Goal: Transaction & Acquisition: Book appointment/travel/reservation

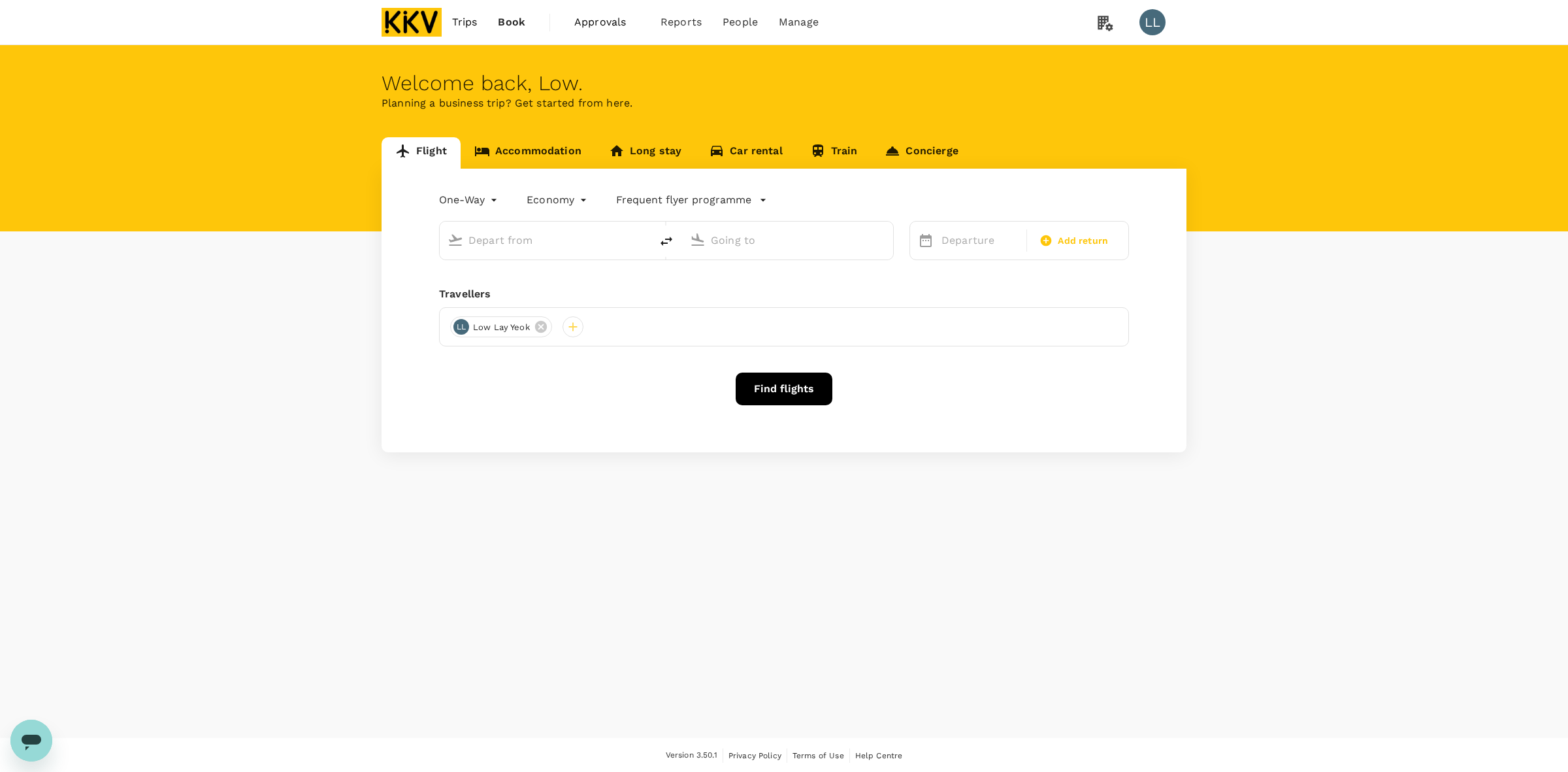
type input "roundtrip"
type input "Sultan [PERSON_NAME] (JHB)"
type input "Sultan [PERSON_NAME] (SZB)"
type input "Sultan [PERSON_NAME] (JHB)"
type input "Sultan [PERSON_NAME] (SZB)"
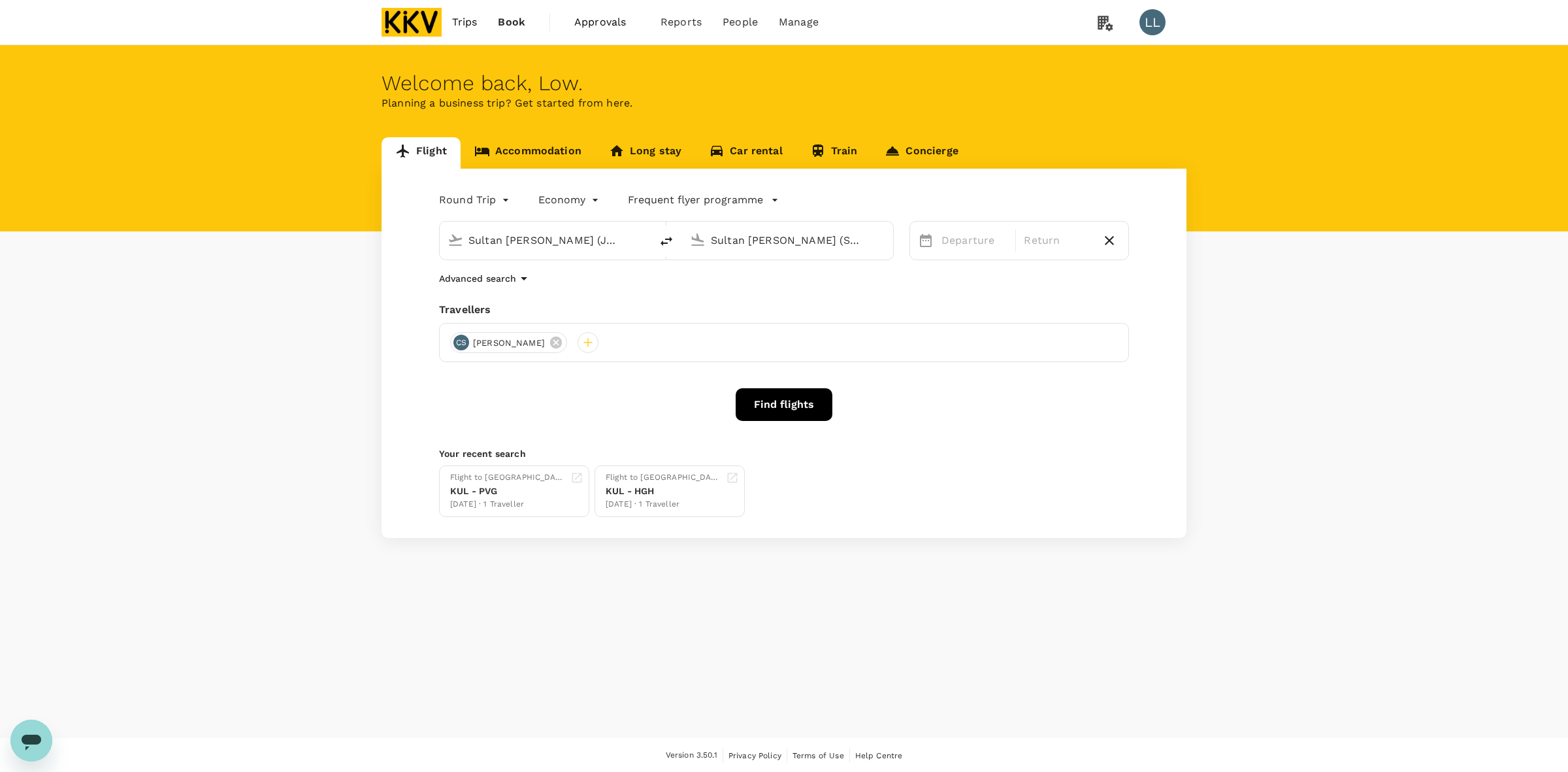
click at [1270, 363] on div "Flight Accommodation Long stay Car rental Train Concierge Round Trip roundtrip …" at bounding box center [784, 338] width 1568 height 401
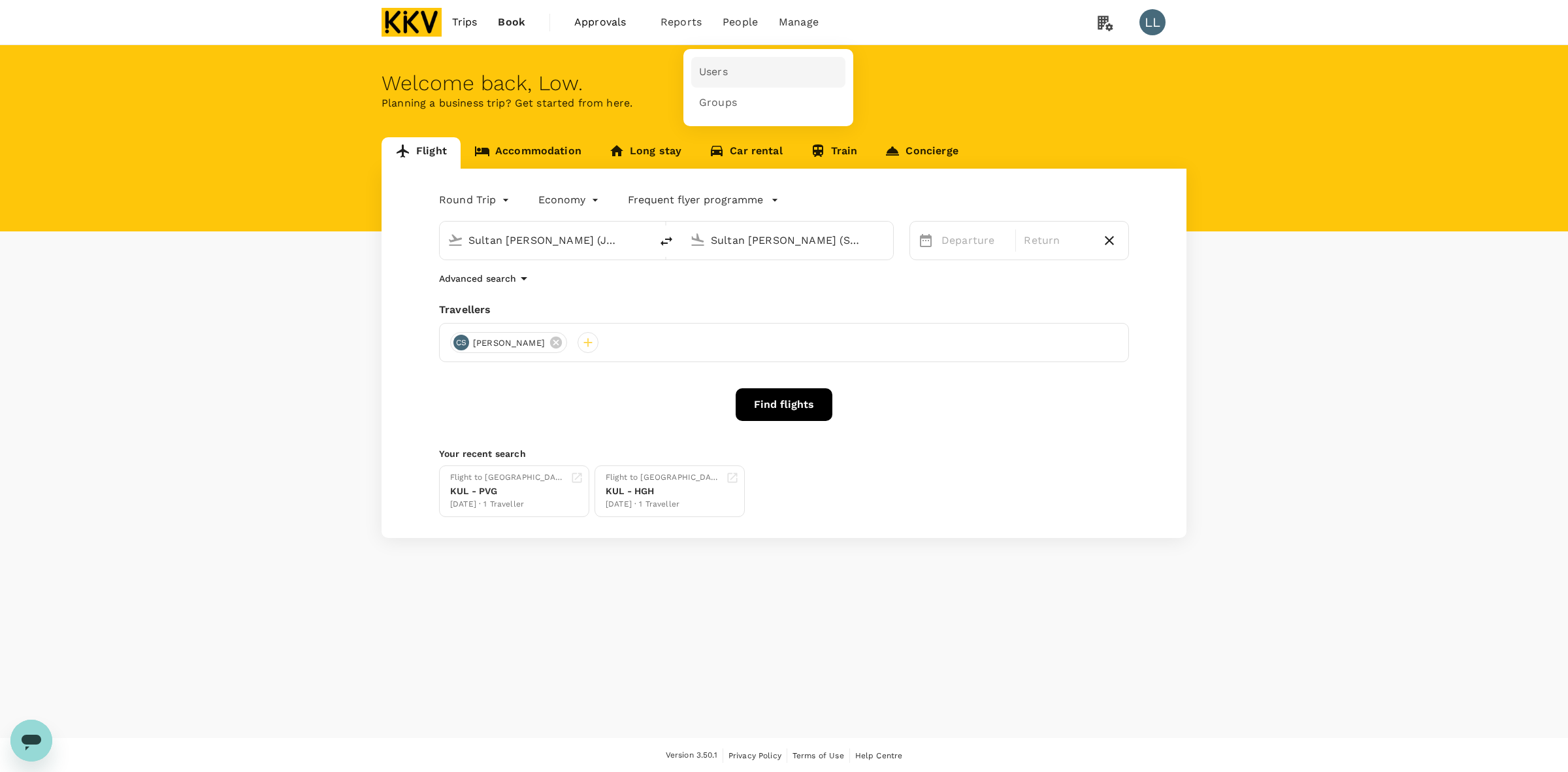
click at [740, 67] on link "Users" at bounding box center [768, 72] width 154 height 31
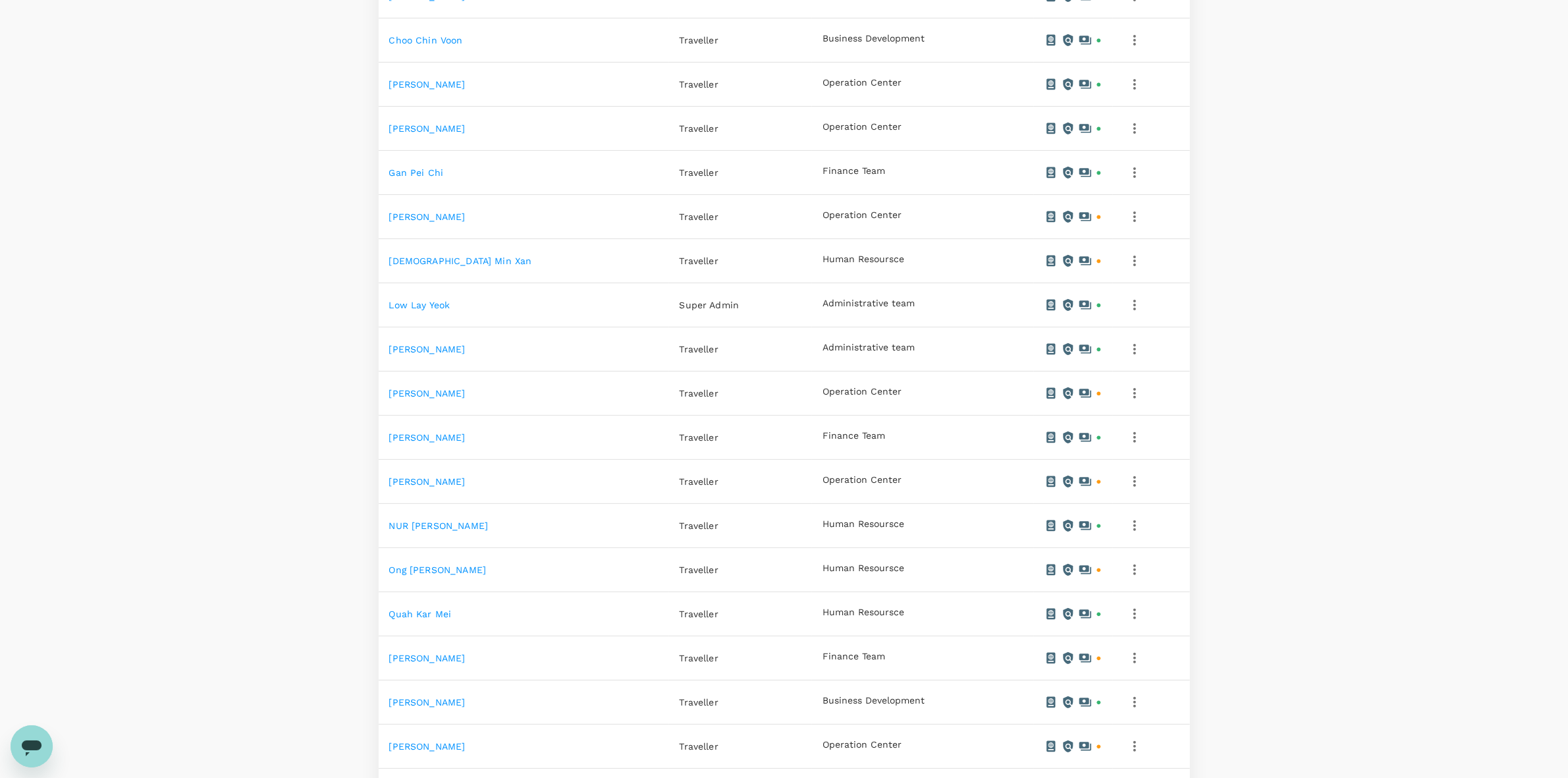
scroll to position [581, 0]
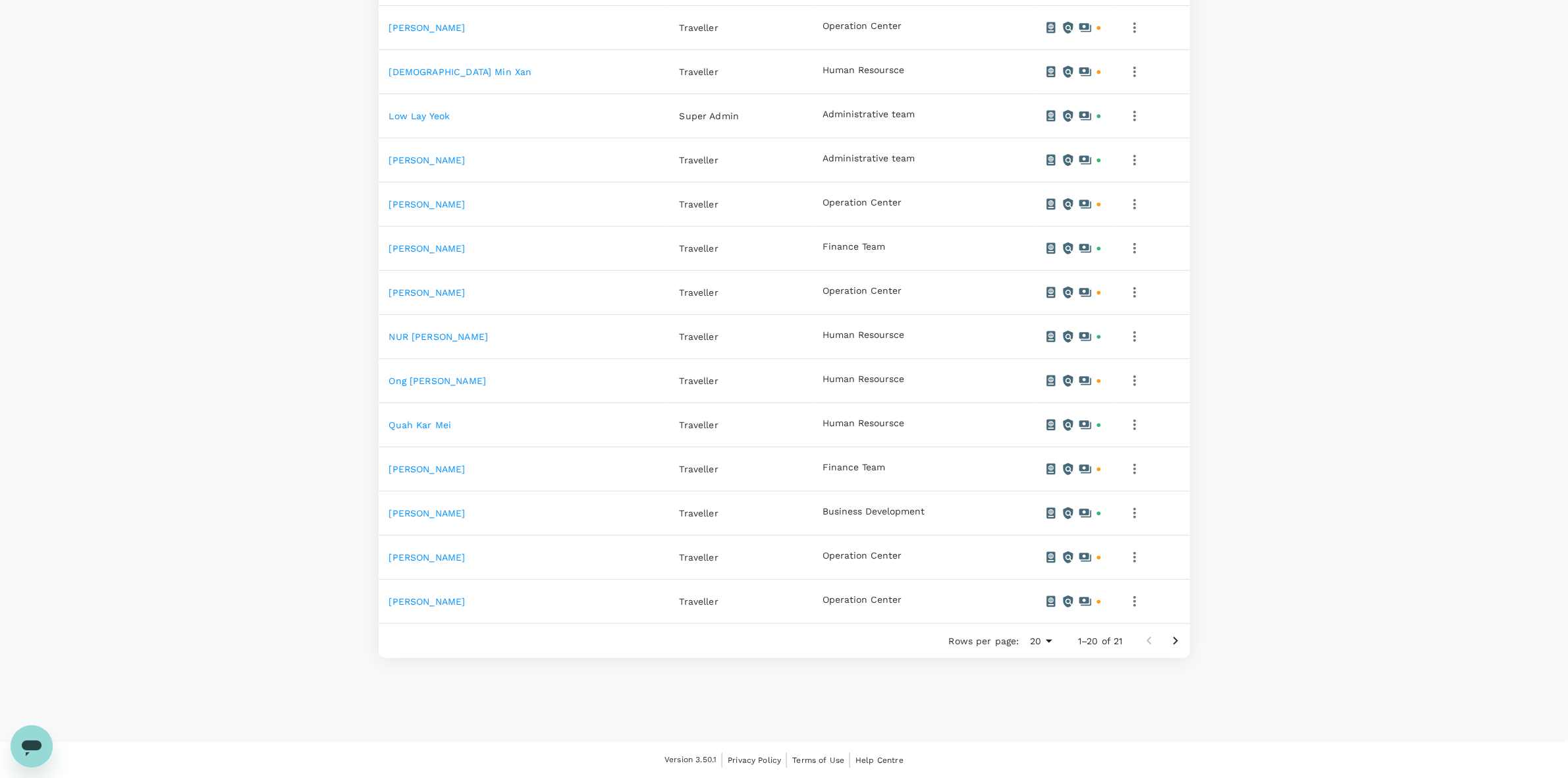
click at [424, 552] on link "[PERSON_NAME]" at bounding box center [427, 557] width 76 height 11
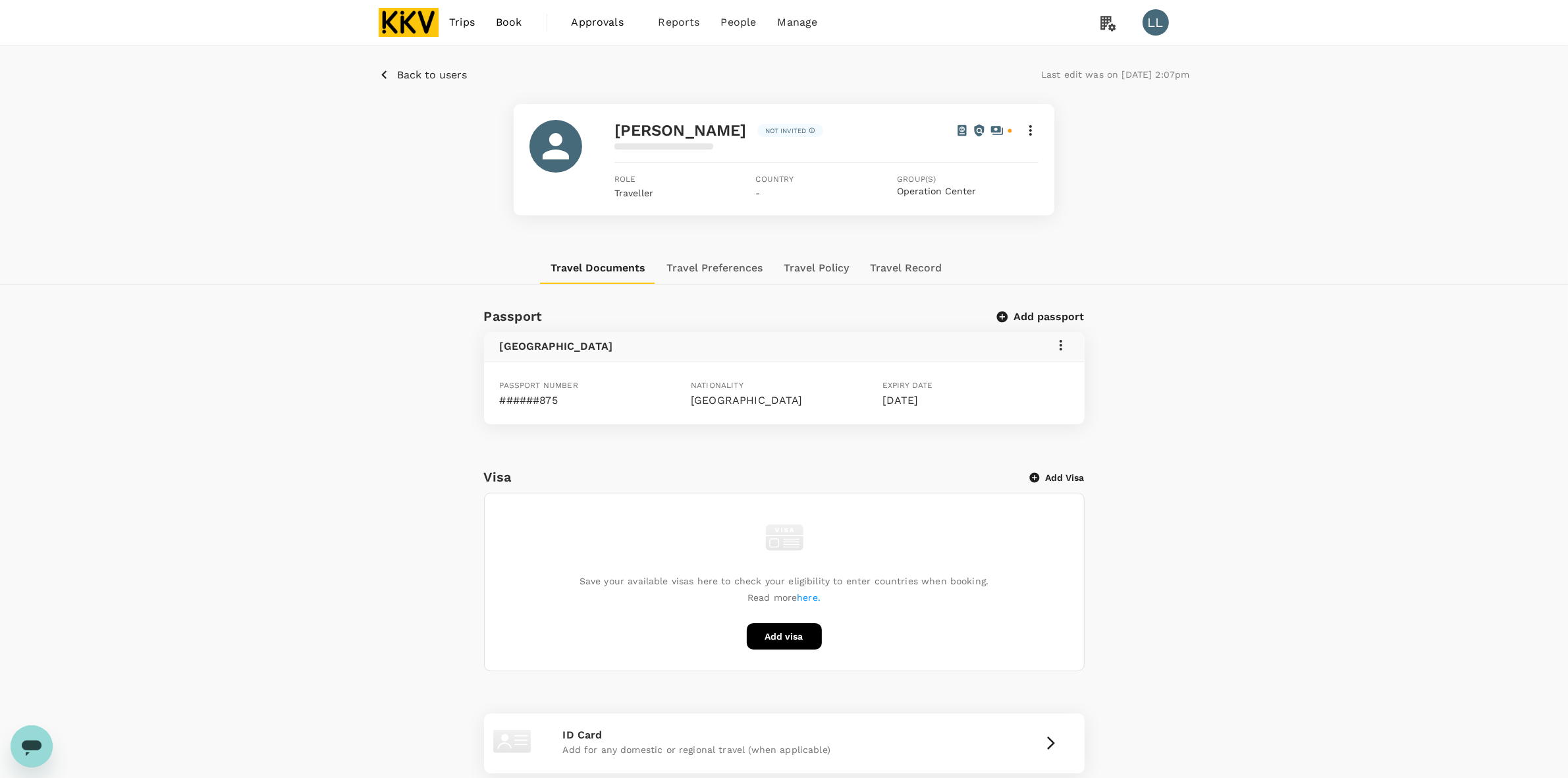
drag, startPoint x: 1219, startPoint y: 290, endPoint x: 1209, endPoint y: 287, distance: 10.4
click at [1212, 287] on div "Back to users Last edit was on [DATE] 2:07pm [PERSON_NAME] Not invited Role Tra…" at bounding box center [784, 531] width 1568 height 972
click at [876, 265] on button "Travel Record" at bounding box center [906, 268] width 93 height 32
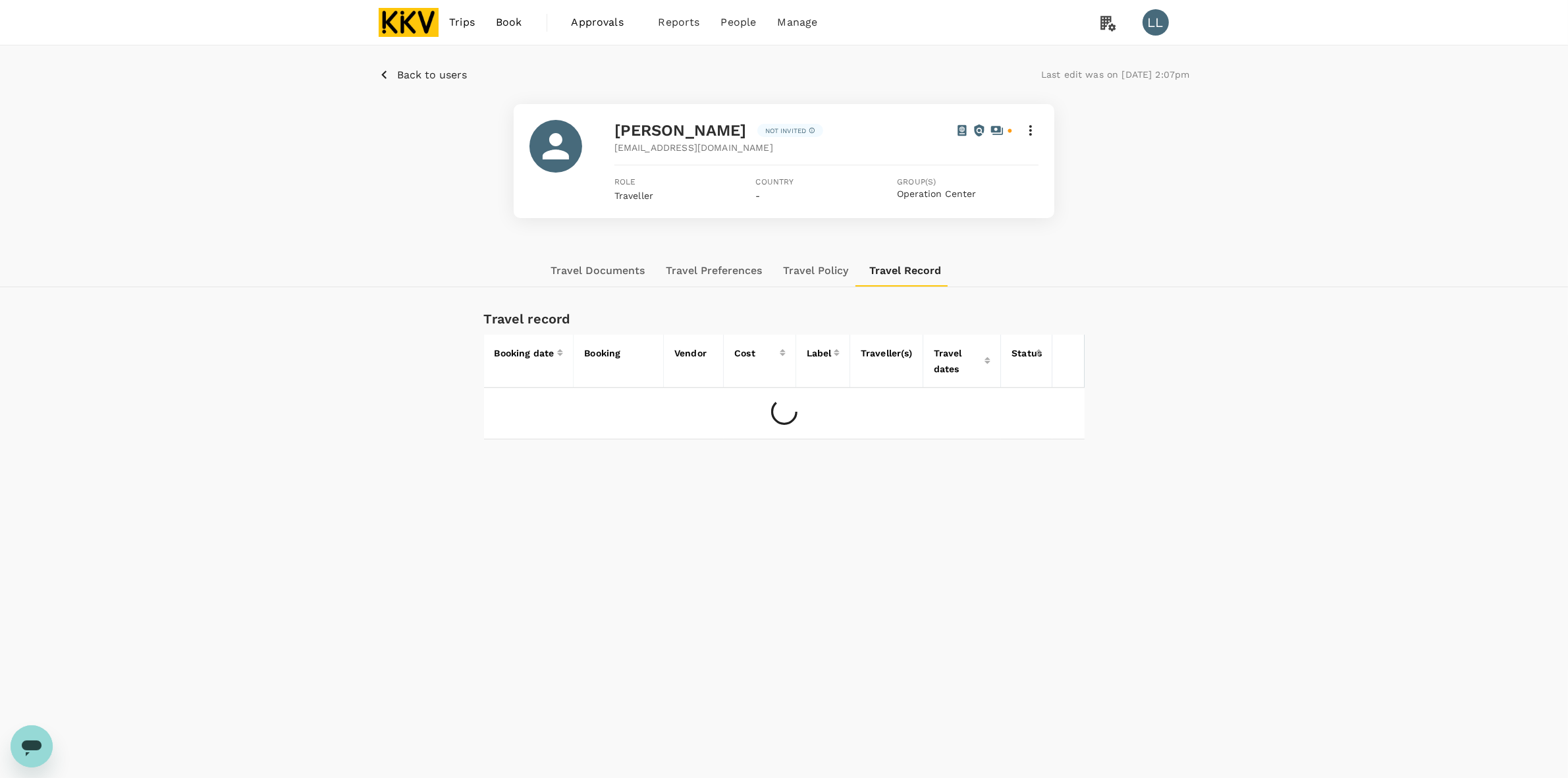
click at [1129, 339] on div "Travel record Booking date Booking Vendor Cost Label Traveller(s) Travel dates …" at bounding box center [784, 370] width 915 height 136
click at [1120, 429] on div "Travel record Booking date Booking Vendor Cost Label Traveller(s) Travel dates …" at bounding box center [784, 370] width 915 height 136
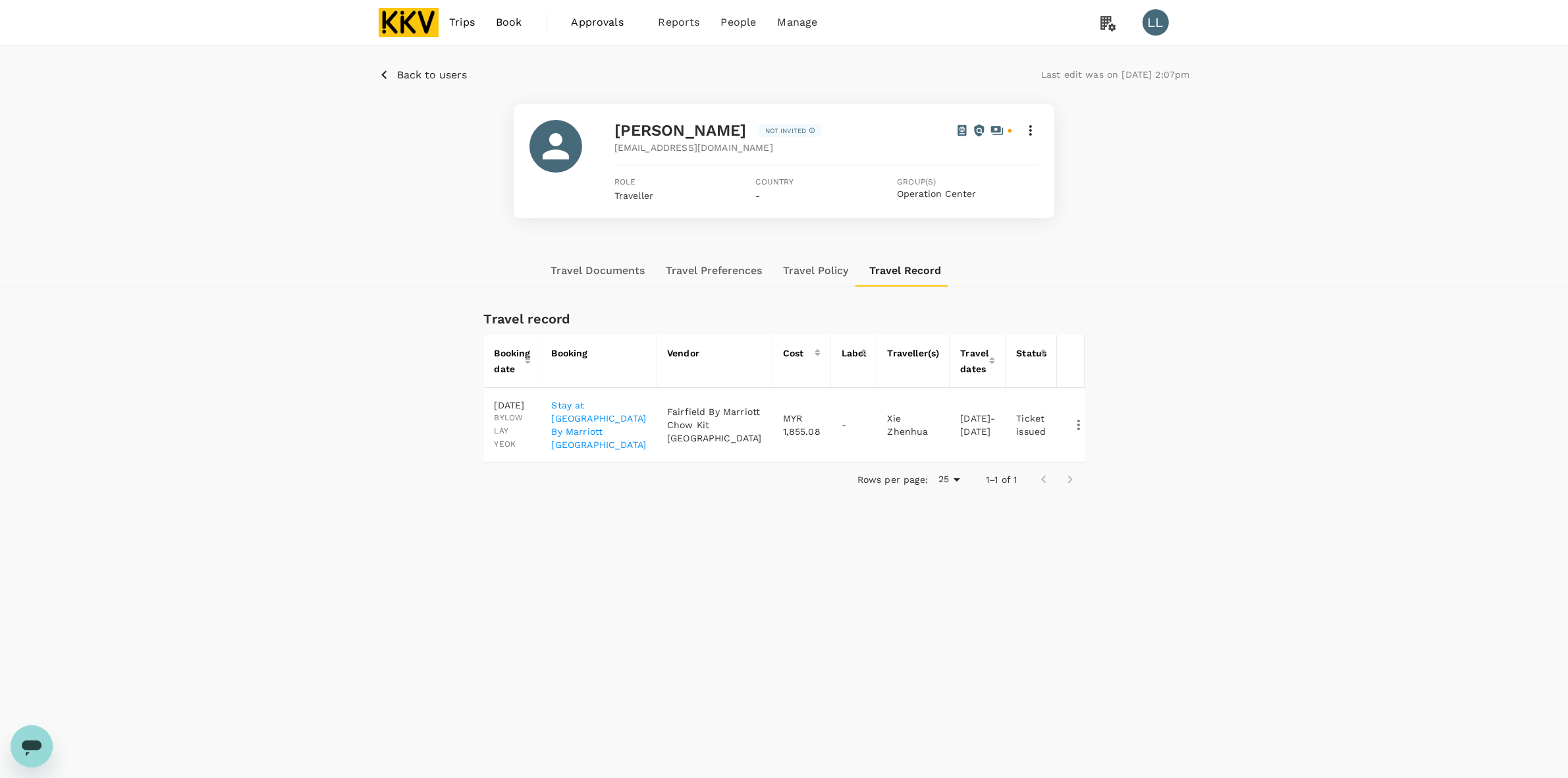
click at [289, 261] on div "Travel Documents Travel Preferences Travel Policy Travel Record" at bounding box center [784, 271] width 1568 height 32
click at [289, 250] on div "Back to users Last edit was on [DATE] 2:07pm [PERSON_NAME] Not invited [EMAIL_A…" at bounding box center [784, 150] width 1568 height 210
click at [748, 279] on button "Travel Preferences" at bounding box center [714, 271] width 117 height 32
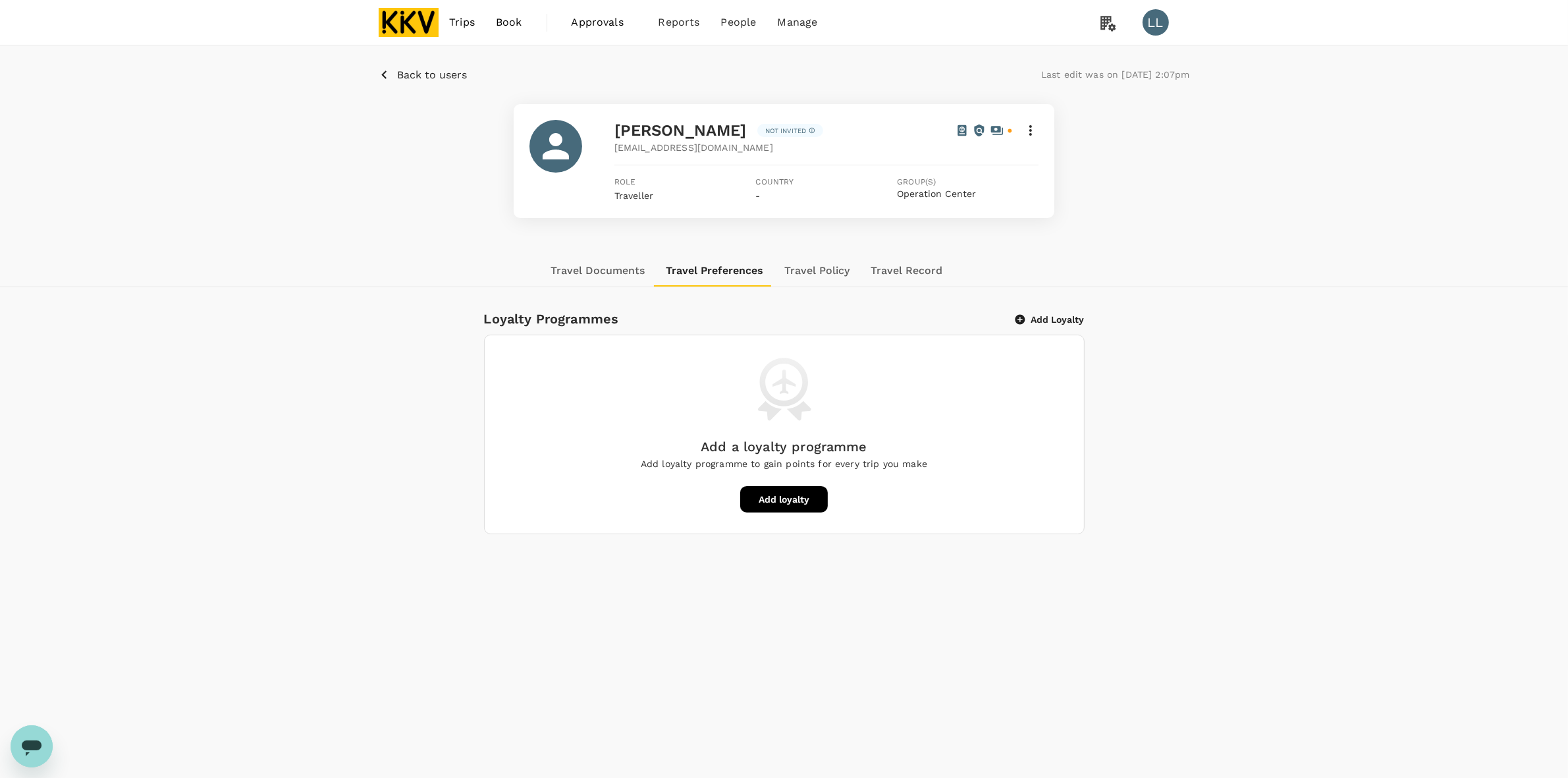
click at [802, 272] on button "Travel Policy" at bounding box center [816, 271] width 86 height 32
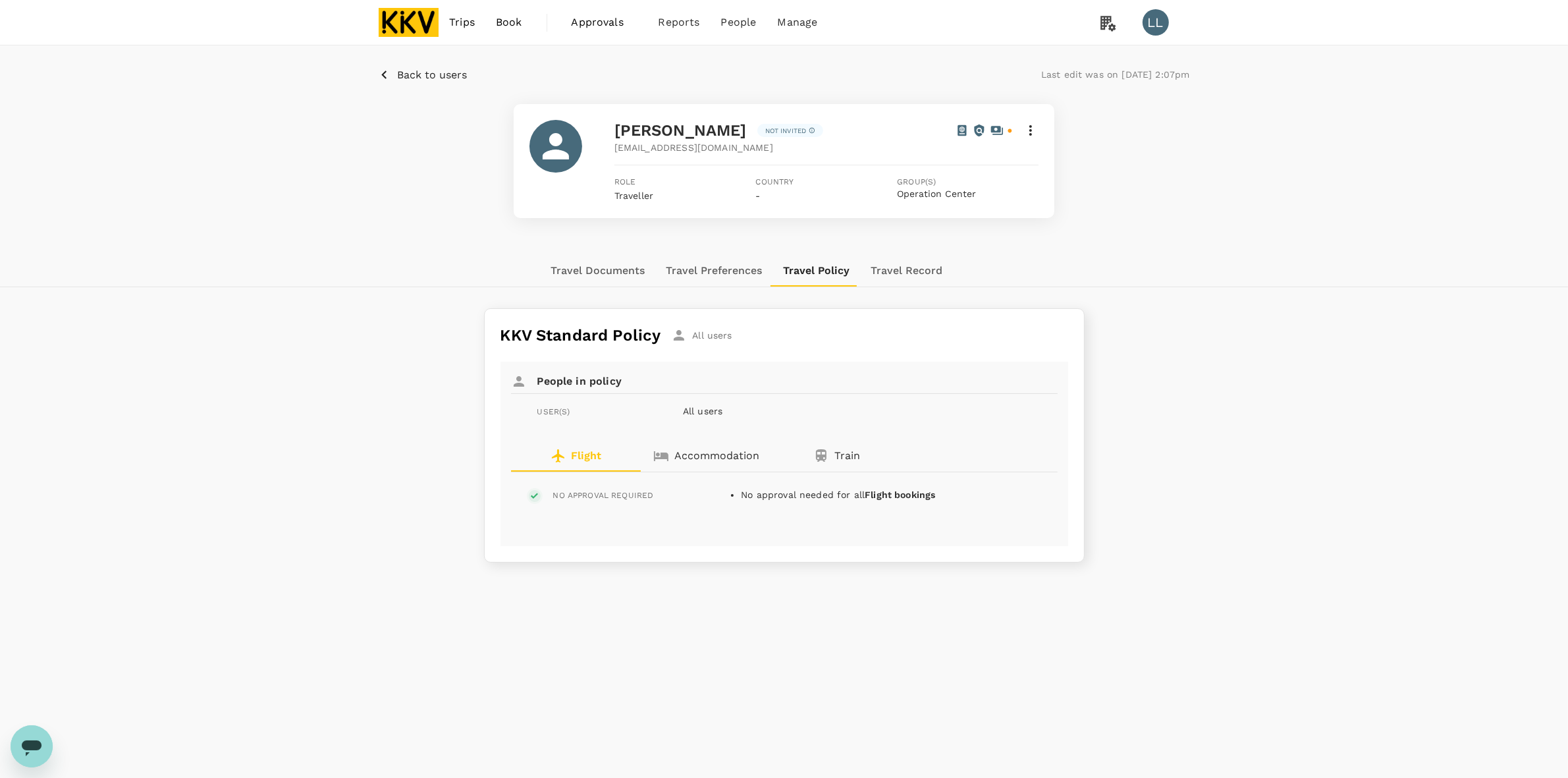
click at [693, 455] on p "Accommodation" at bounding box center [717, 456] width 85 height 16
click at [620, 260] on button "Travel Documents" at bounding box center [598, 271] width 115 height 32
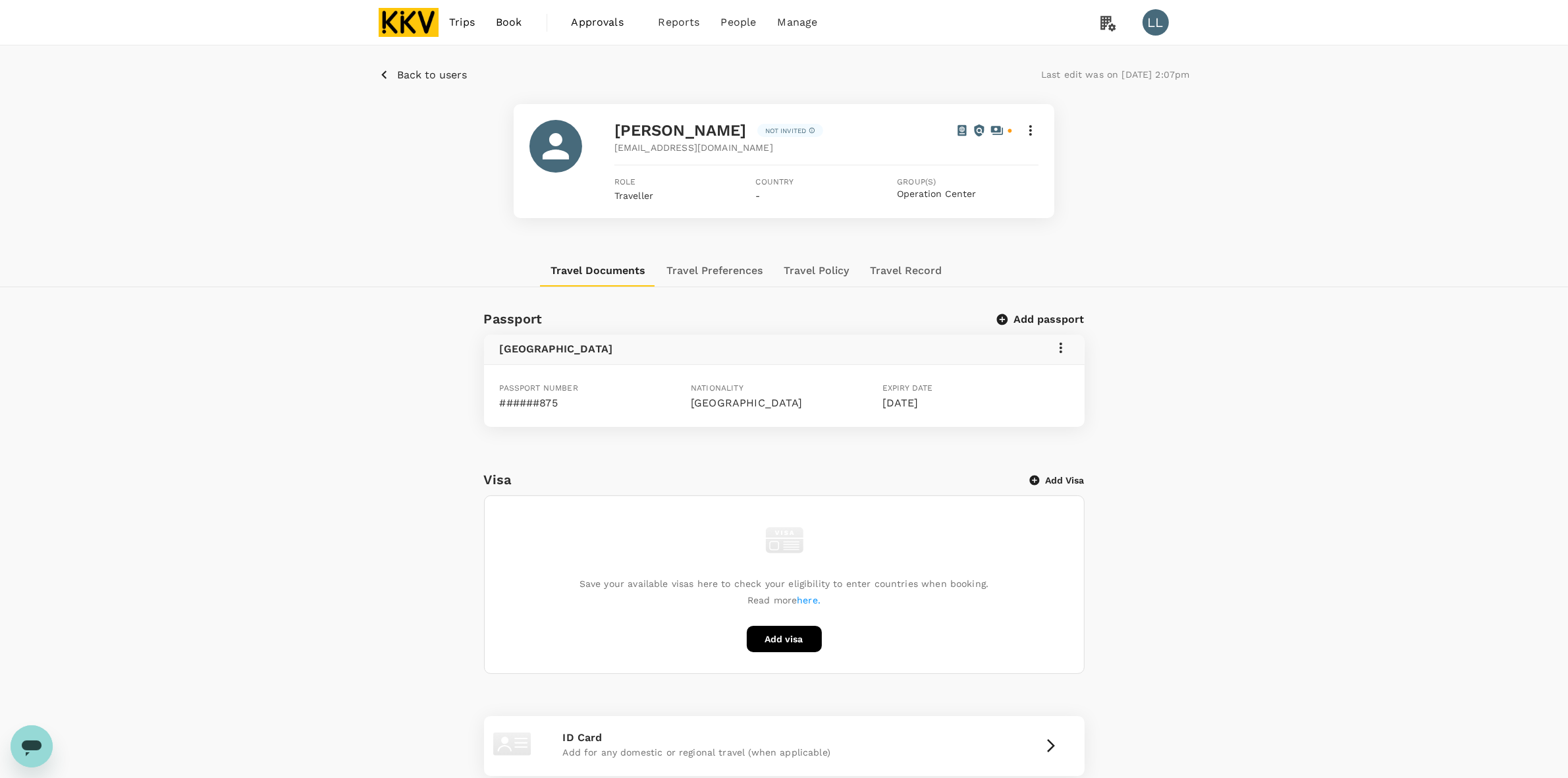
click at [1203, 316] on div "Passport Add passport [GEOGRAPHIC_DATA] Passport number ######875 Nationality […" at bounding box center [784, 661] width 915 height 717
click at [907, 265] on button "Travel Record" at bounding box center [906, 271] width 93 height 32
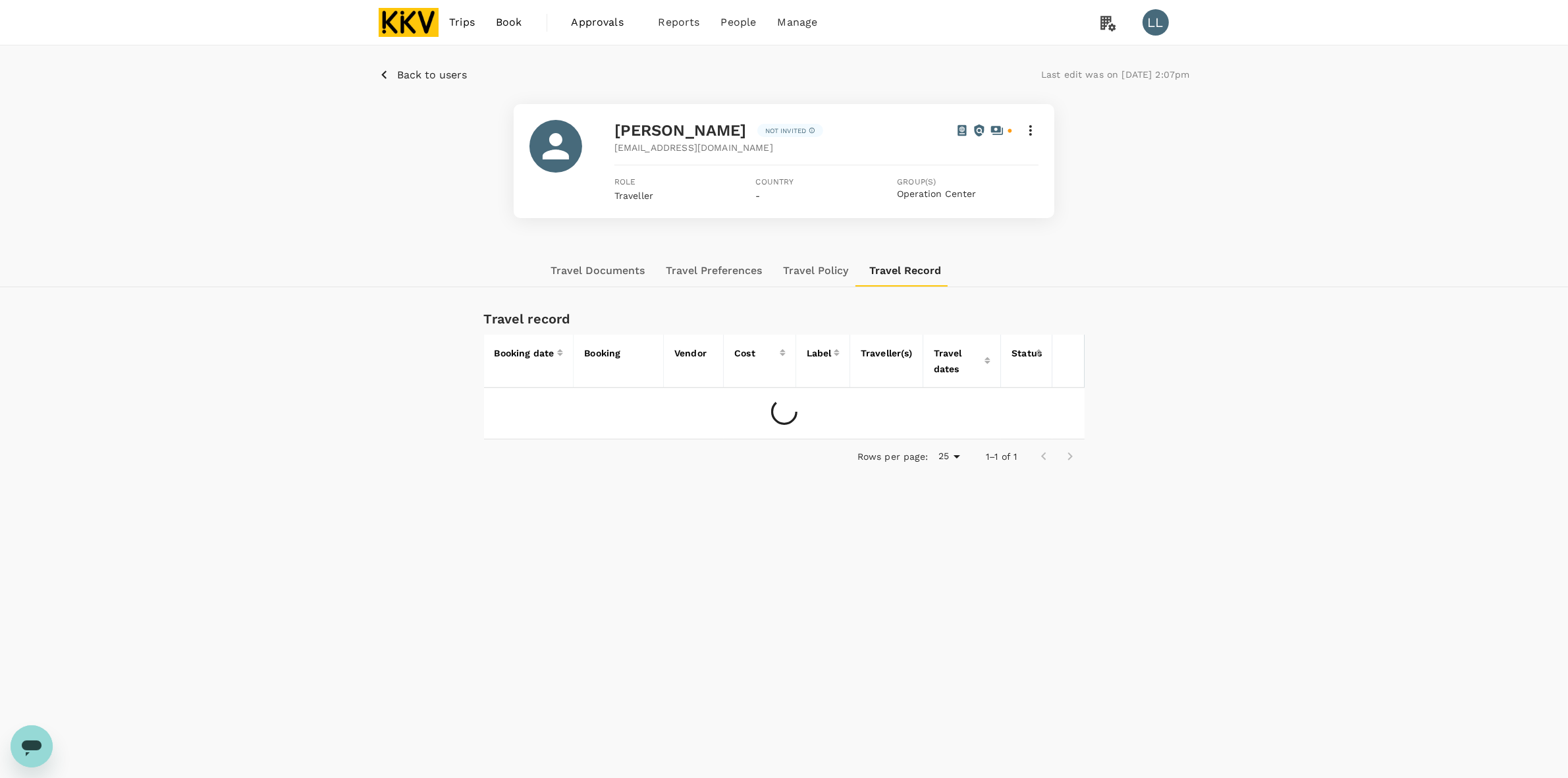
click at [1156, 392] on div "Travel record Booking date Booking Vendor Cost Label Traveller(s) Travel dates …" at bounding box center [784, 388] width 915 height 171
click at [985, 360] on icon at bounding box center [987, 359] width 6 height 4
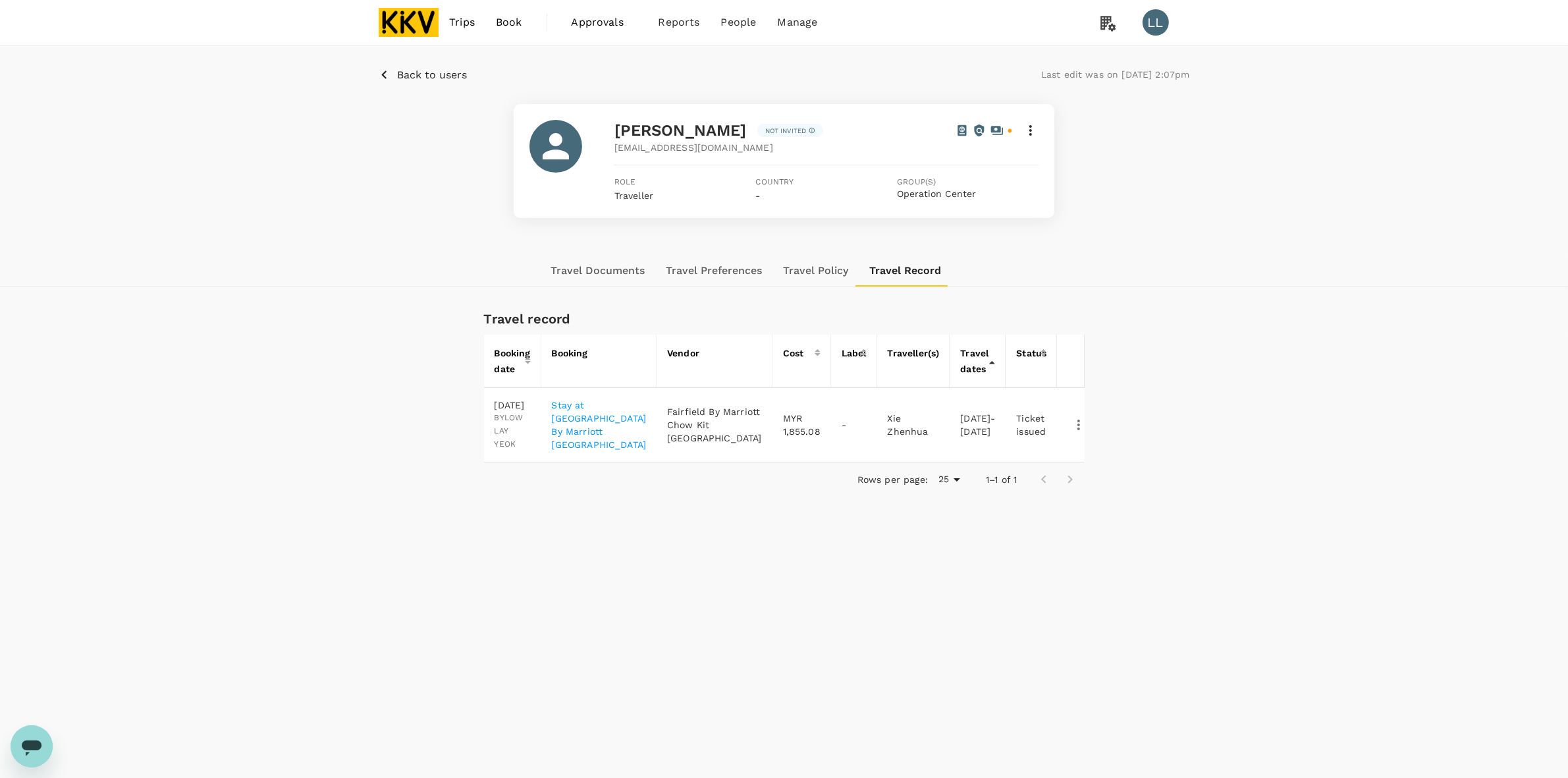
click at [1112, 405] on div "Travel record Booking date Booking Vendor Cost Label Traveller(s) Travel dates …" at bounding box center [784, 400] width 915 height 194
click at [1071, 433] on icon "button" at bounding box center [1079, 425] width 16 height 16
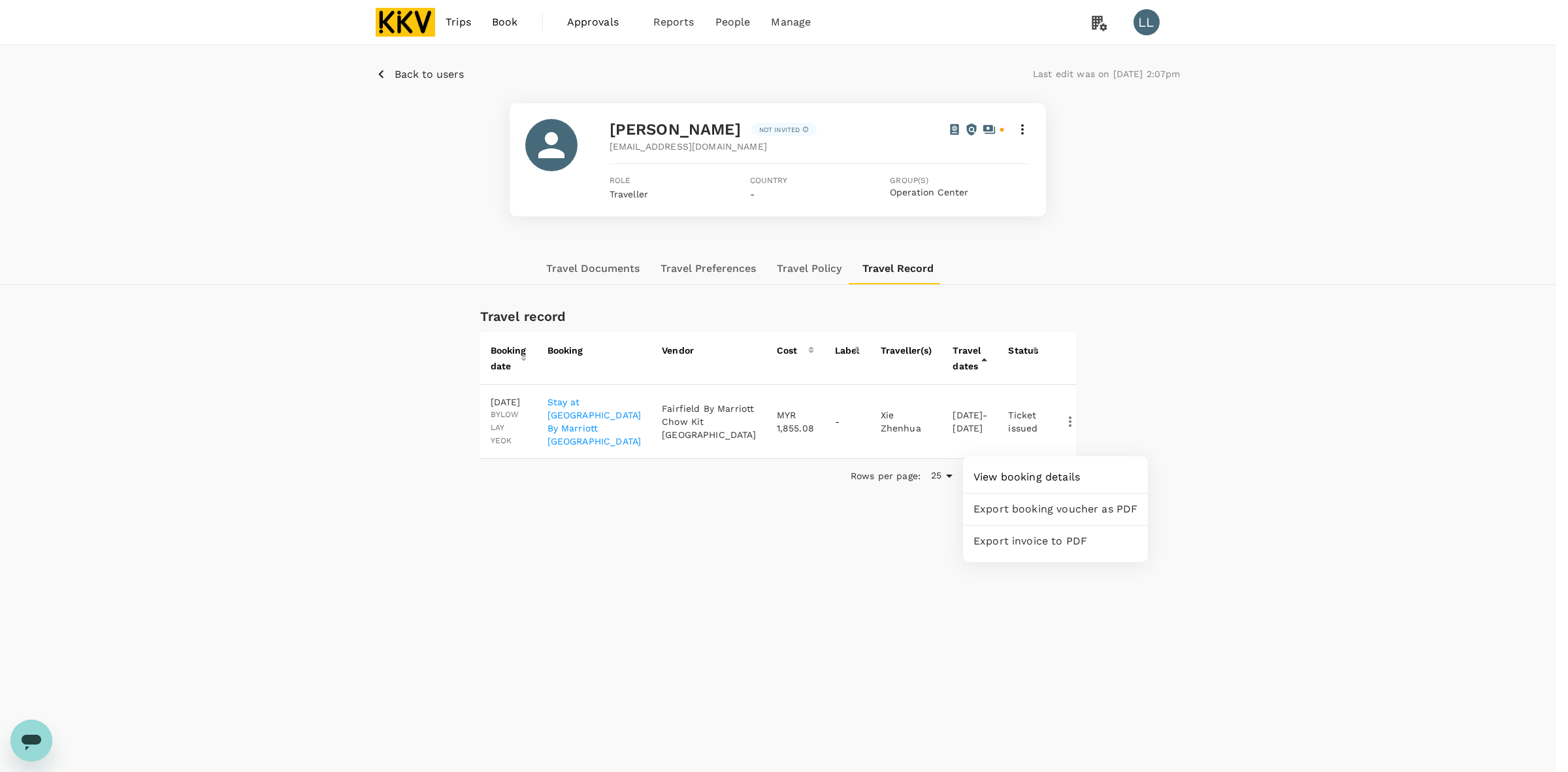
click at [1187, 430] on div at bounding box center [784, 386] width 1568 height 772
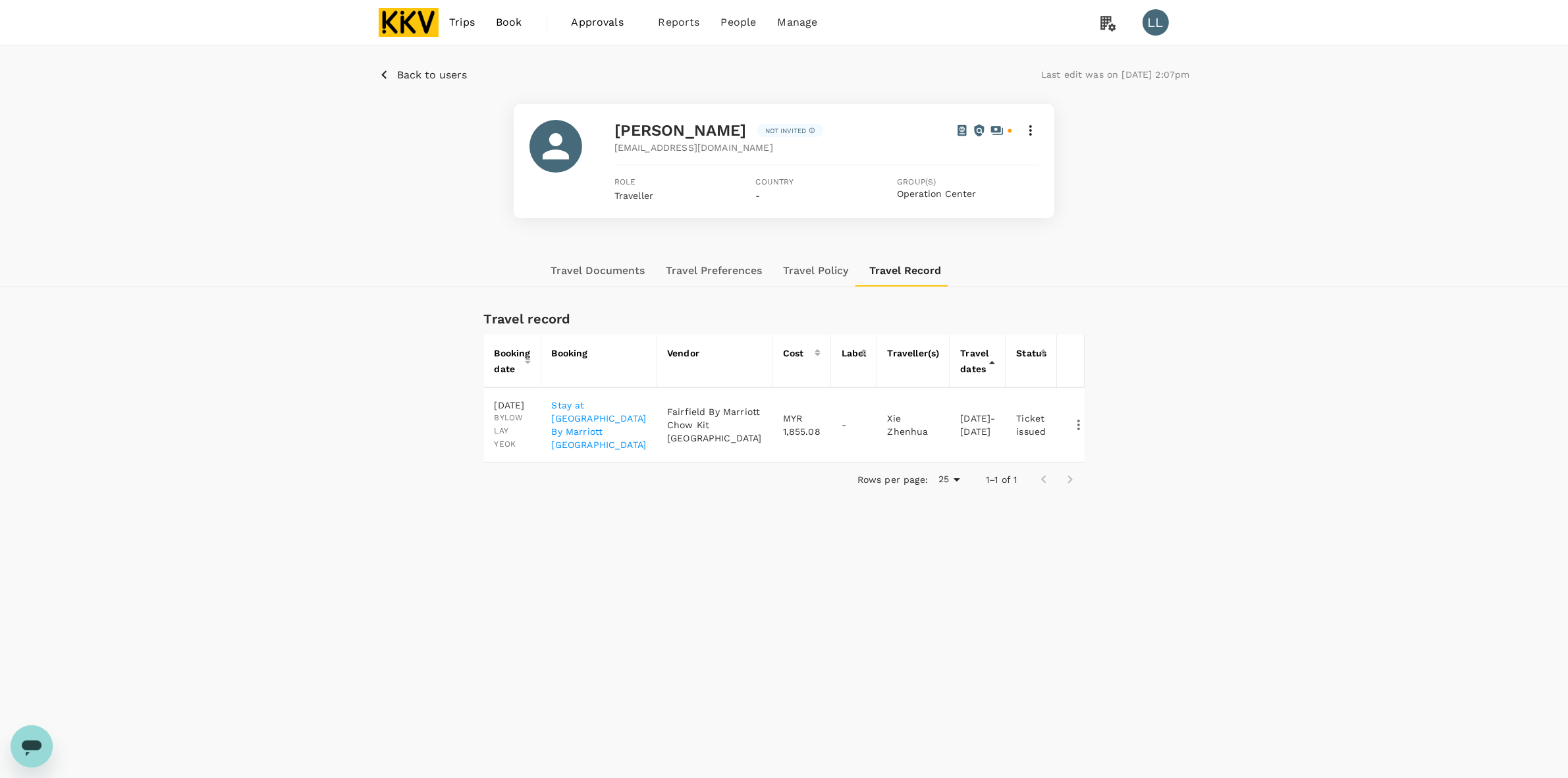
click at [811, 539] on div "Travel record Booking date Booking Vendor Cost Label Traveller(s) Travel dates …" at bounding box center [784, 424] width 915 height 231
drag, startPoint x: 339, startPoint y: 531, endPoint x: 350, endPoint y: 535, distance: 11.7
click at [344, 496] on div "Travel record Booking date Booking Vendor Cost Label Traveller(s) Travel dates …" at bounding box center [784, 400] width 915 height 194
click at [413, 18] on img at bounding box center [408, 22] width 60 height 29
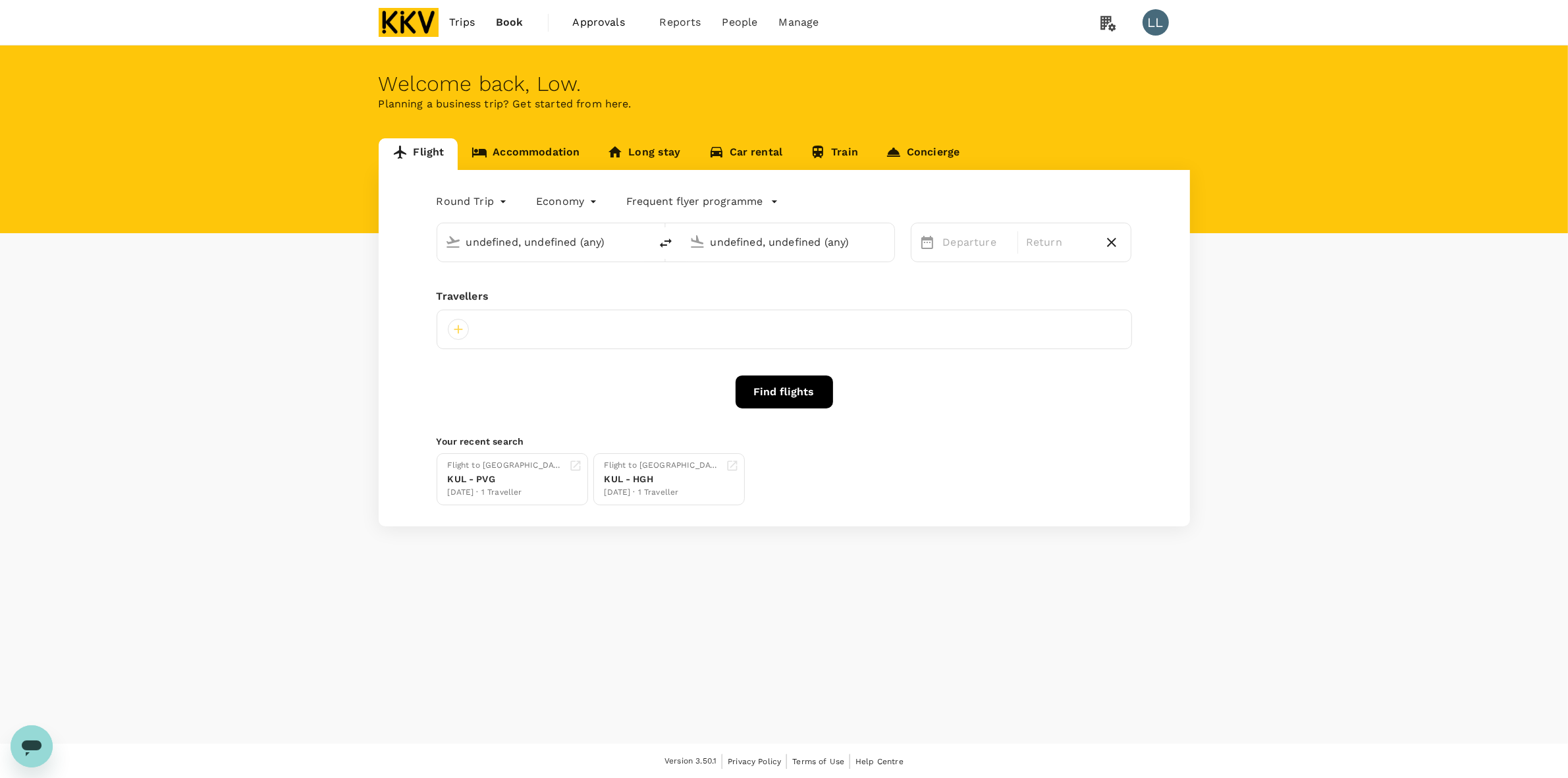
type input "Sultan [PERSON_NAME] (JHB)"
type input "Sultan [PERSON_NAME] (SZB)"
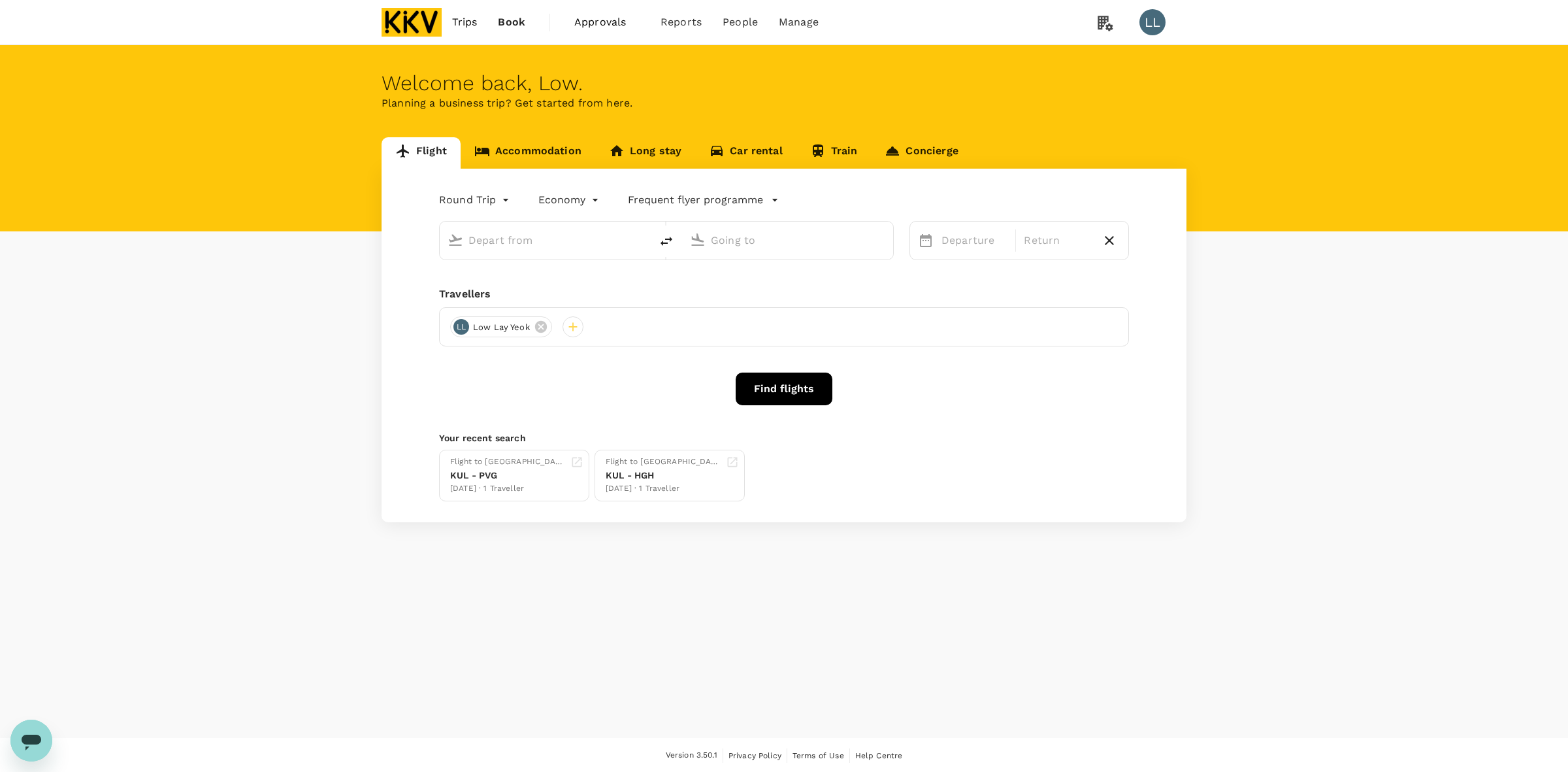
type input "Sultan [PERSON_NAME] (JHB)"
type input "Sultan [PERSON_NAME] (SZB)"
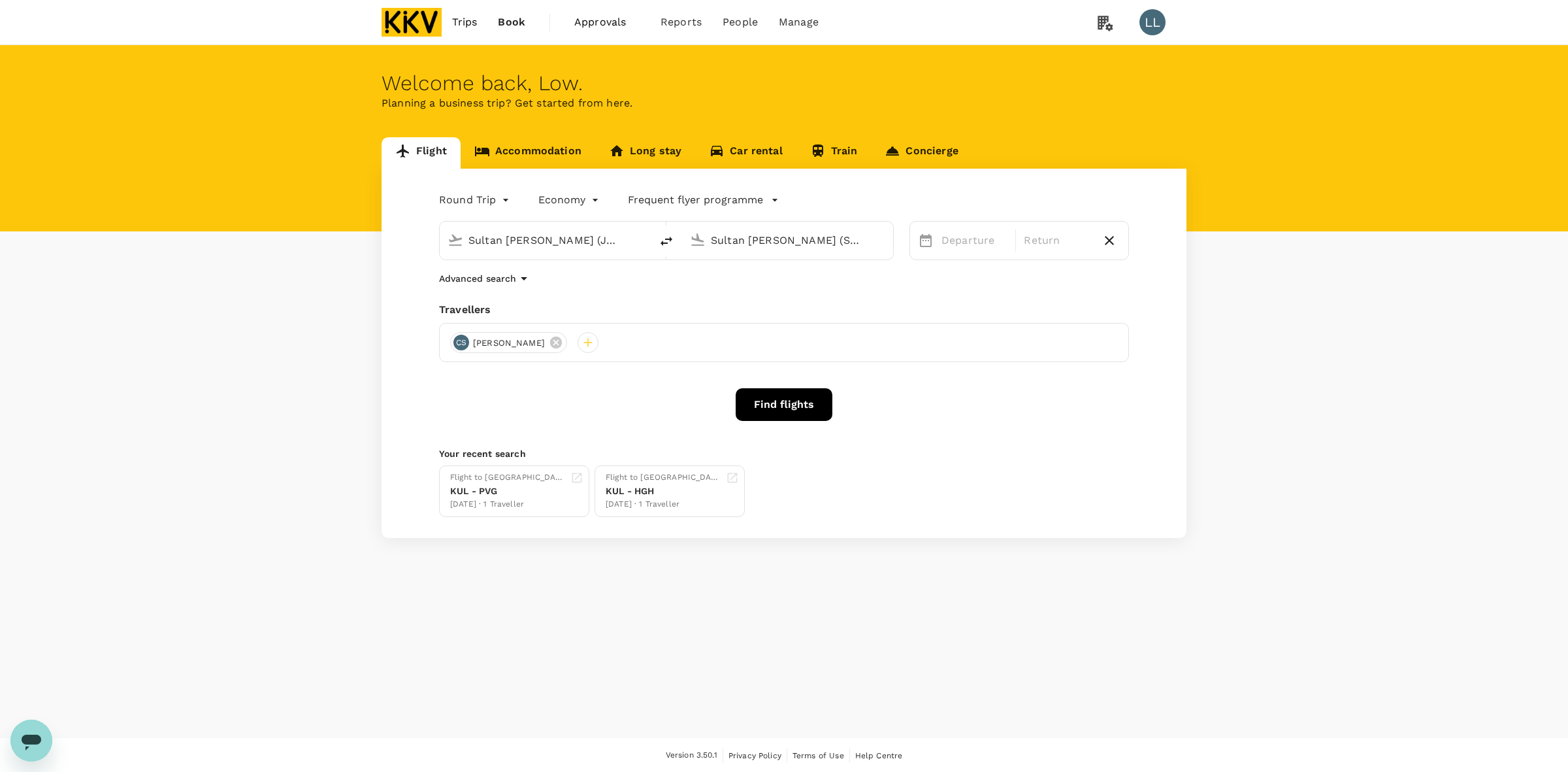
click at [536, 149] on link "Accommodation" at bounding box center [528, 153] width 135 height 32
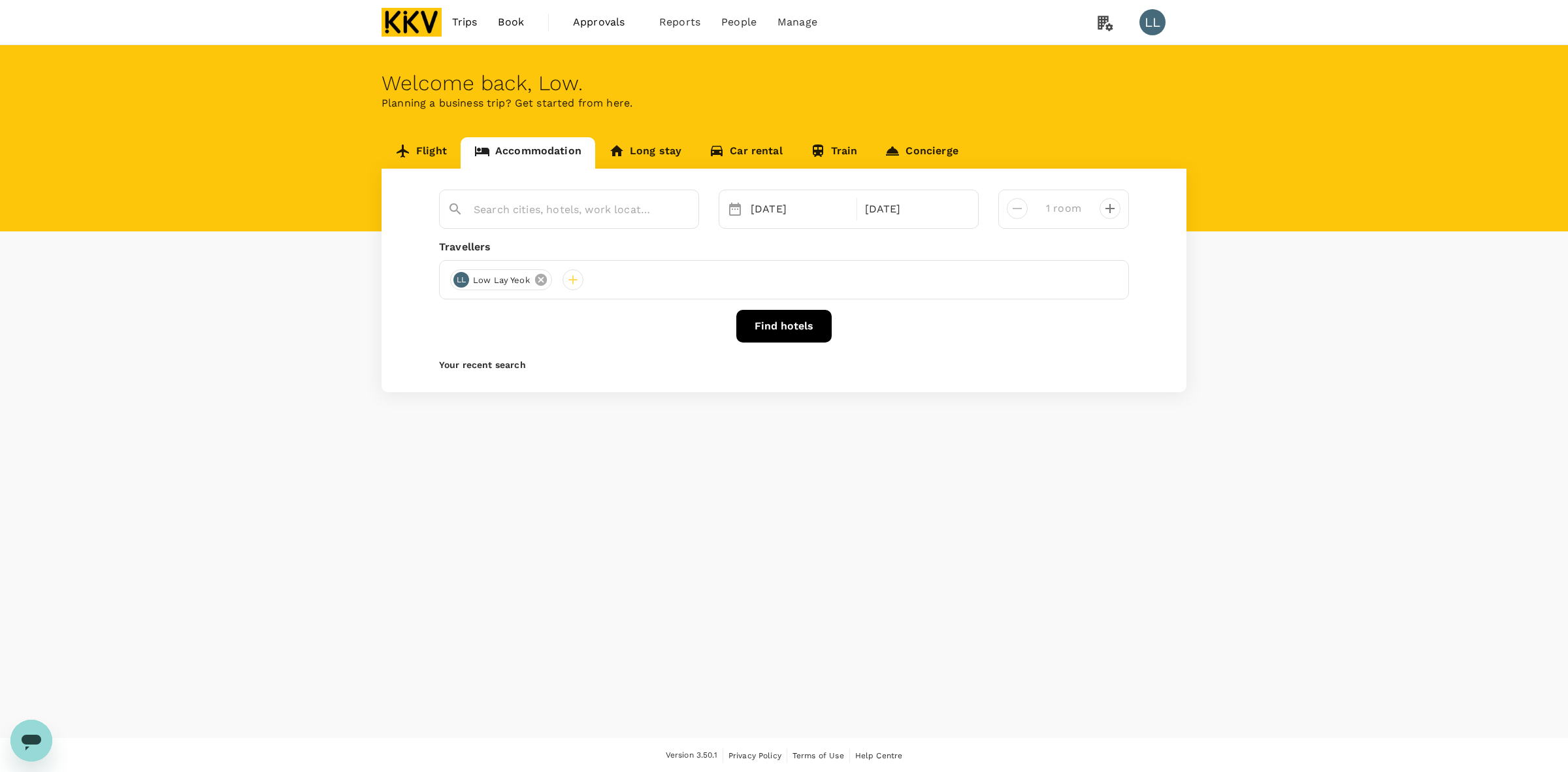
type input "[GEOGRAPHIC_DATA] by Ody Suites"
click at [549, 277] on icon at bounding box center [556, 279] width 14 height 14
click at [532, 277] on span "[PERSON_NAME]" at bounding box center [508, 280] width 87 height 13
click at [562, 282] on icon at bounding box center [555, 279] width 11 height 11
click at [463, 278] on div at bounding box center [461, 280] width 21 height 21
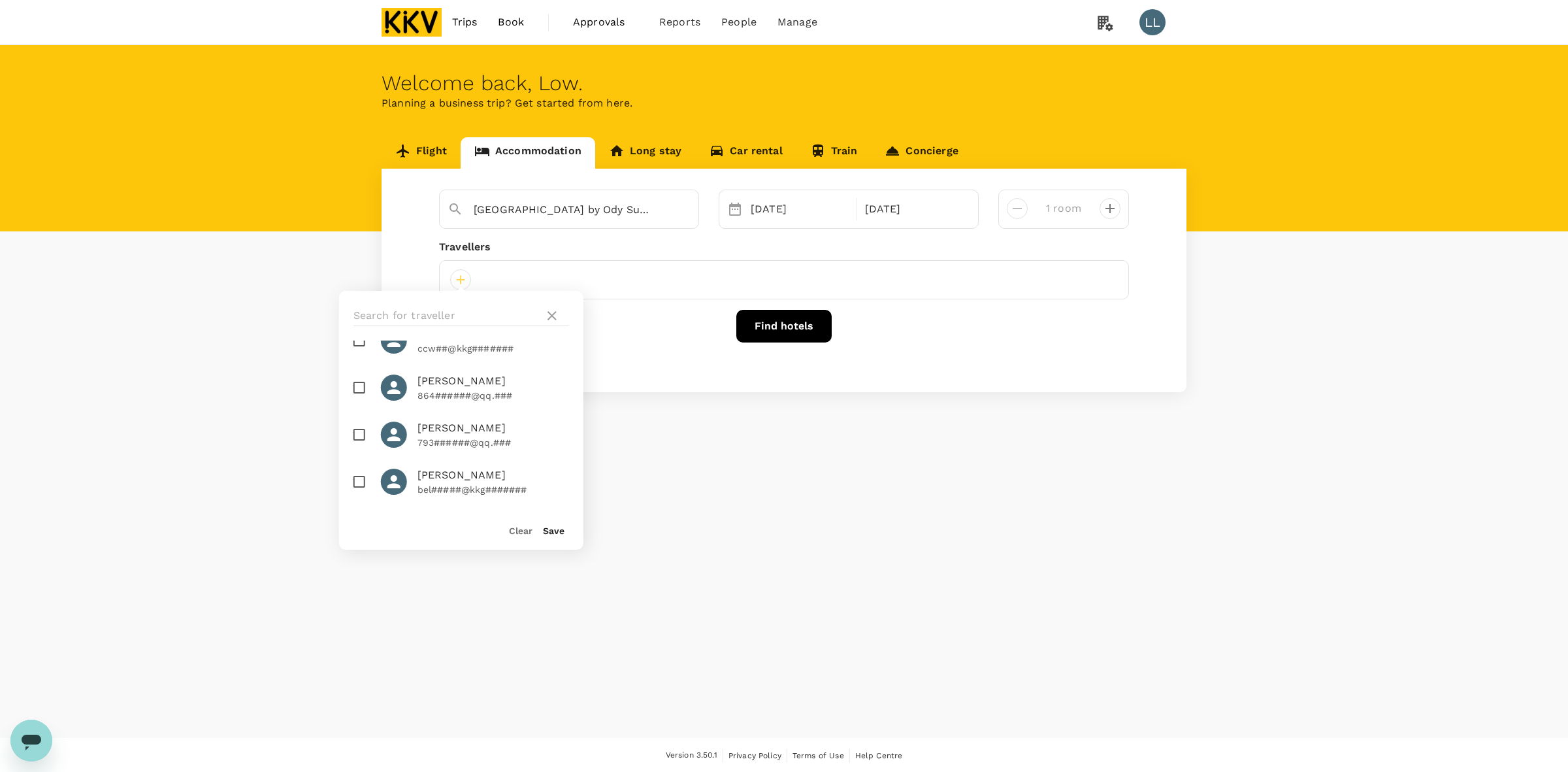
scroll to position [808, 0]
click at [357, 437] on input "checkbox" at bounding box center [359, 423] width 27 height 27
checkbox input "true"
click at [547, 531] on button "Save" at bounding box center [553, 531] width 21 height 11
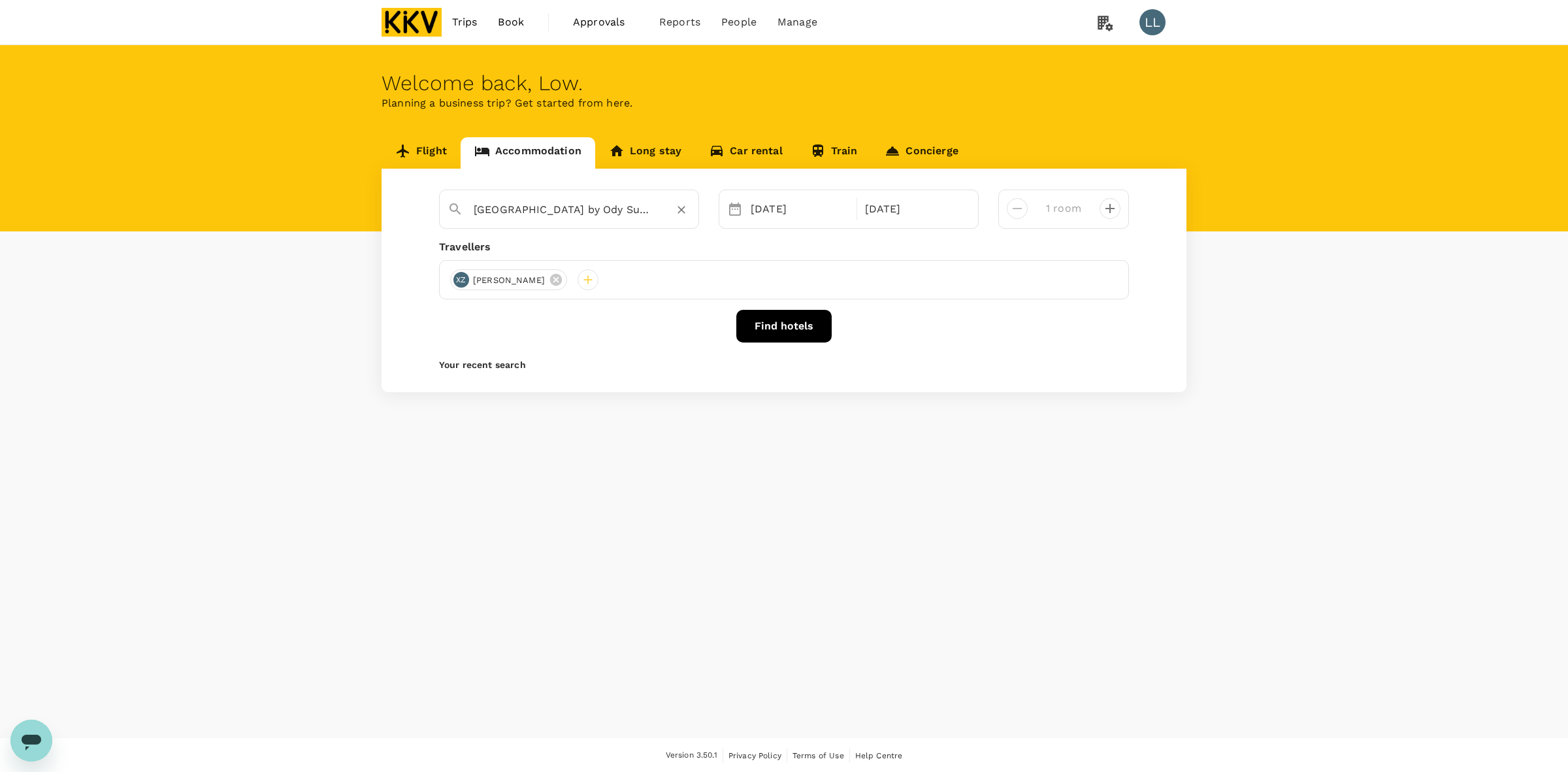
click at [627, 216] on input "[GEOGRAPHIC_DATA] by Ody Suites" at bounding box center [564, 209] width 181 height 20
click at [679, 208] on icon "Clear" at bounding box center [681, 210] width 13 height 13
click at [573, 203] on input "text" at bounding box center [564, 209] width 181 height 20
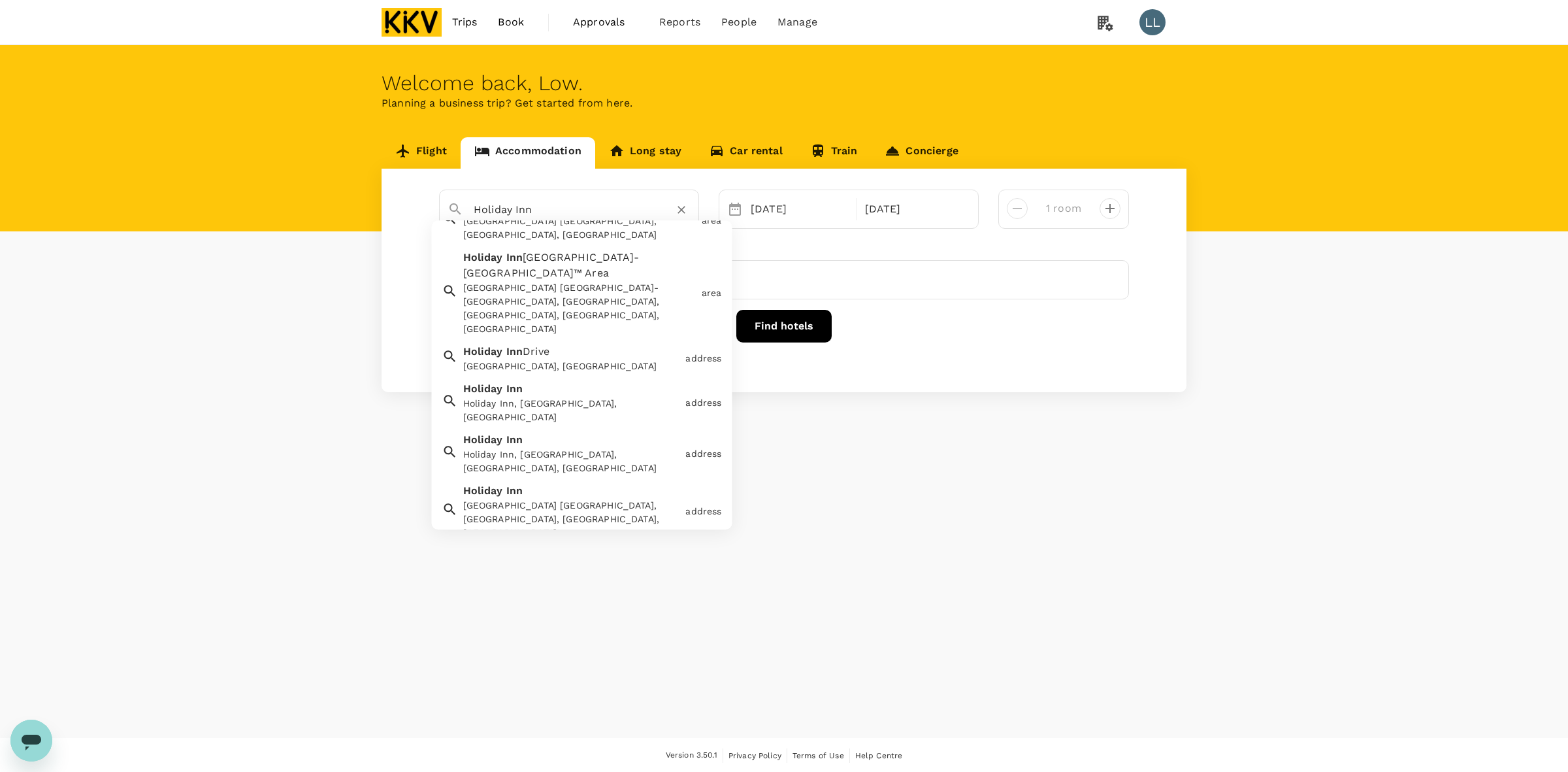
scroll to position [185, 0]
type input "Holiday Inn"
click at [758, 203] on div "[DATE]" at bounding box center [799, 209] width 108 height 26
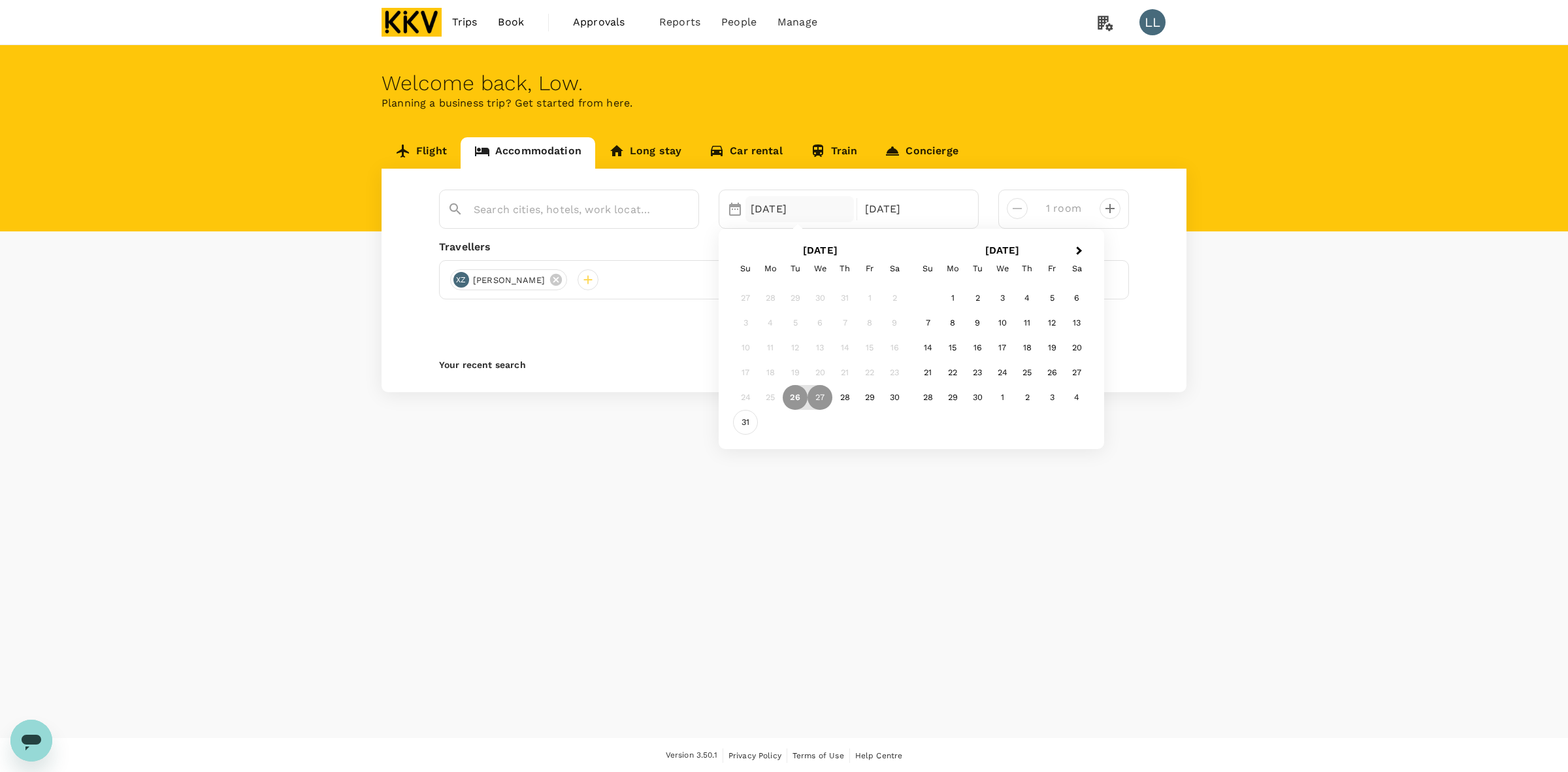
click at [749, 422] on div "31" at bounding box center [745, 422] width 25 height 25
click at [1042, 299] on div "5" at bounding box center [1052, 298] width 25 height 25
click at [967, 354] on div "Selected date: [DATE] [DATE] Selected date: [DATE] [DATE] 1 room Travellers XZ …" at bounding box center [784, 280] width 805 height 224
click at [504, 212] on input "text" at bounding box center [564, 209] width 181 height 20
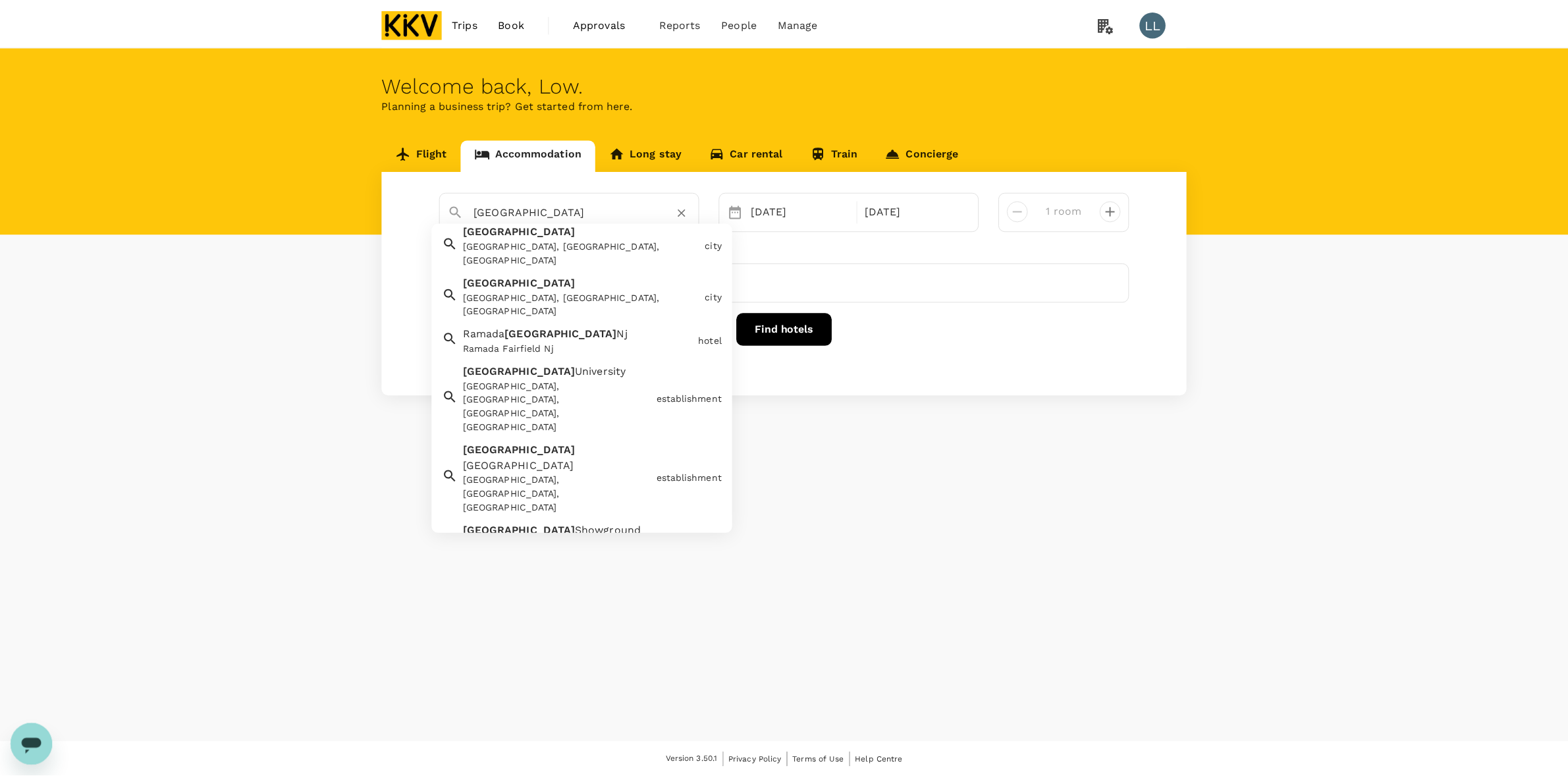
scroll to position [0, 0]
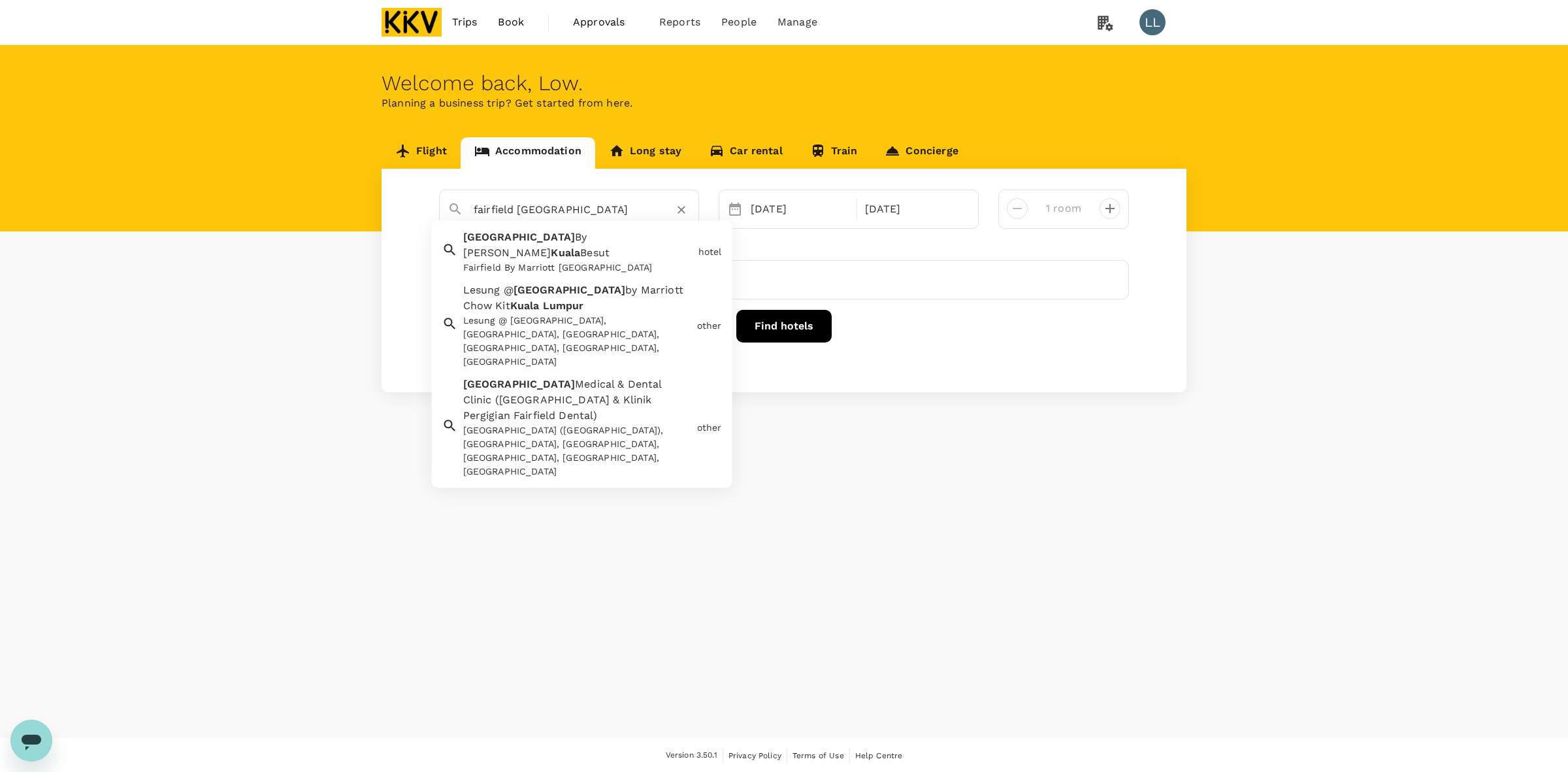
click at [567, 315] on div "Lesung @ [GEOGRAPHIC_DATA], [GEOGRAPHIC_DATA], [GEOGRAPHIC_DATA], [GEOGRAPHIC_D…" at bounding box center [578, 342] width 229 height 55
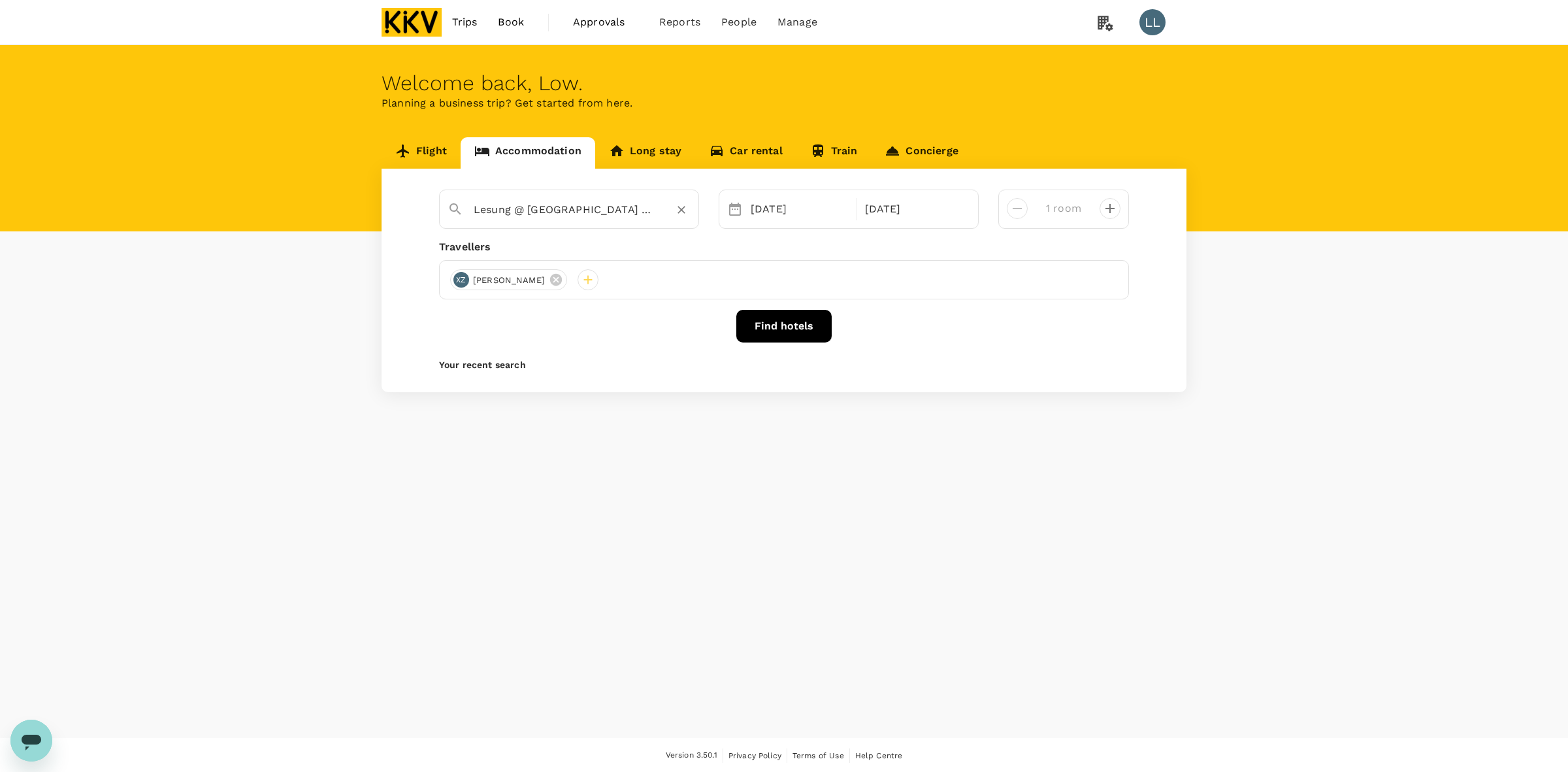
type input "Lesung @ [GEOGRAPHIC_DATA] by Marriott Chow Kit [GEOGRAPHIC_DATA]"
click at [884, 734] on div "Welcome back , Low . Planning a business trip? Get started from here. Flight Ac…" at bounding box center [784, 391] width 1568 height 693
click at [788, 318] on button "Find hotels" at bounding box center [784, 325] width 95 height 33
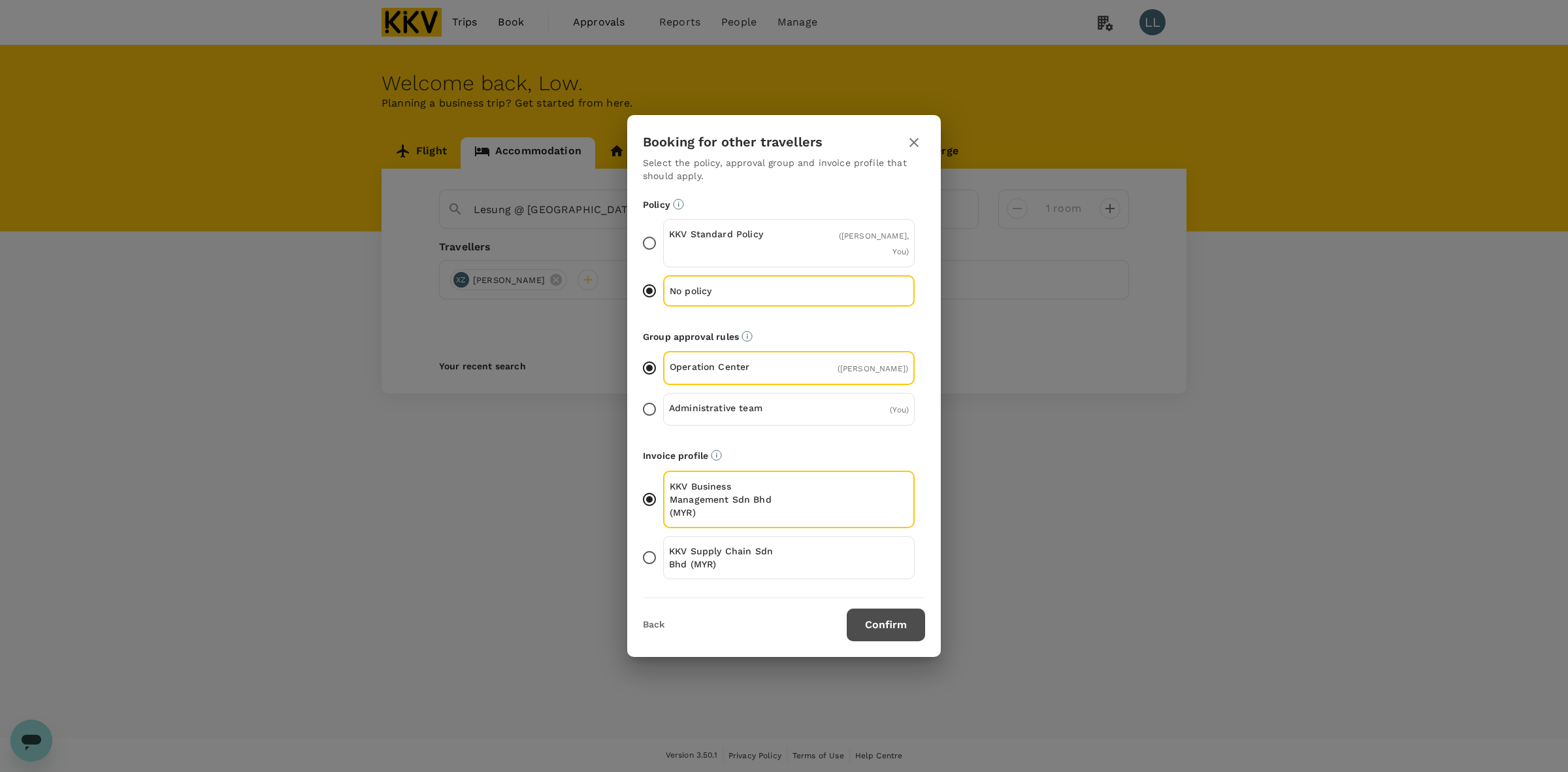
click at [893, 624] on button "Confirm" at bounding box center [885, 624] width 78 height 33
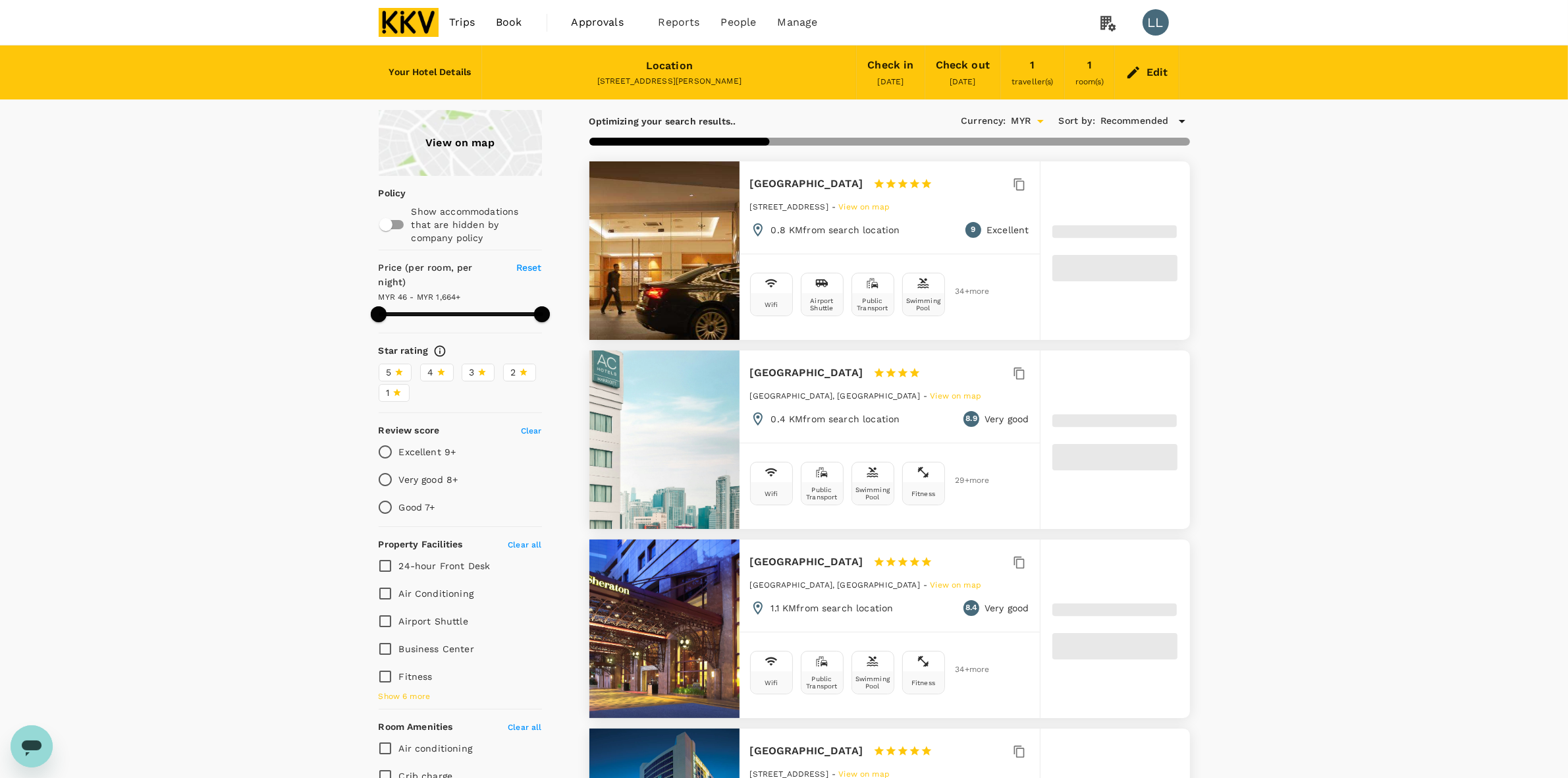
type input "1663.5"
type input "42.5"
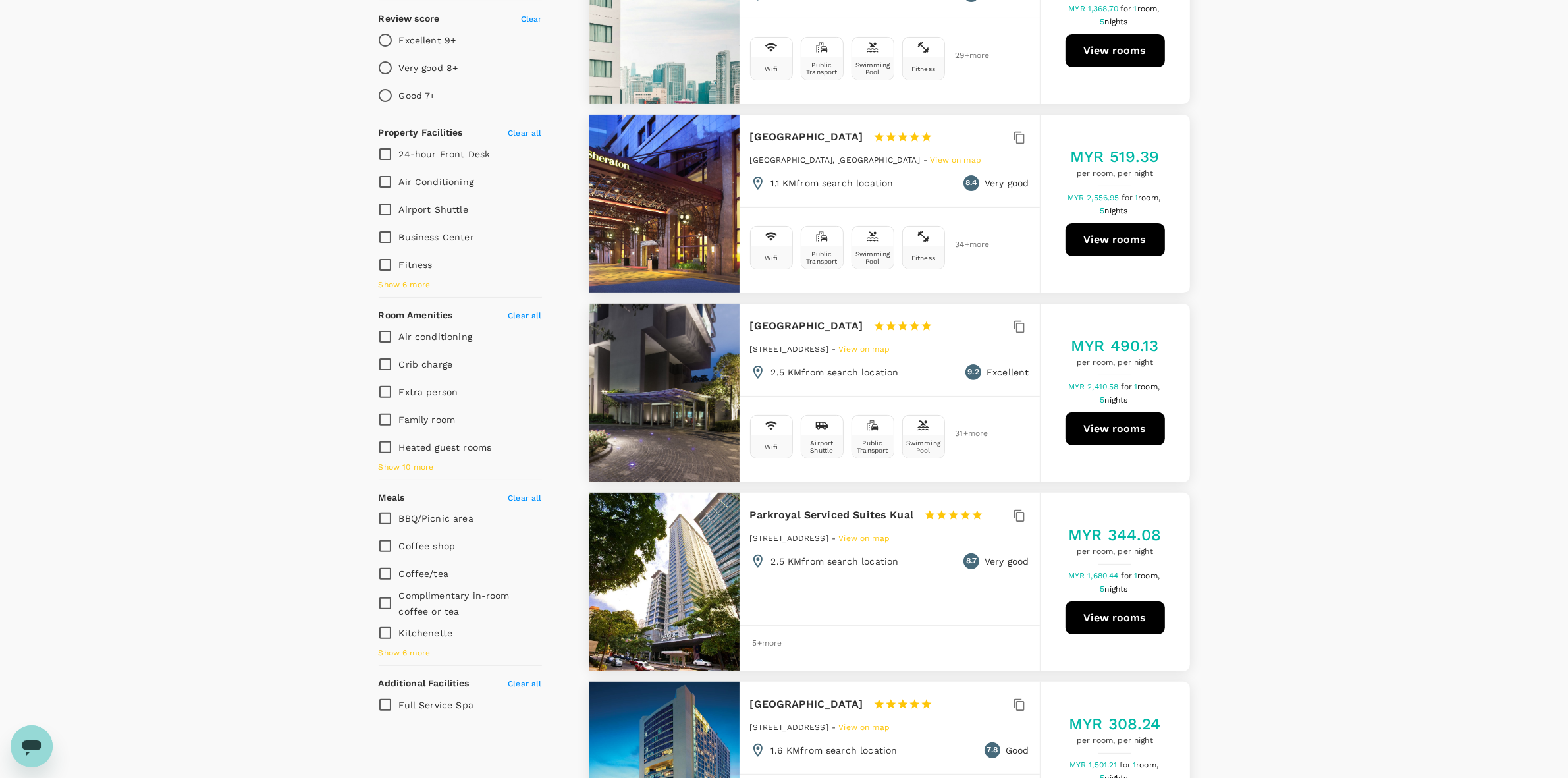
drag, startPoint x: 1232, startPoint y: 358, endPoint x: 1252, endPoint y: 419, distance: 64.2
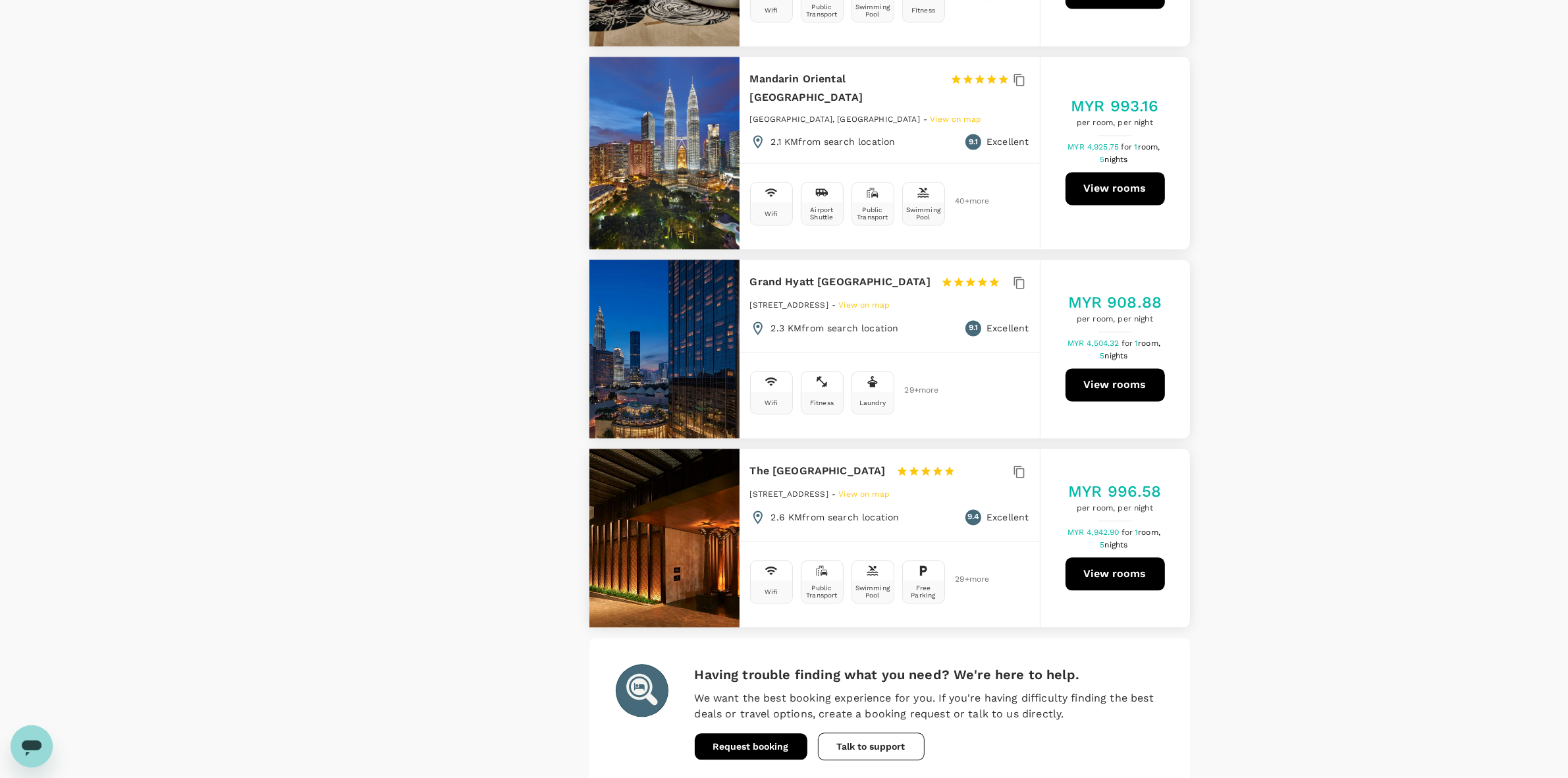
scroll to position [3449, 0]
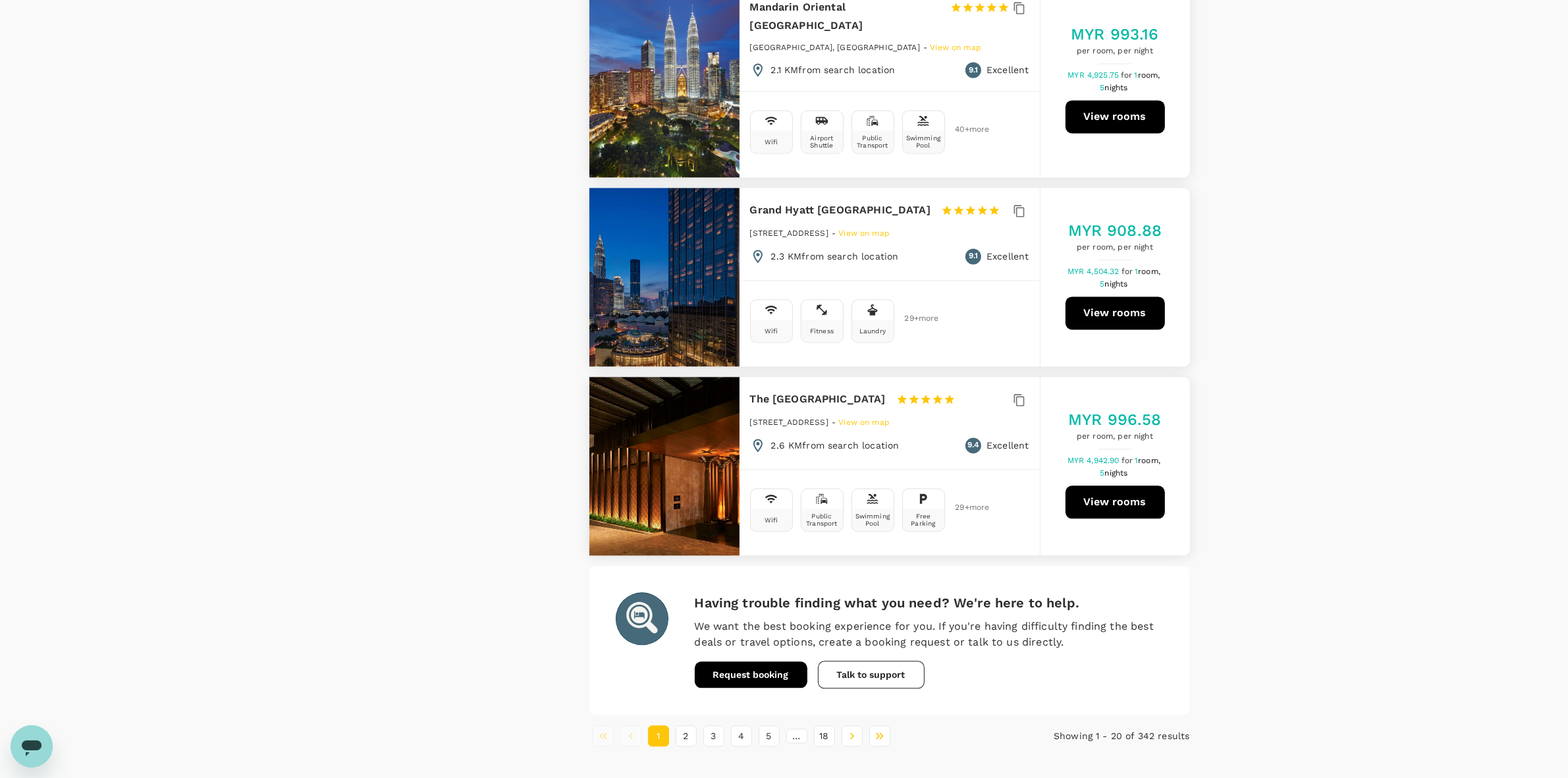
click at [674, 725] on li "2" at bounding box center [685, 735] width 28 height 21
click at [677, 725] on button "2" at bounding box center [686, 735] width 21 height 21
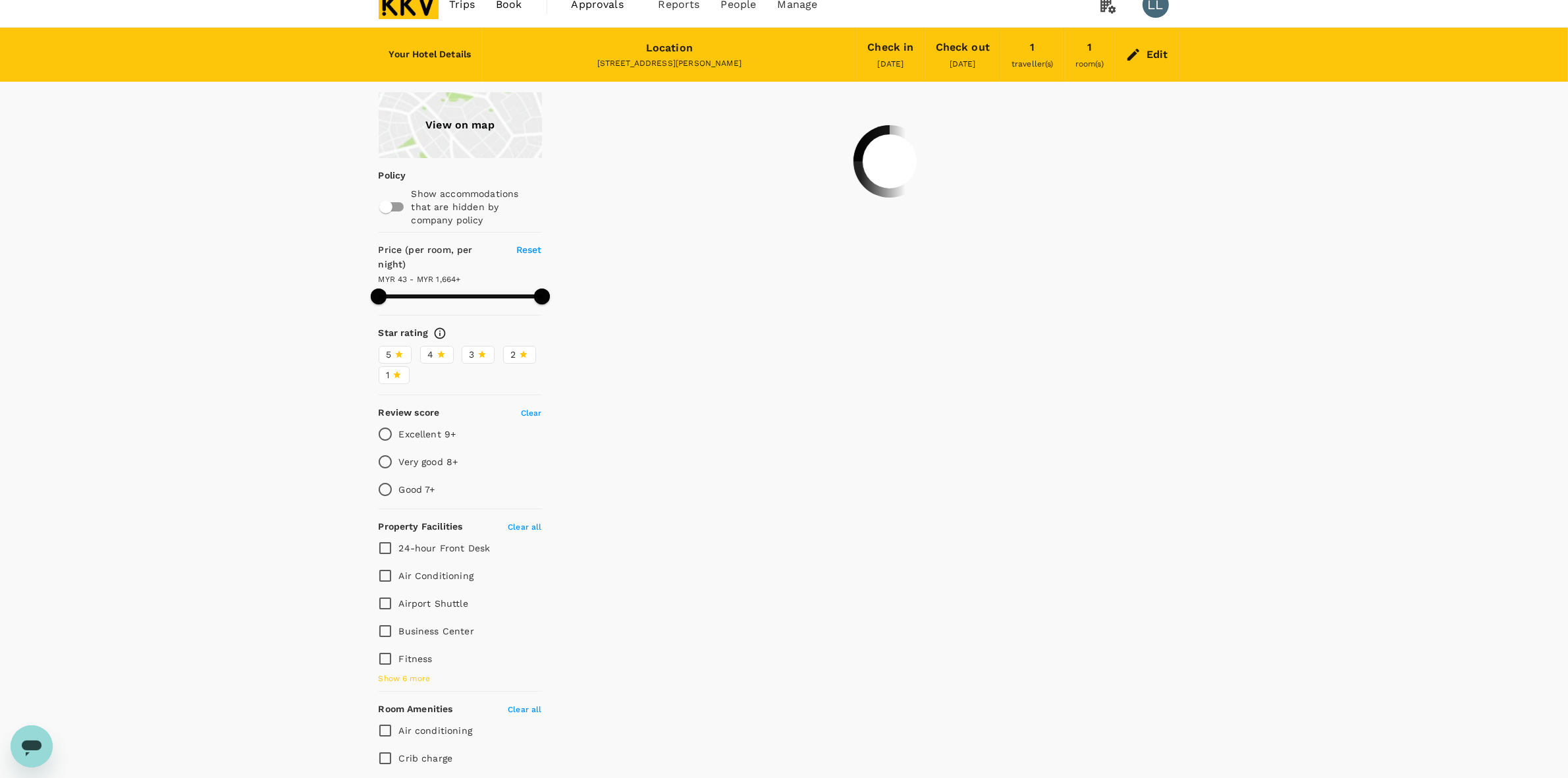
scroll to position [0, 0]
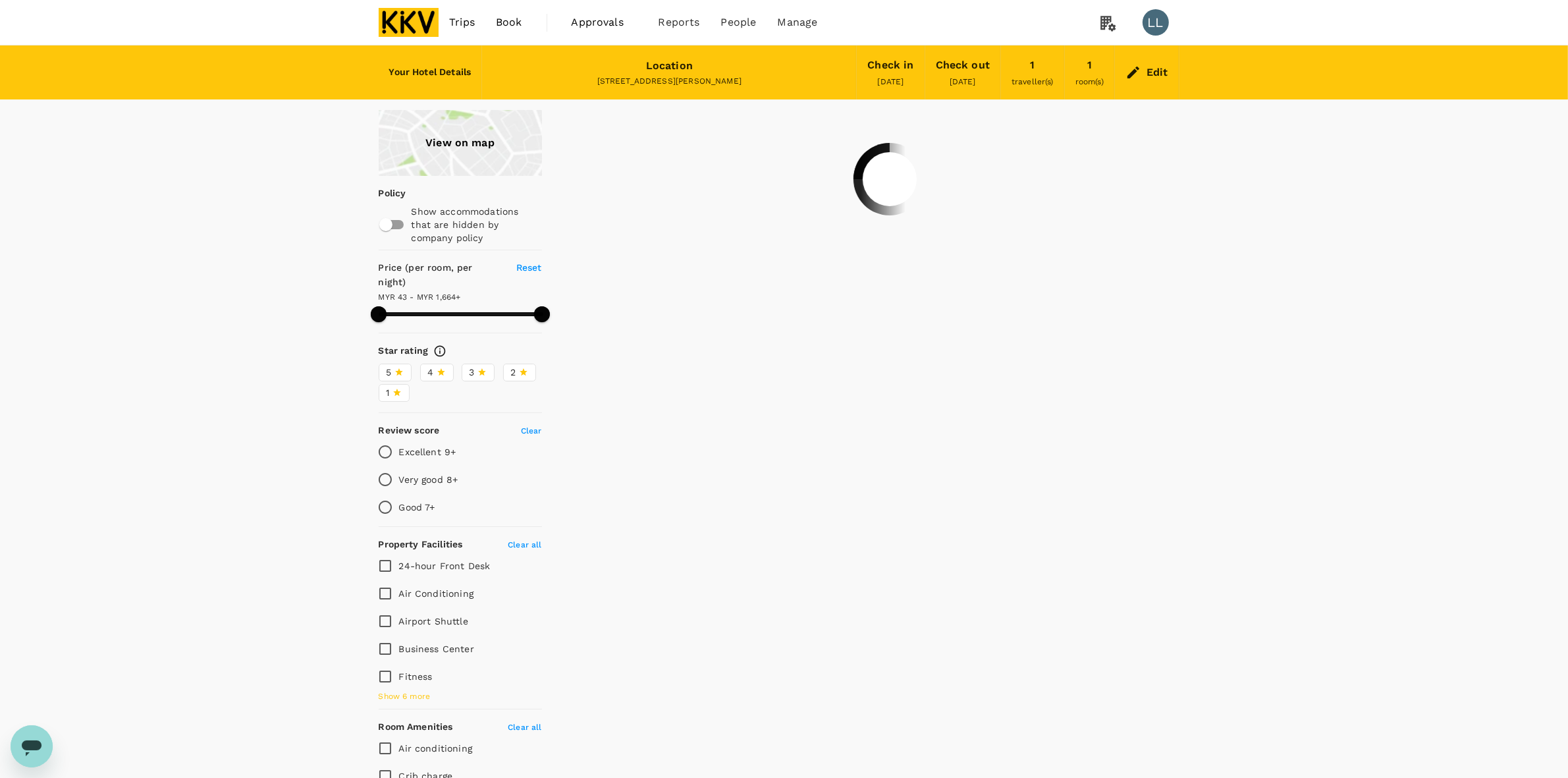
click at [1390, 303] on div "View on map Policy Show accommodations that are hidden by company policy Price …" at bounding box center [784, 620] width 1568 height 1020
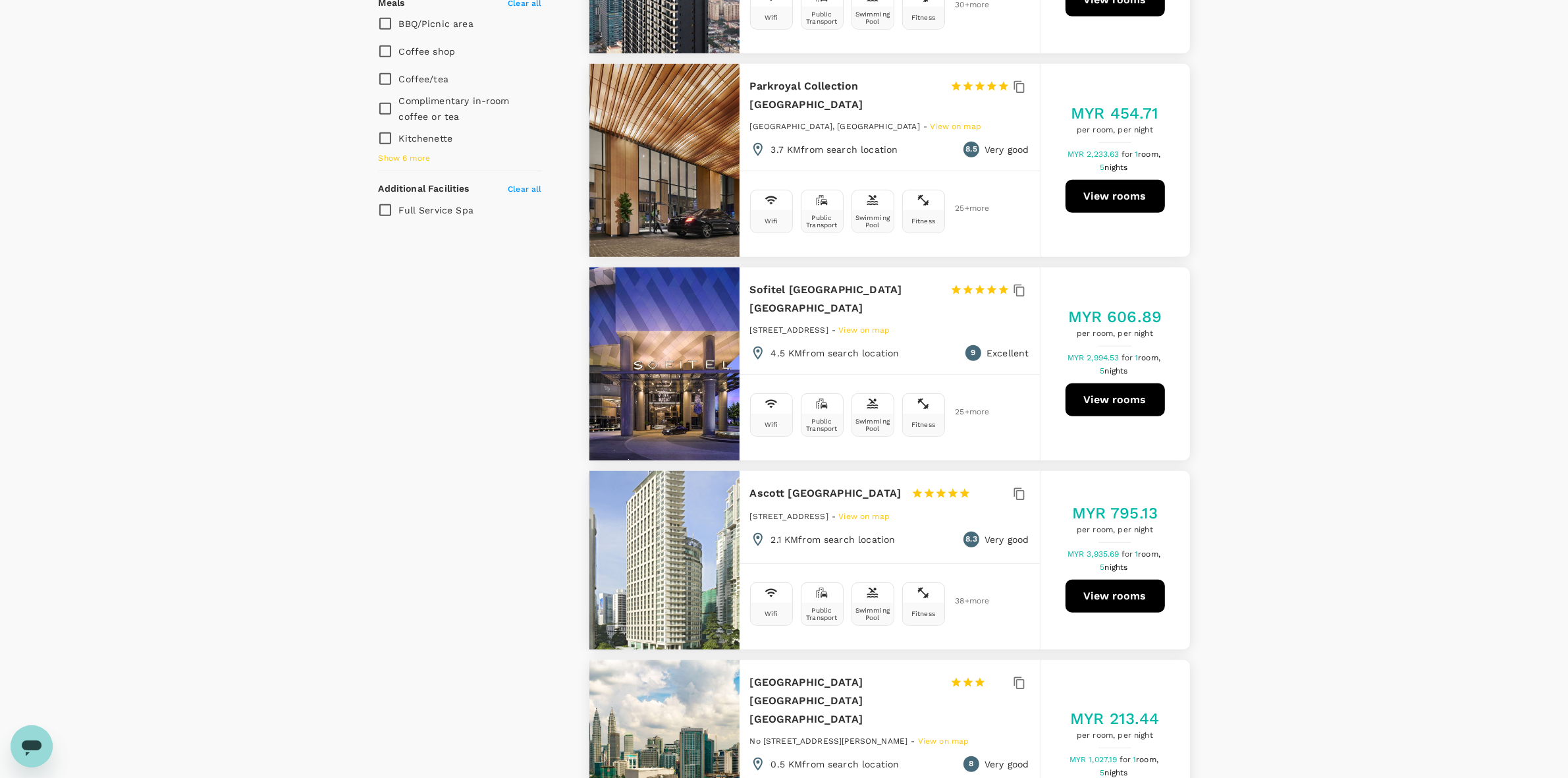
scroll to position [1153, 0]
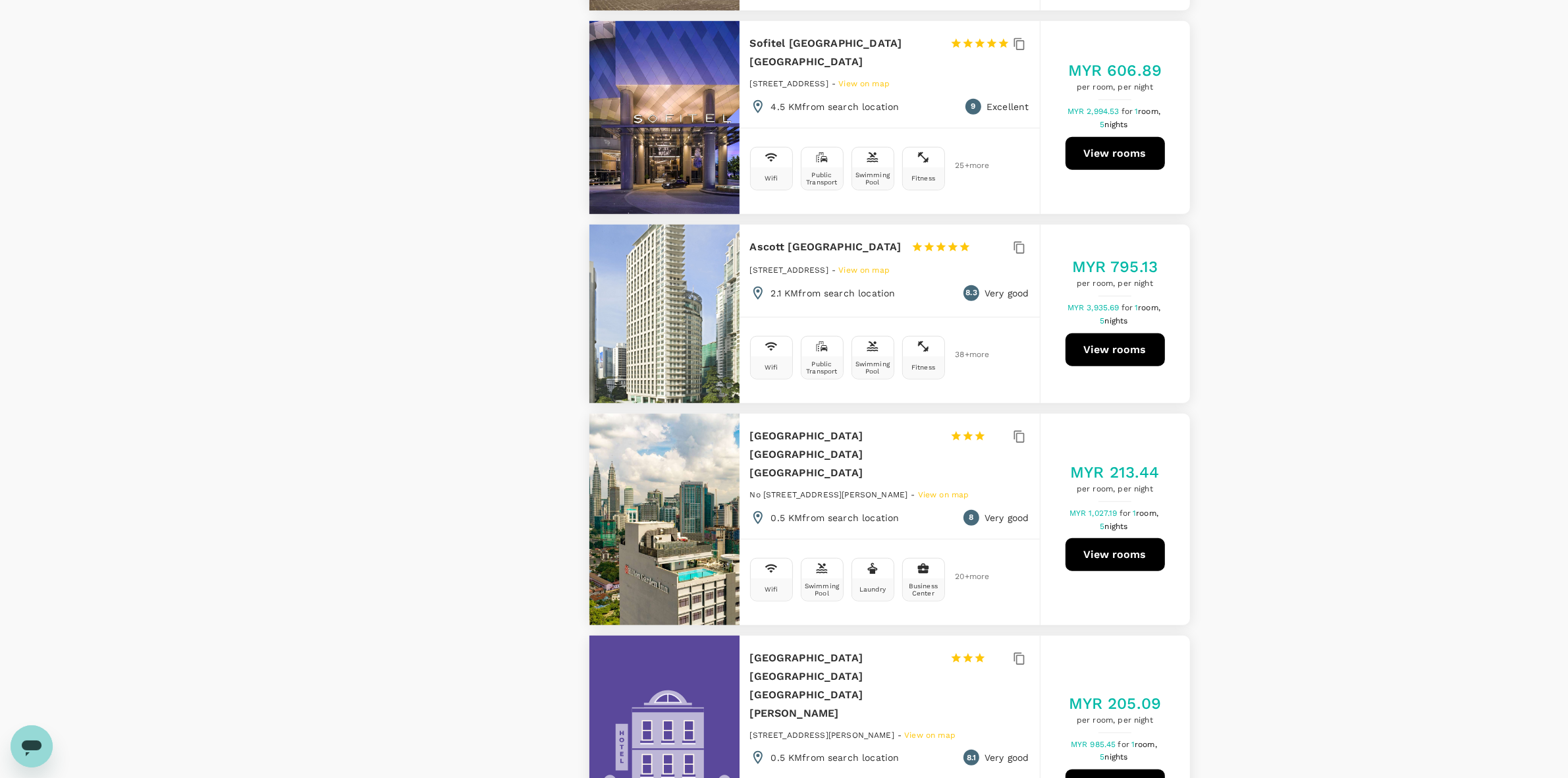
drag, startPoint x: 1285, startPoint y: 456, endPoint x: 1295, endPoint y: 467, distance: 14.9
drag, startPoint x: 1109, startPoint y: 472, endPoint x: 1338, endPoint y: 377, distance: 247.9
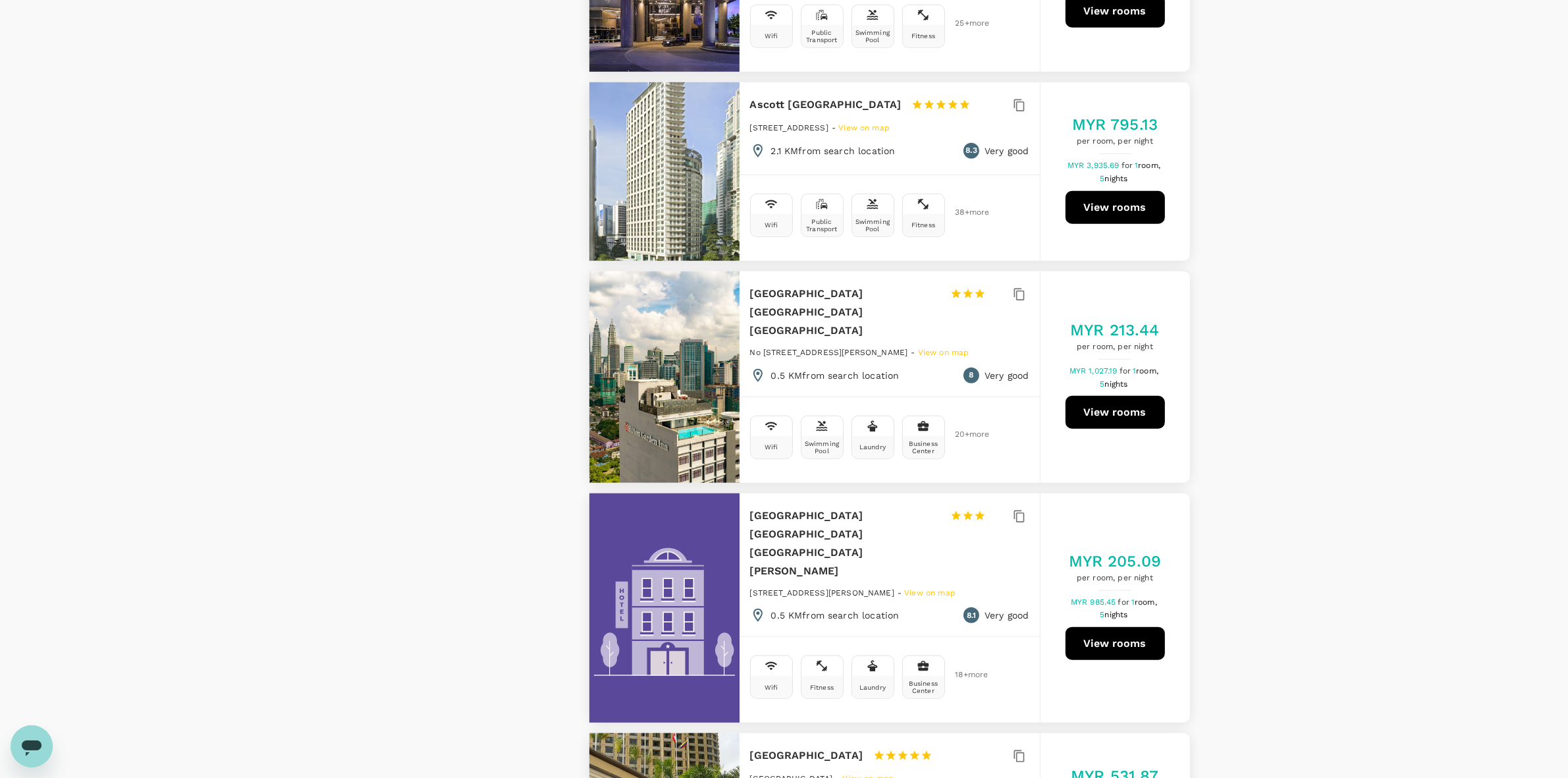
scroll to position [1317, 0]
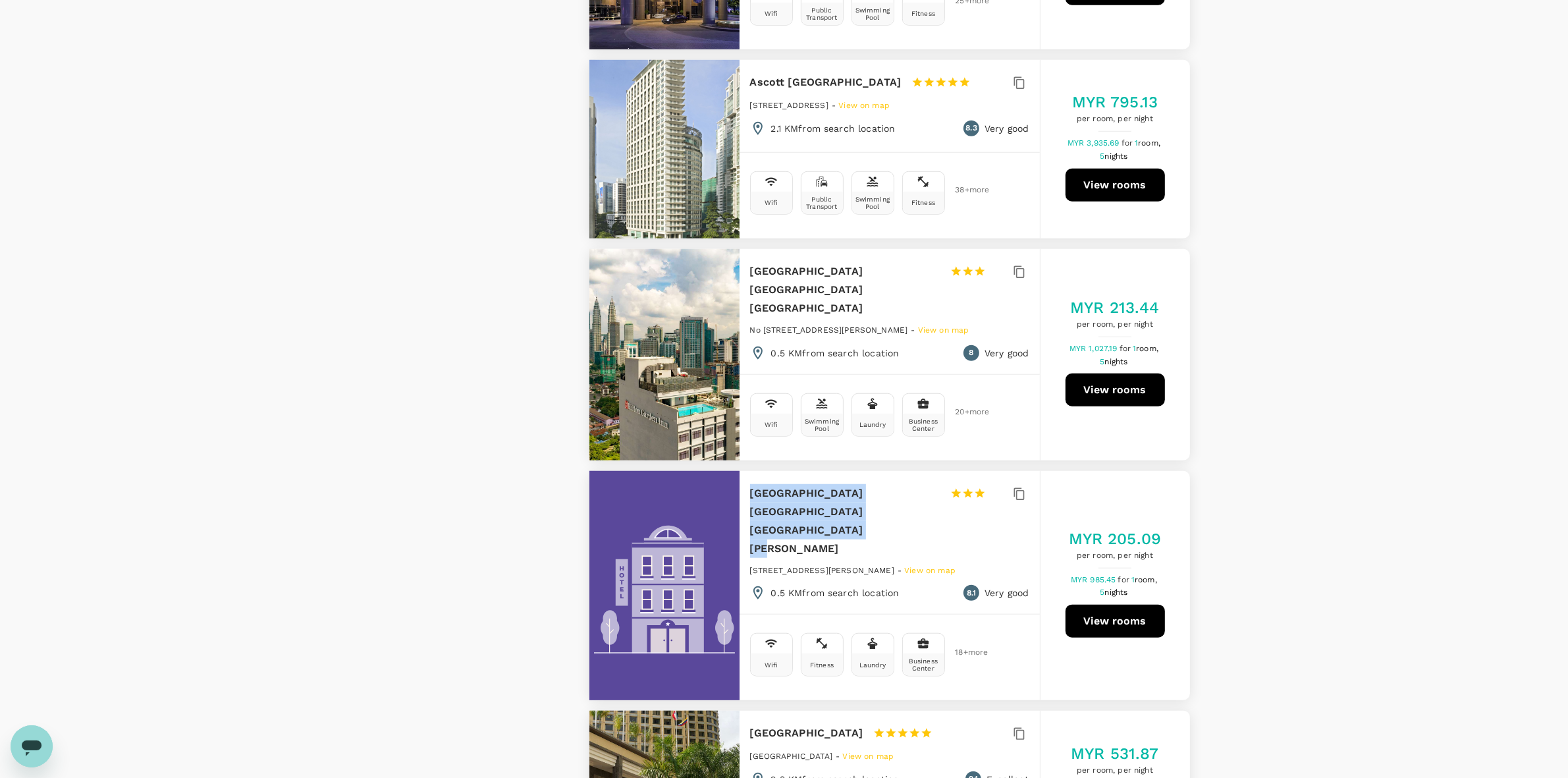
drag, startPoint x: 748, startPoint y: 401, endPoint x: 927, endPoint y: 419, distance: 179.9
click at [923, 471] on div "[GEOGRAPHIC_DATA] [GEOGRAPHIC_DATA] [GEOGRAPHIC_DATA][PERSON_NAME] 1 Star 2 Sta…" at bounding box center [890, 543] width 300 height 144
copy h6 "[GEOGRAPHIC_DATA] [GEOGRAPHIC_DATA] [GEOGRAPHIC_DATA][PERSON_NAME]"
drag, startPoint x: 1295, startPoint y: 384, endPoint x: 910, endPoint y: 267, distance: 402.4
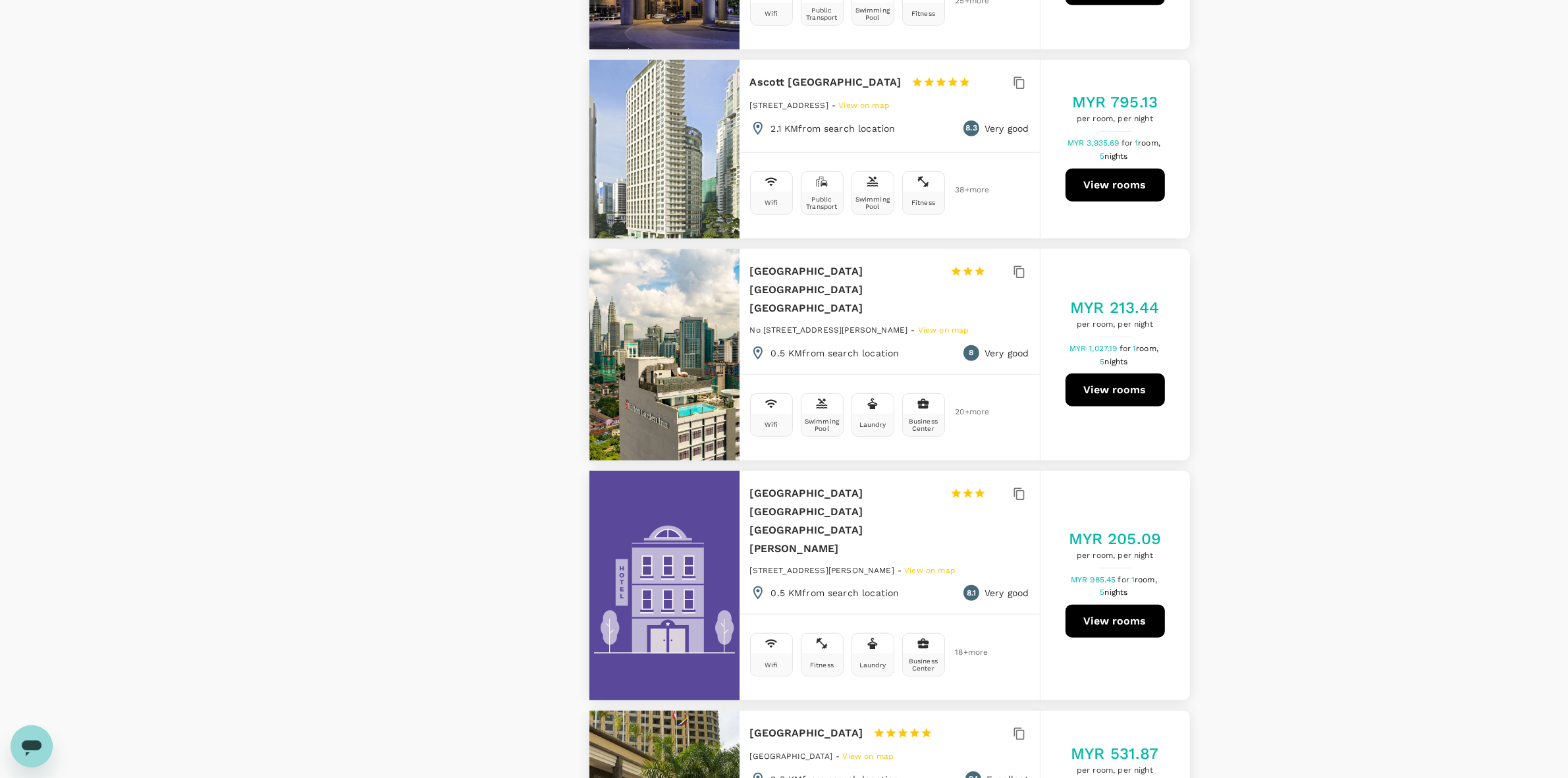
drag, startPoint x: 749, startPoint y: 198, endPoint x: 932, endPoint y: 218, distance: 184.1
click at [932, 262] on h6 "[GEOGRAPHIC_DATA] [GEOGRAPHIC_DATA] [GEOGRAPHIC_DATA]" at bounding box center [845, 290] width 190 height 55
copy h6 "[GEOGRAPHIC_DATA] [GEOGRAPHIC_DATA] [GEOGRAPHIC_DATA]"
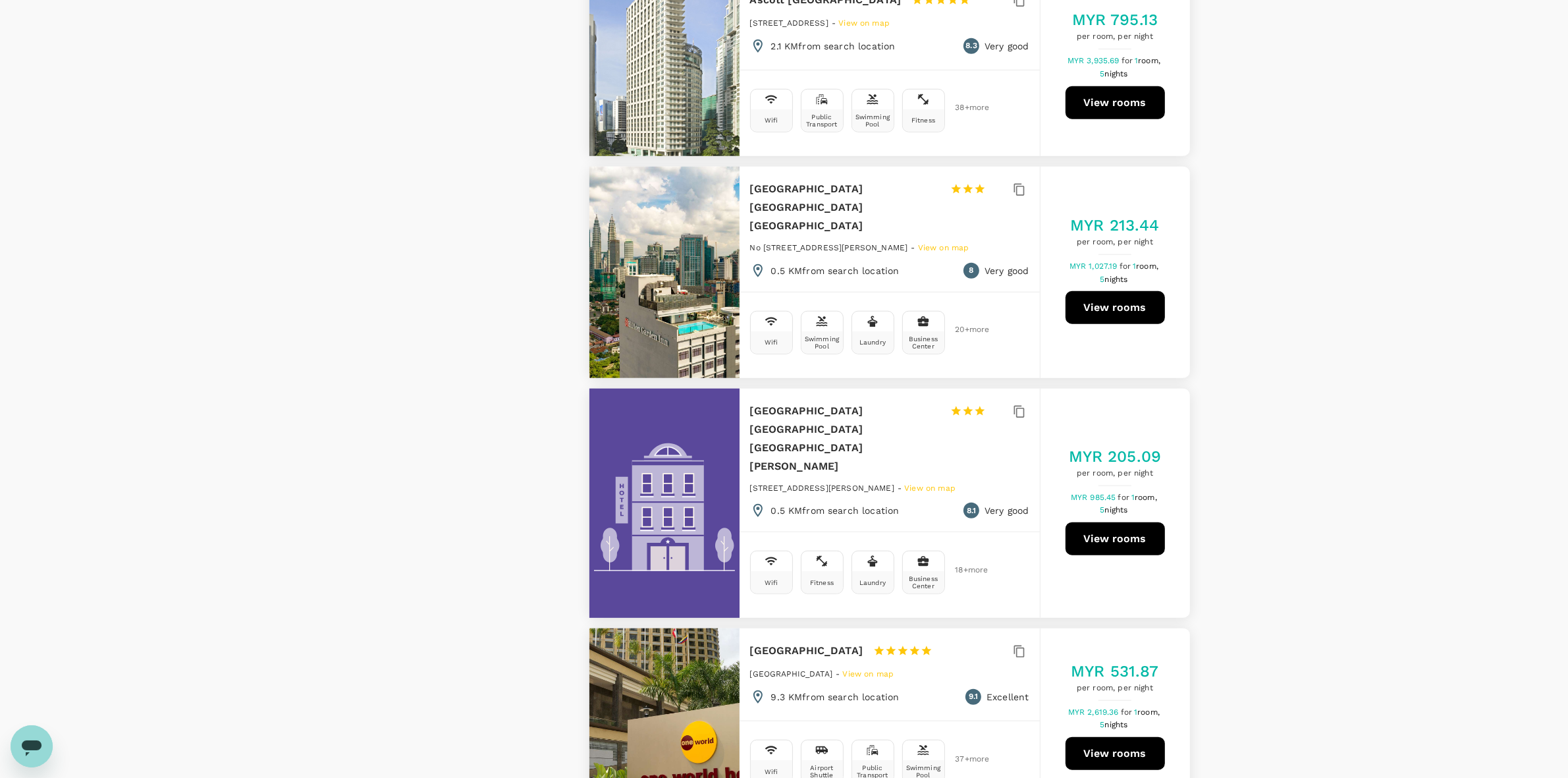
drag, startPoint x: 1320, startPoint y: 326, endPoint x: 1302, endPoint y: 327, distance: 18.0
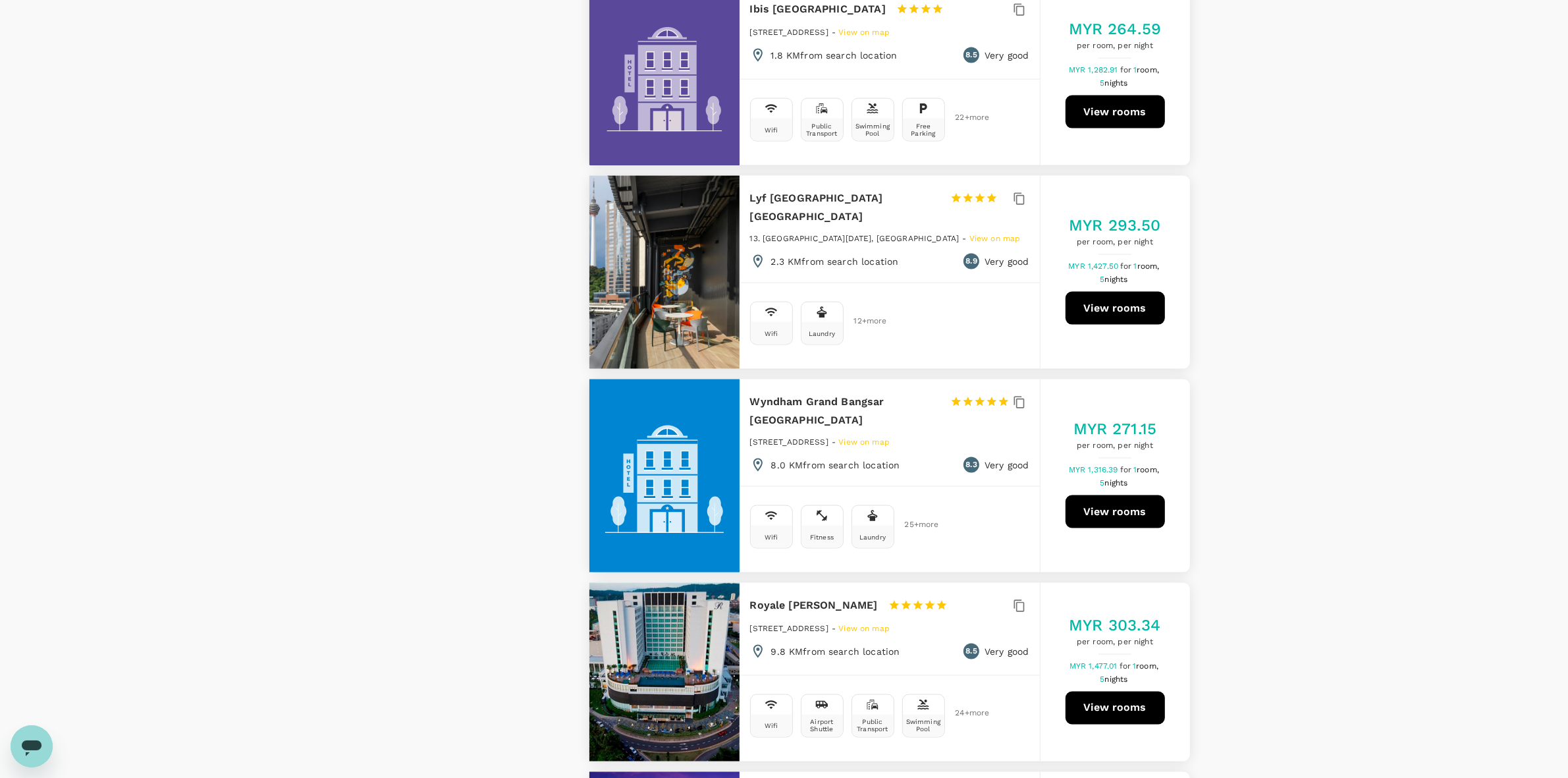
scroll to position [2470, 0]
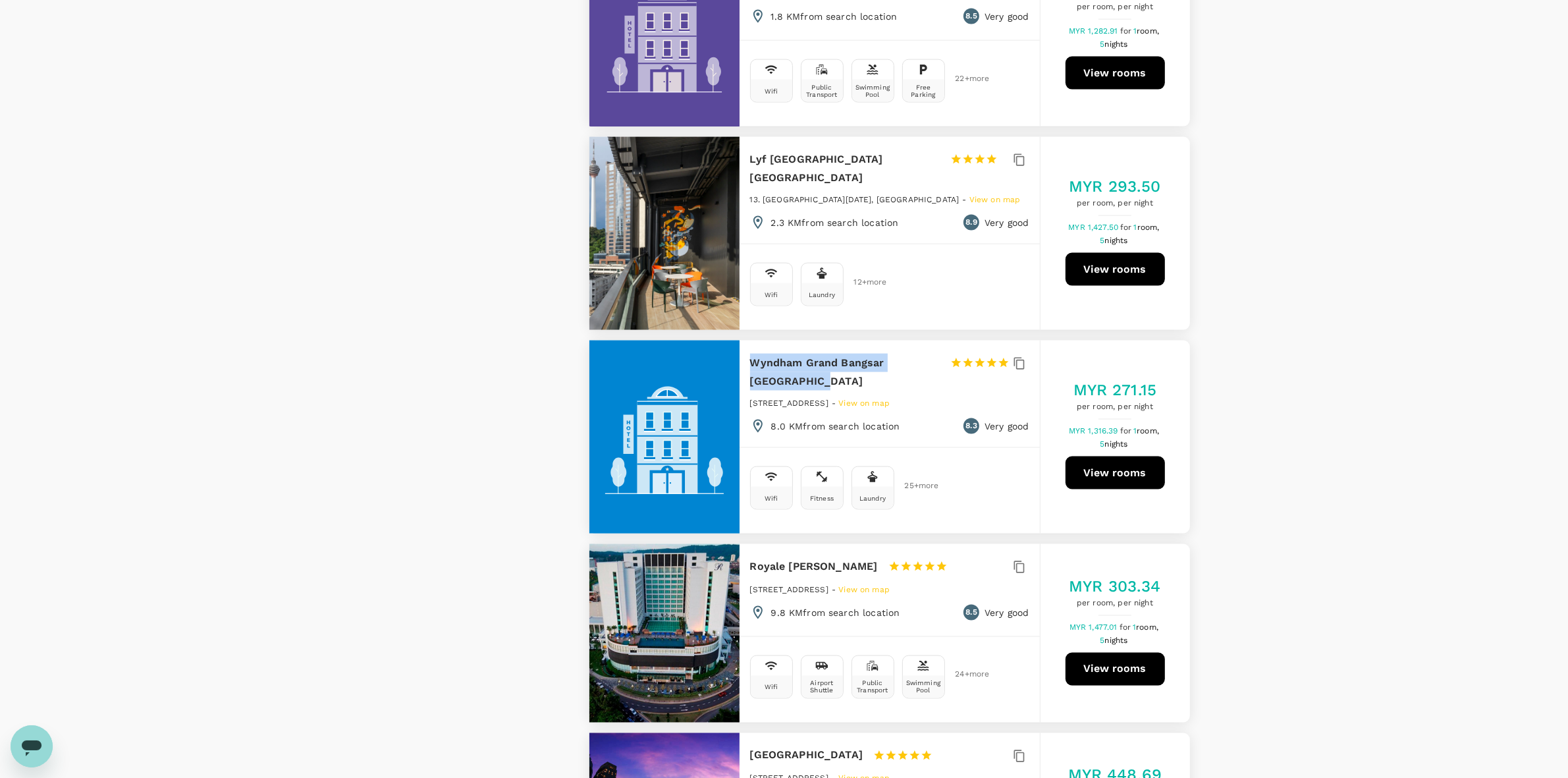
drag, startPoint x: 762, startPoint y: 226, endPoint x: 749, endPoint y: 202, distance: 27.3
click at [750, 353] on h6 "Wyndham Grand Bangsar [GEOGRAPHIC_DATA]" at bounding box center [845, 372] width 190 height 37
copy h6 "Wyndham Grand Bangsar [GEOGRAPHIC_DATA]"
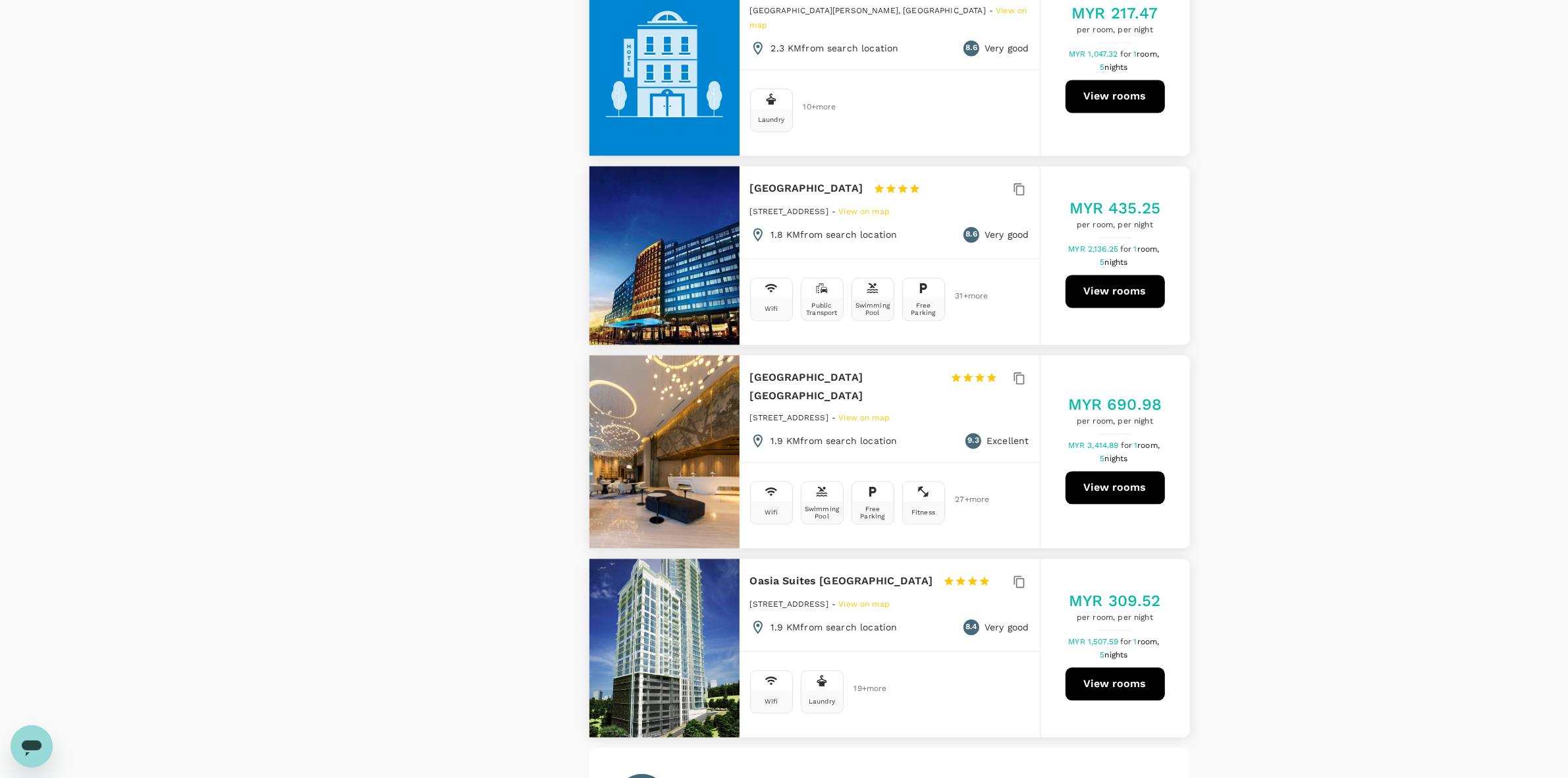
scroll to position [3475, 0]
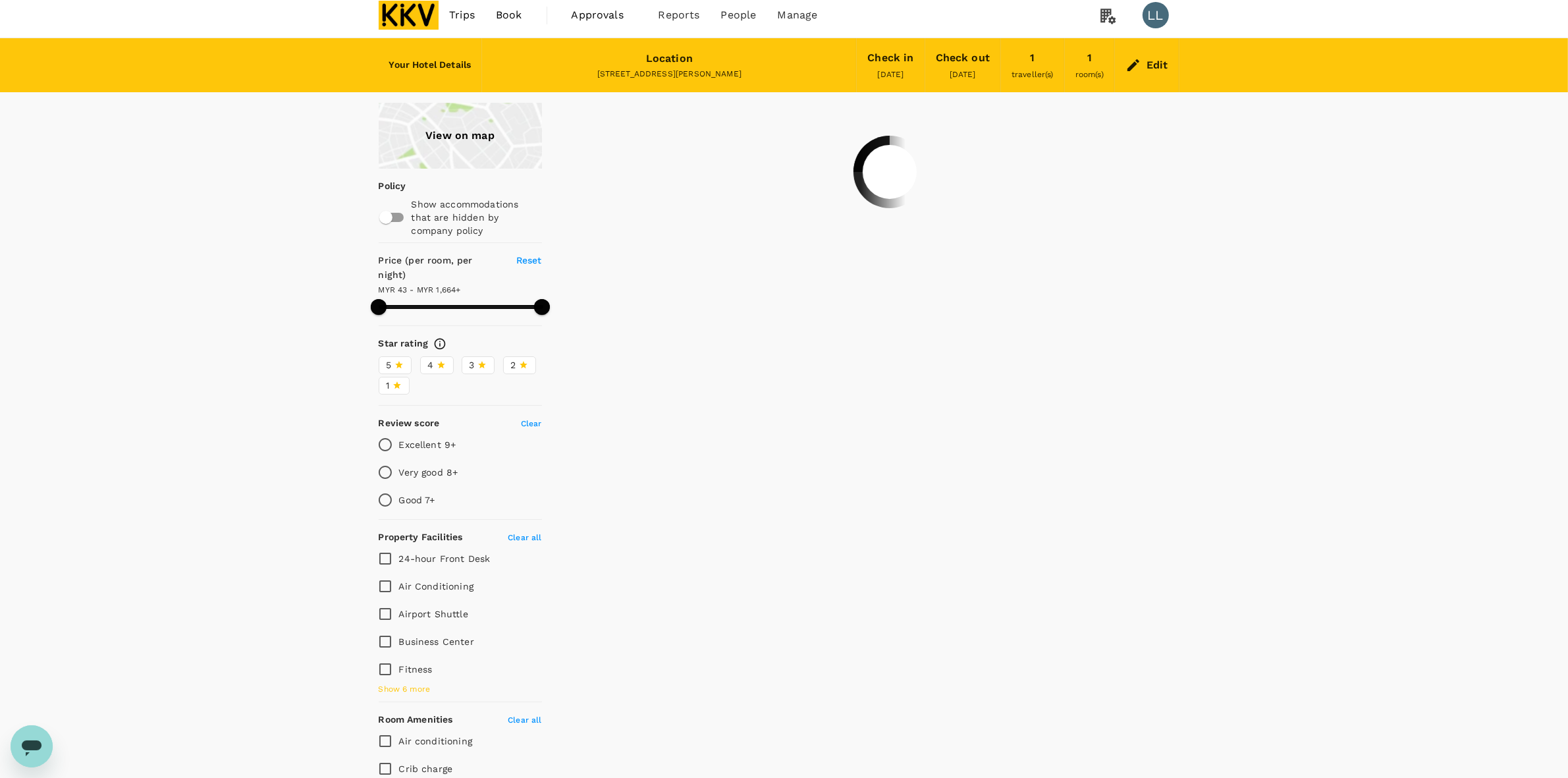
scroll to position [0, 0]
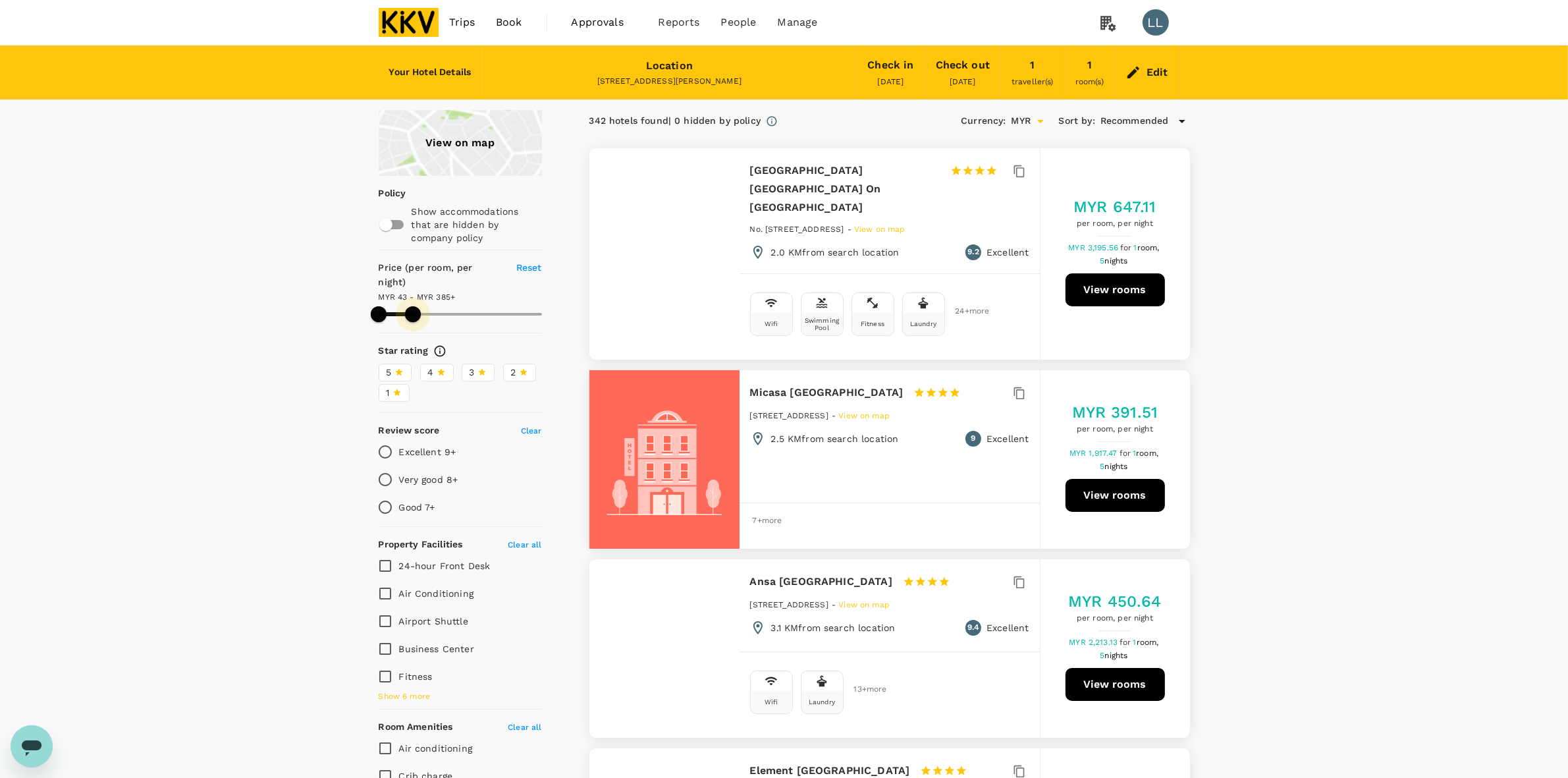
drag, startPoint x: 538, startPoint y: 298, endPoint x: 413, endPoint y: 300, distance: 125.0
click at [413, 306] on span at bounding box center [413, 314] width 16 height 16
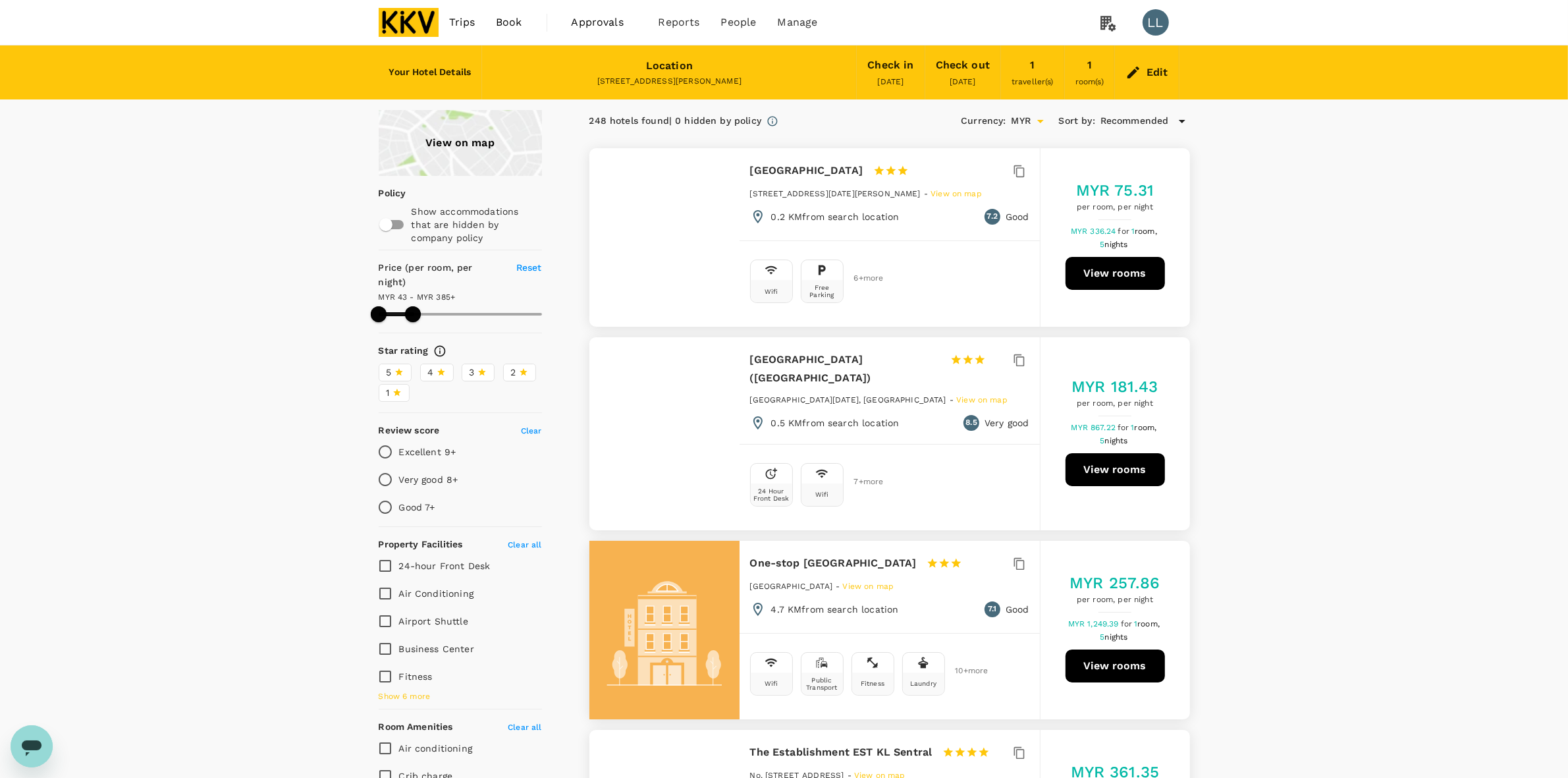
type input "385.5"
type input "65.5"
type input "385.5"
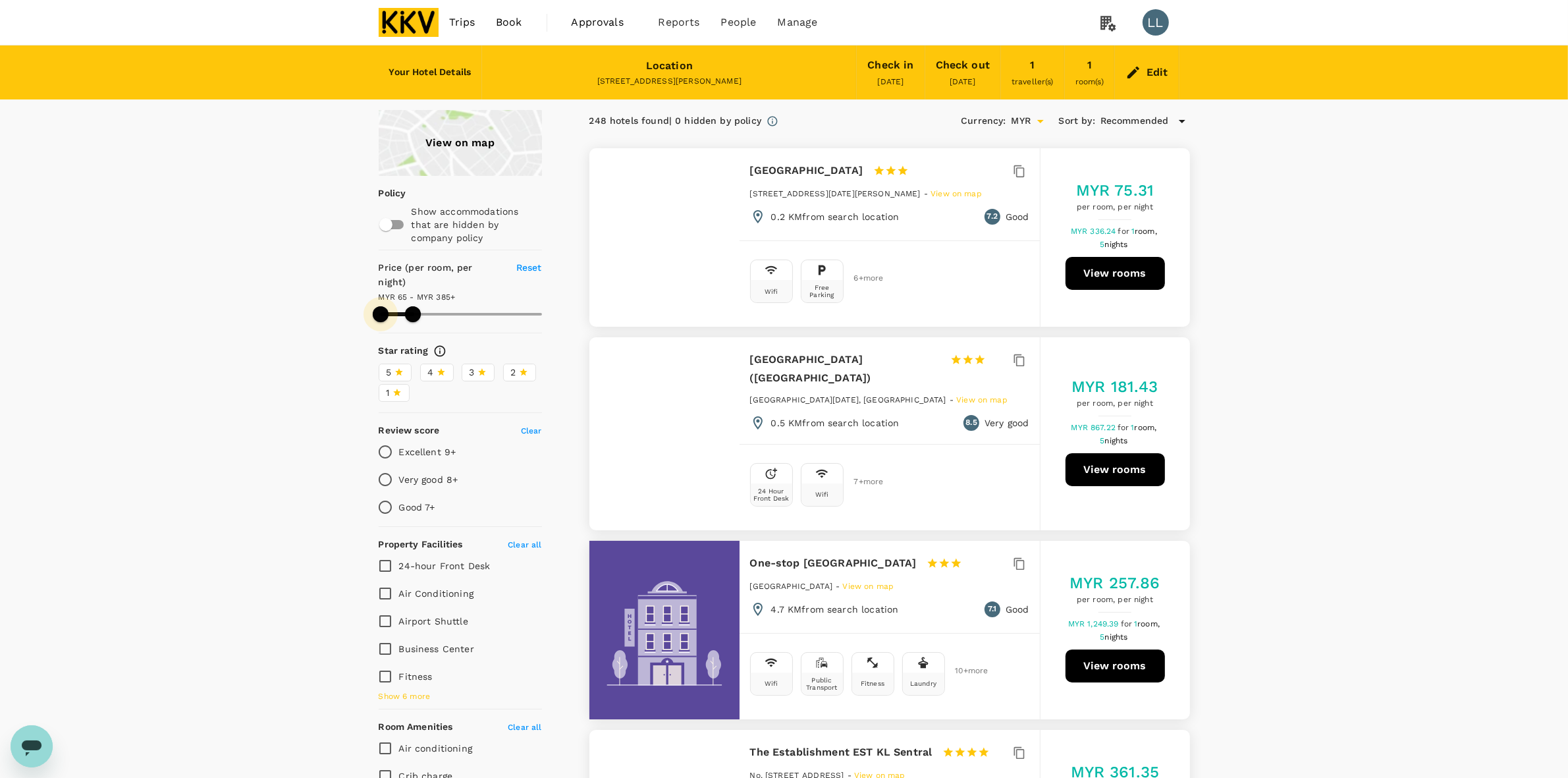
type input "65.5"
type input "385.5"
type input "91.5"
type input "385.5"
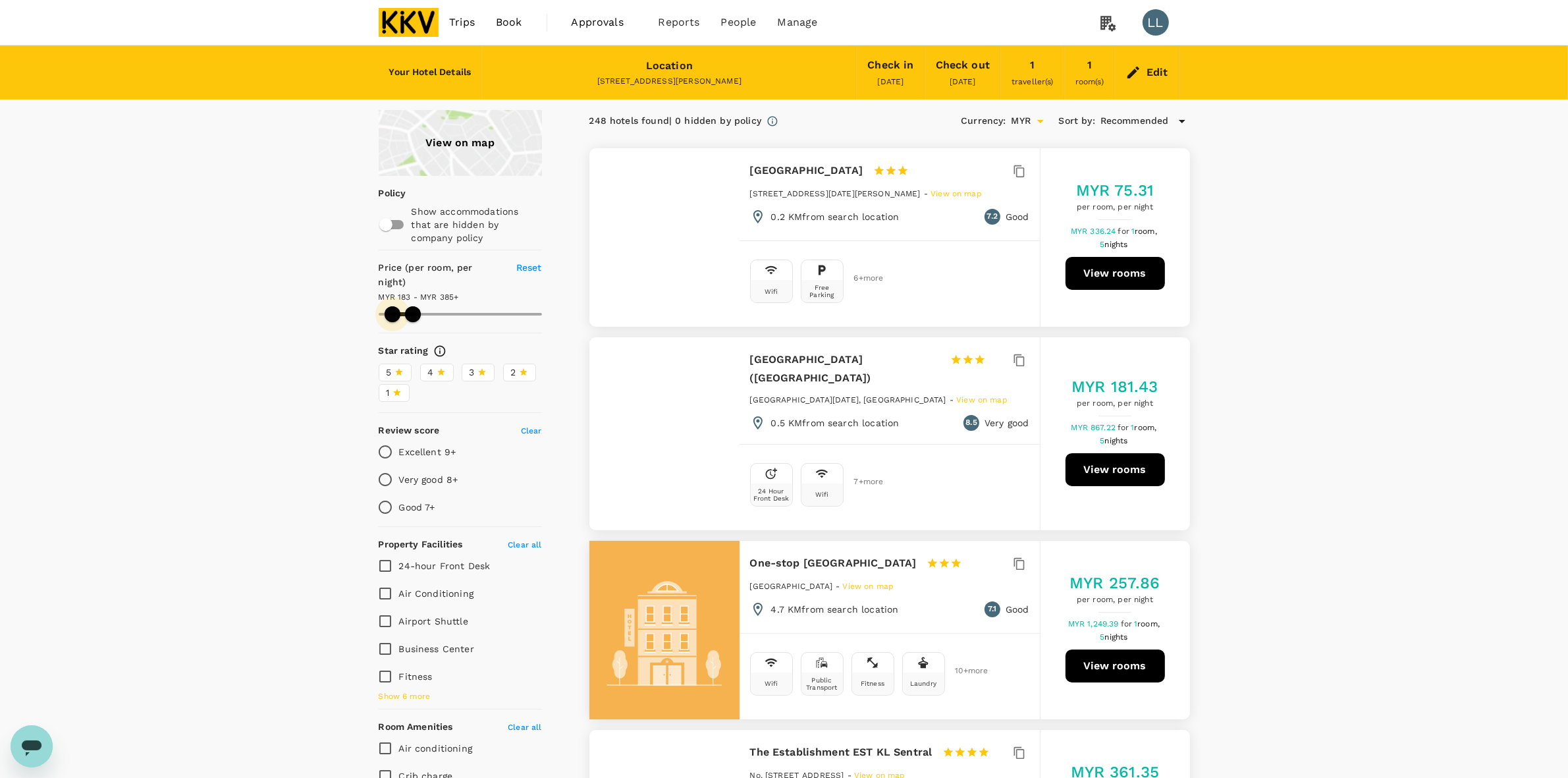
type input "183.5"
type input "385.5"
type input "183.5"
type input "385.5"
type input "216.5"
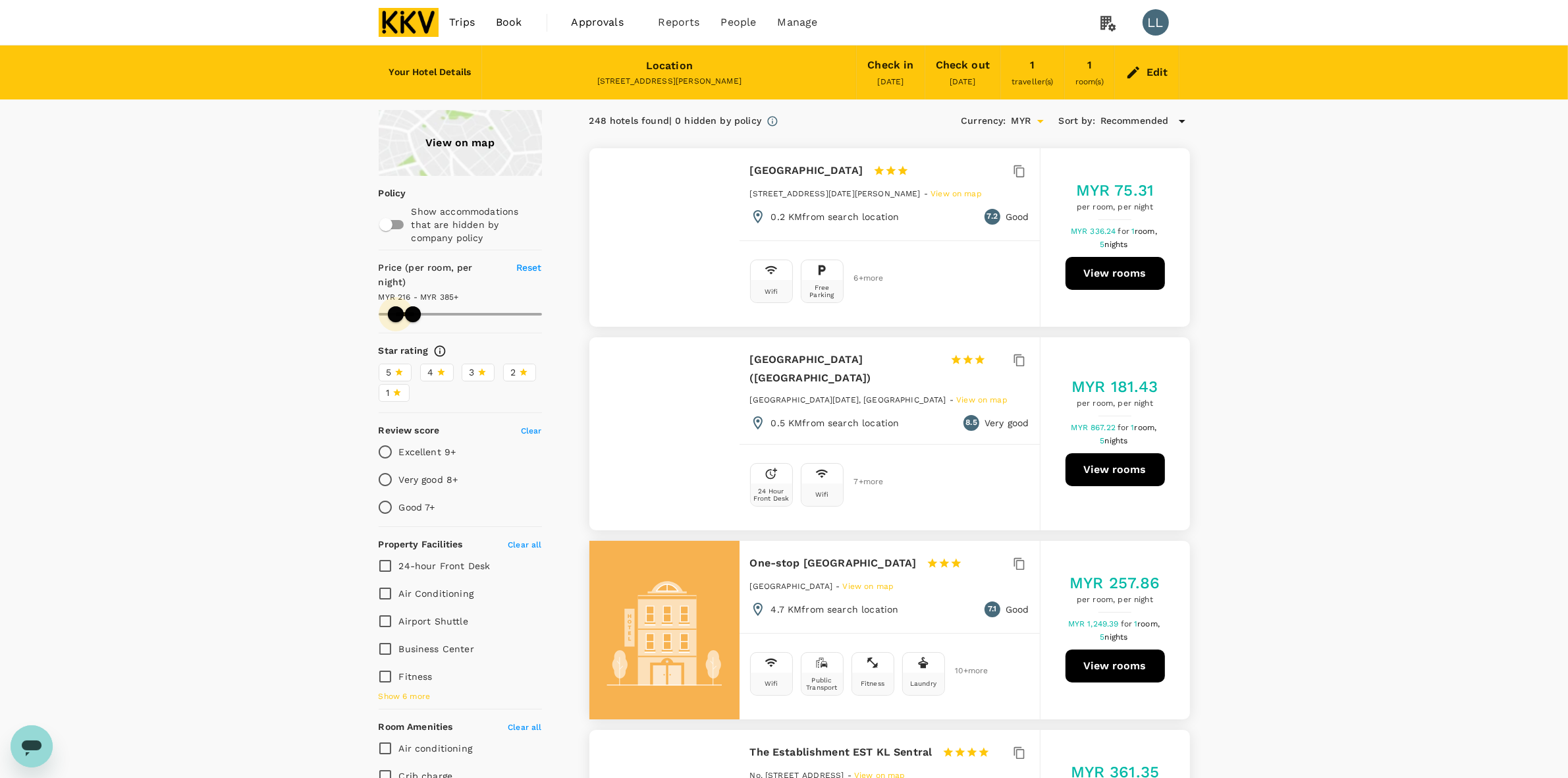
type input "385.5"
type input "242.5"
type input "385.5"
type input "242.5"
type input "385.5"
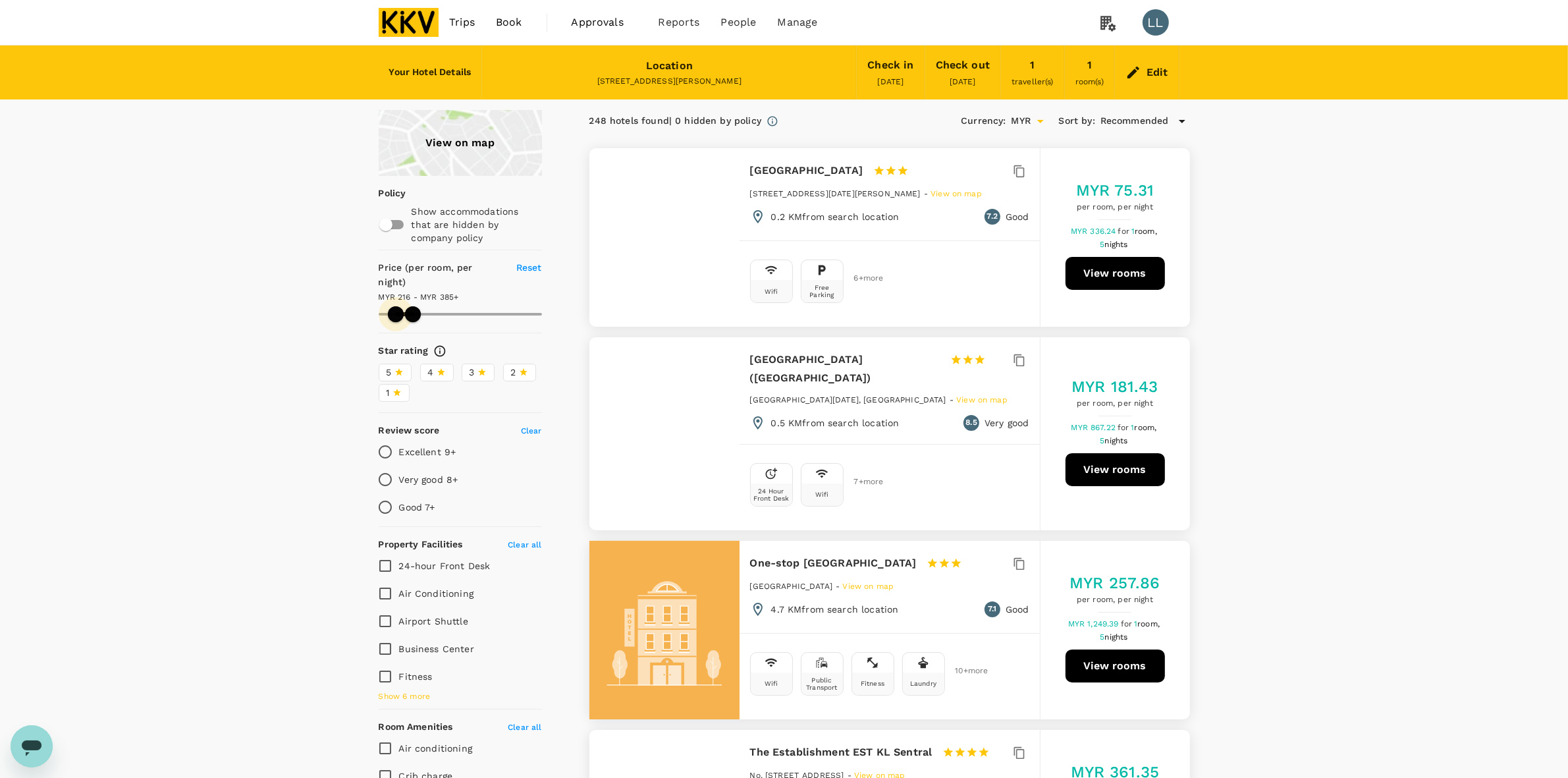
type input "248.5"
type input "385.5"
type input "248.5"
type input "385.5"
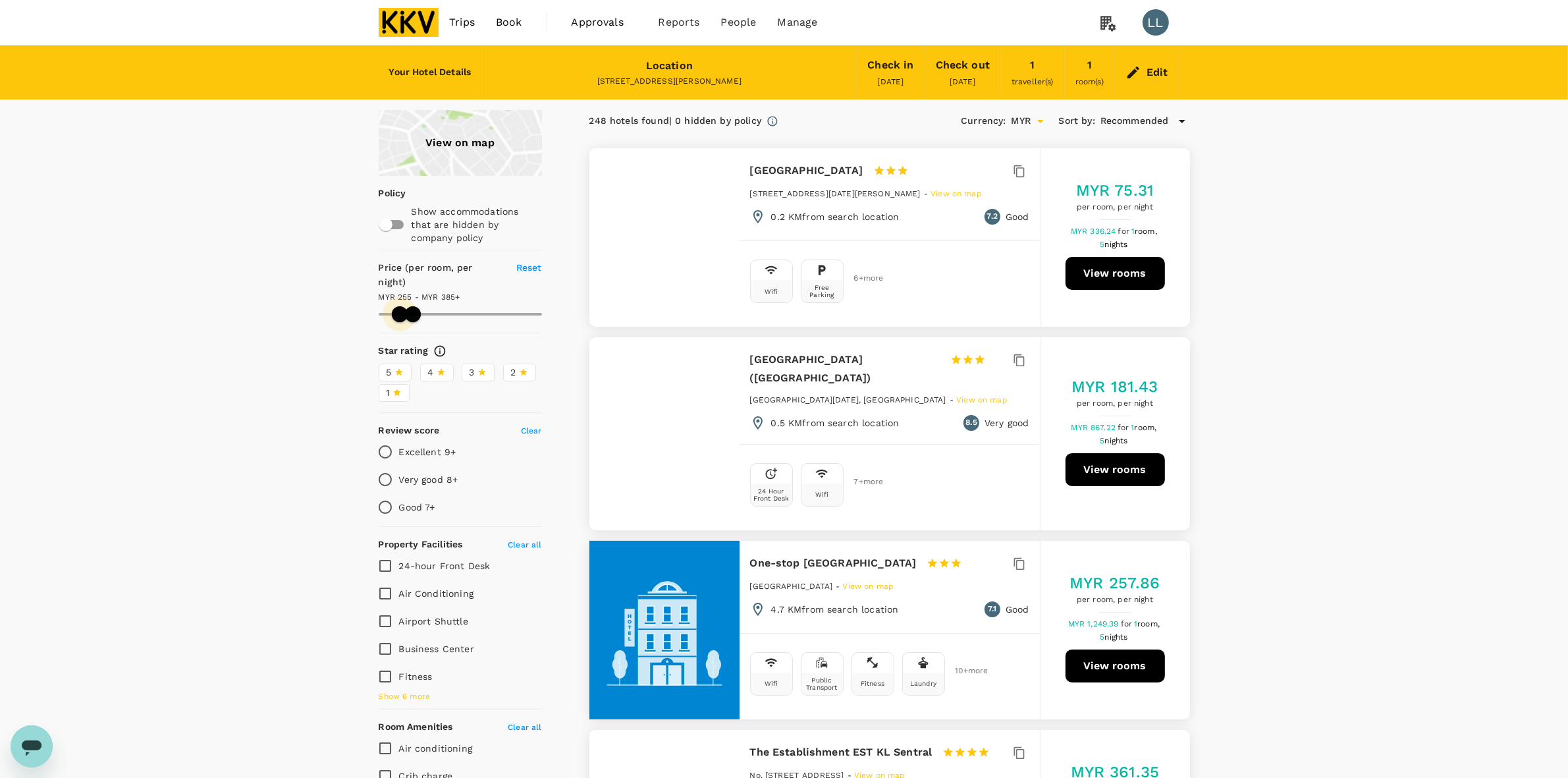
type input "255.5"
type input "385.5"
drag, startPoint x: 381, startPoint y: 297, endPoint x: 400, endPoint y: 297, distance: 19.0
click at [400, 306] on span at bounding box center [400, 314] width 16 height 16
type input "255.5"
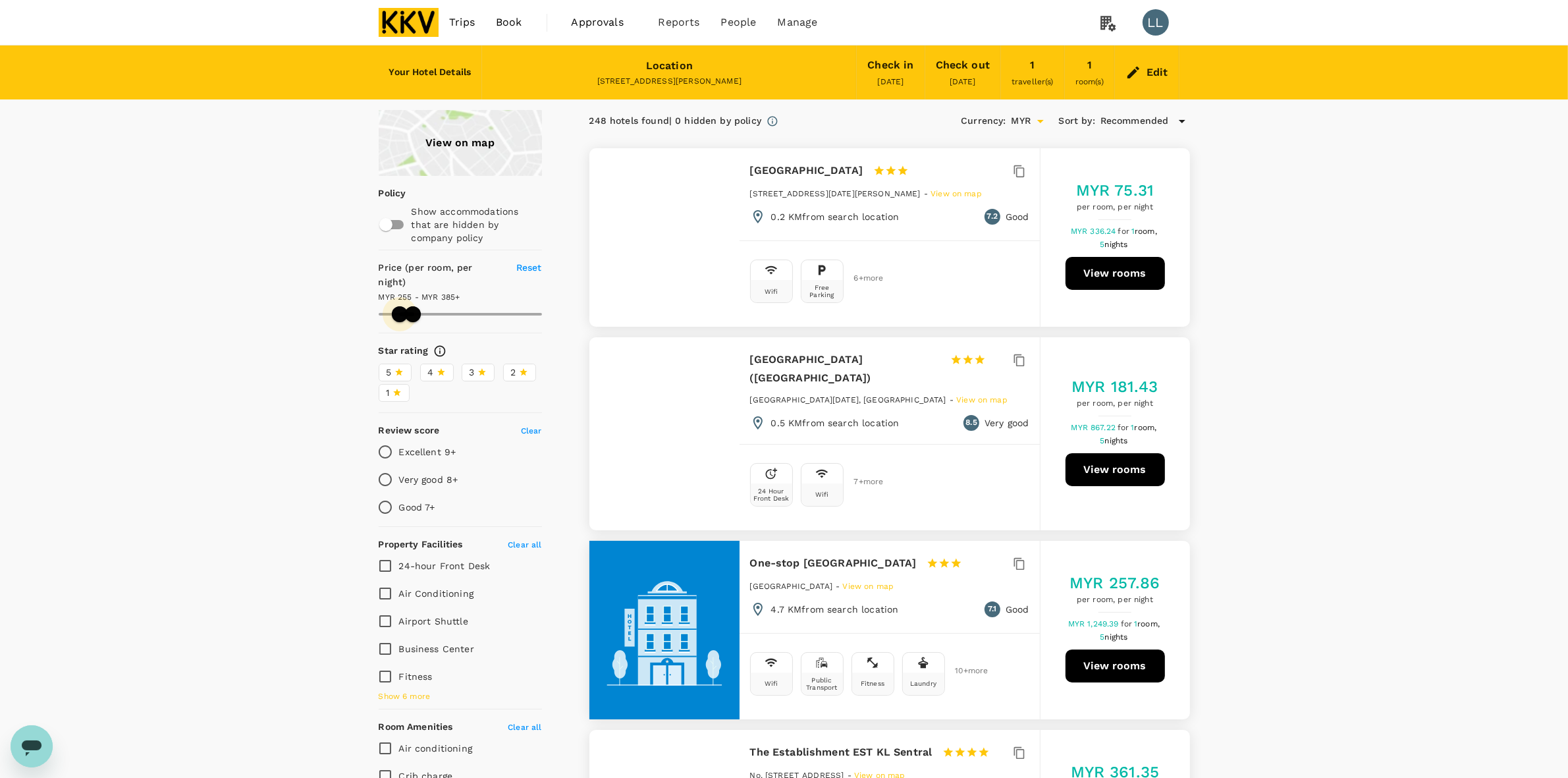
type input "385.5"
type input "255.5"
type input "385.5"
type input "255.5"
type input "385.5"
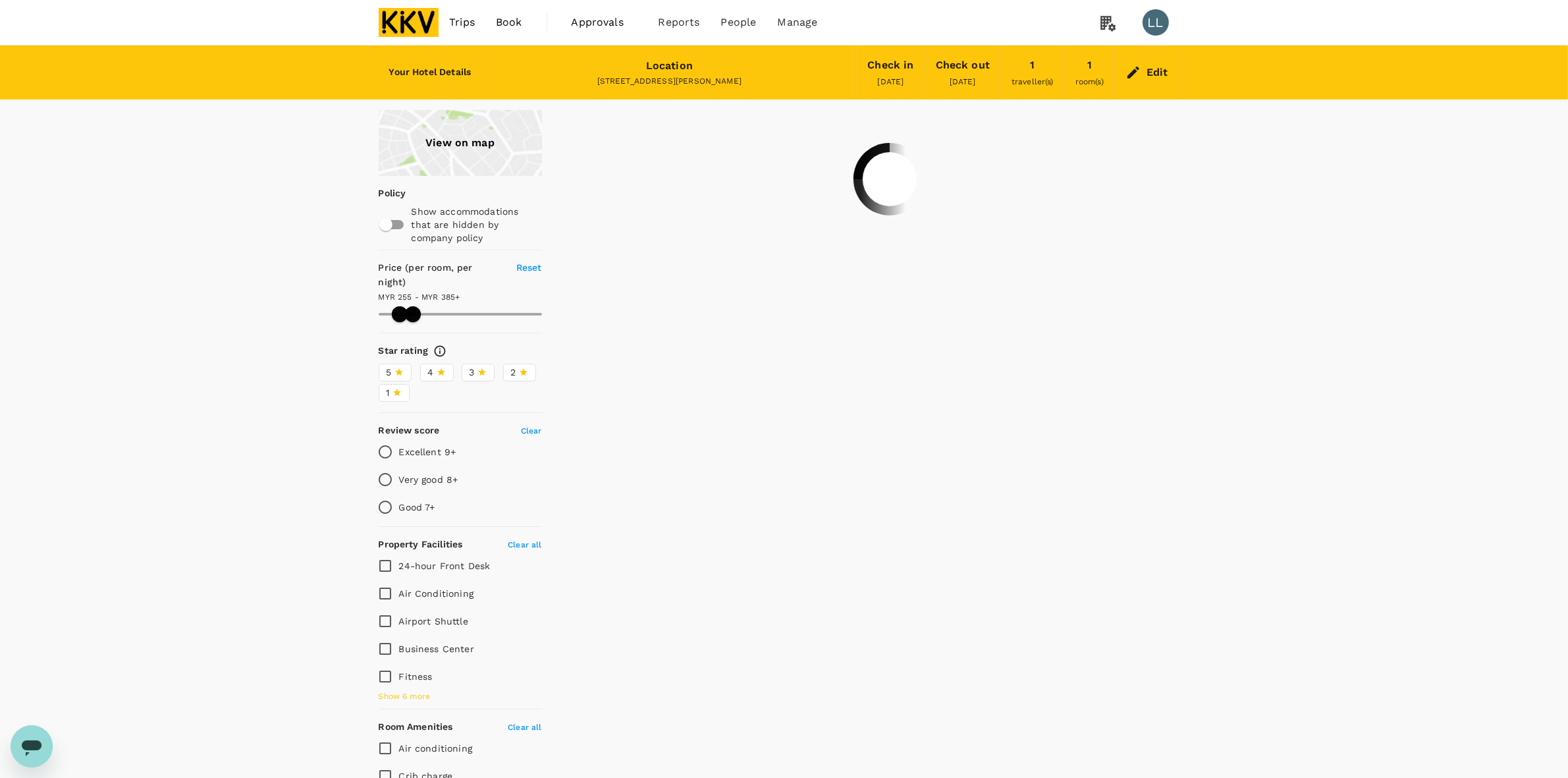
type input "255.5"
type input "385.5"
type input "255.5"
type input "385.5"
type input "255.5"
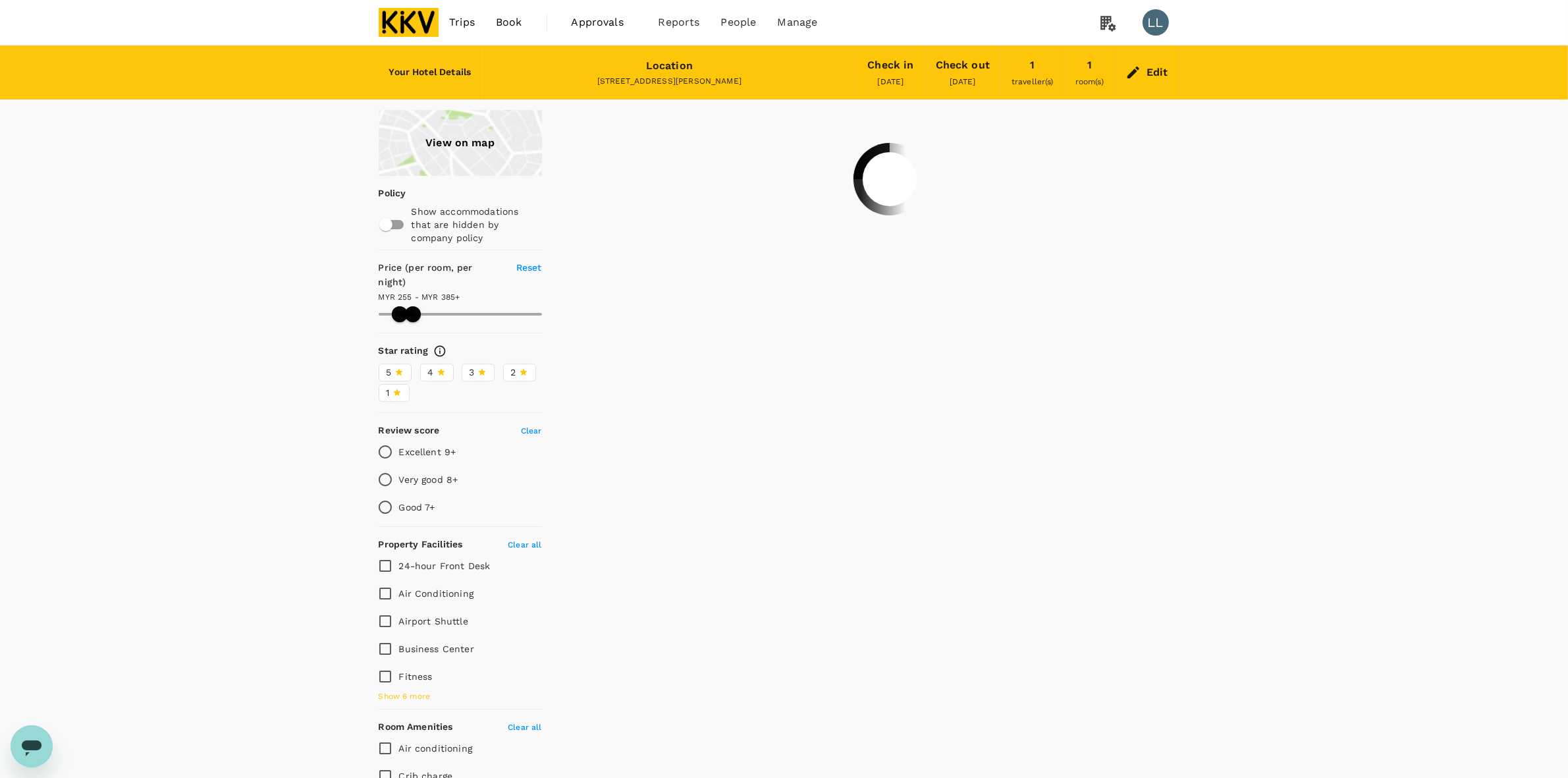
type input "385.5"
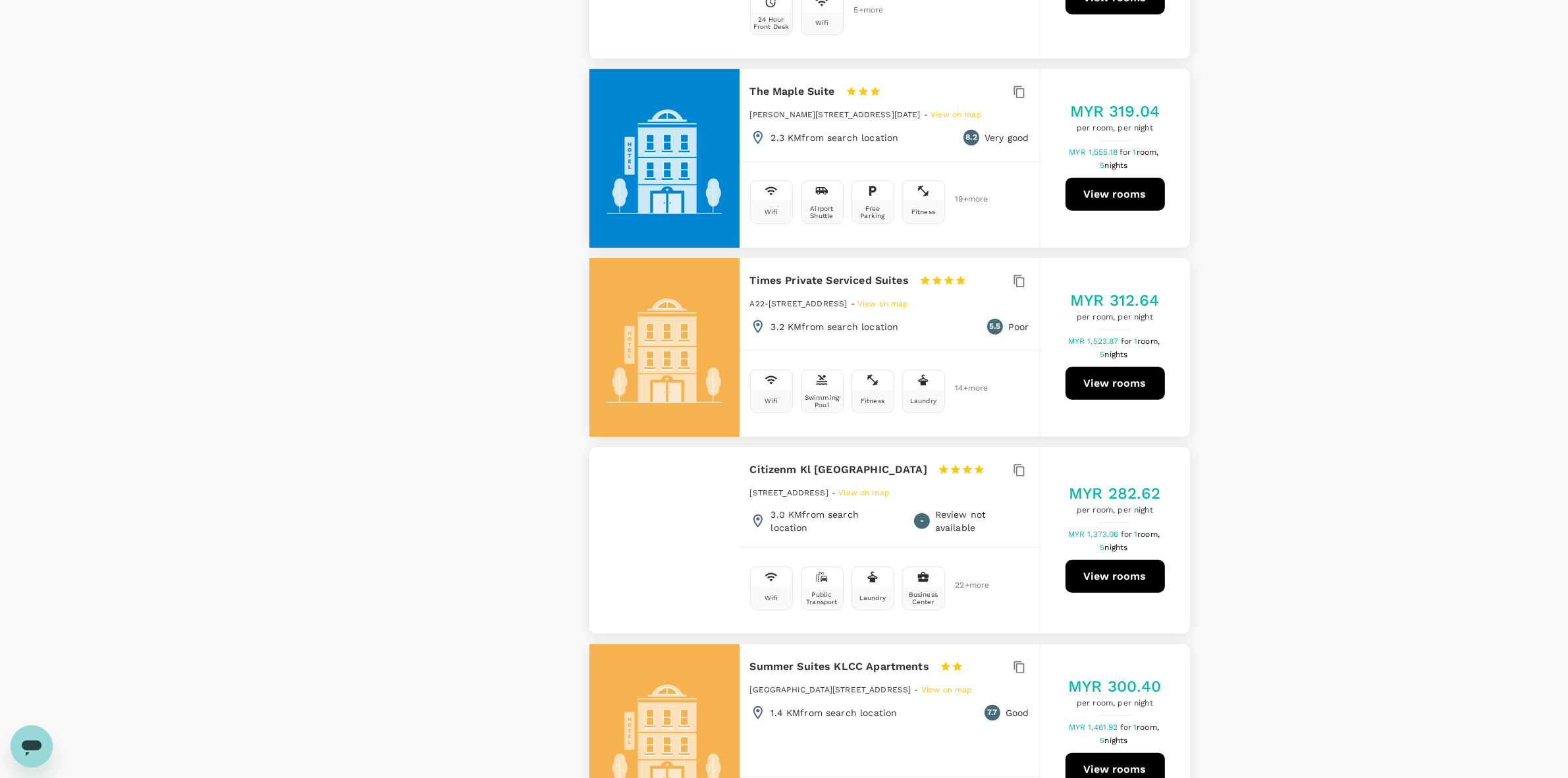
scroll to position [1317, 0]
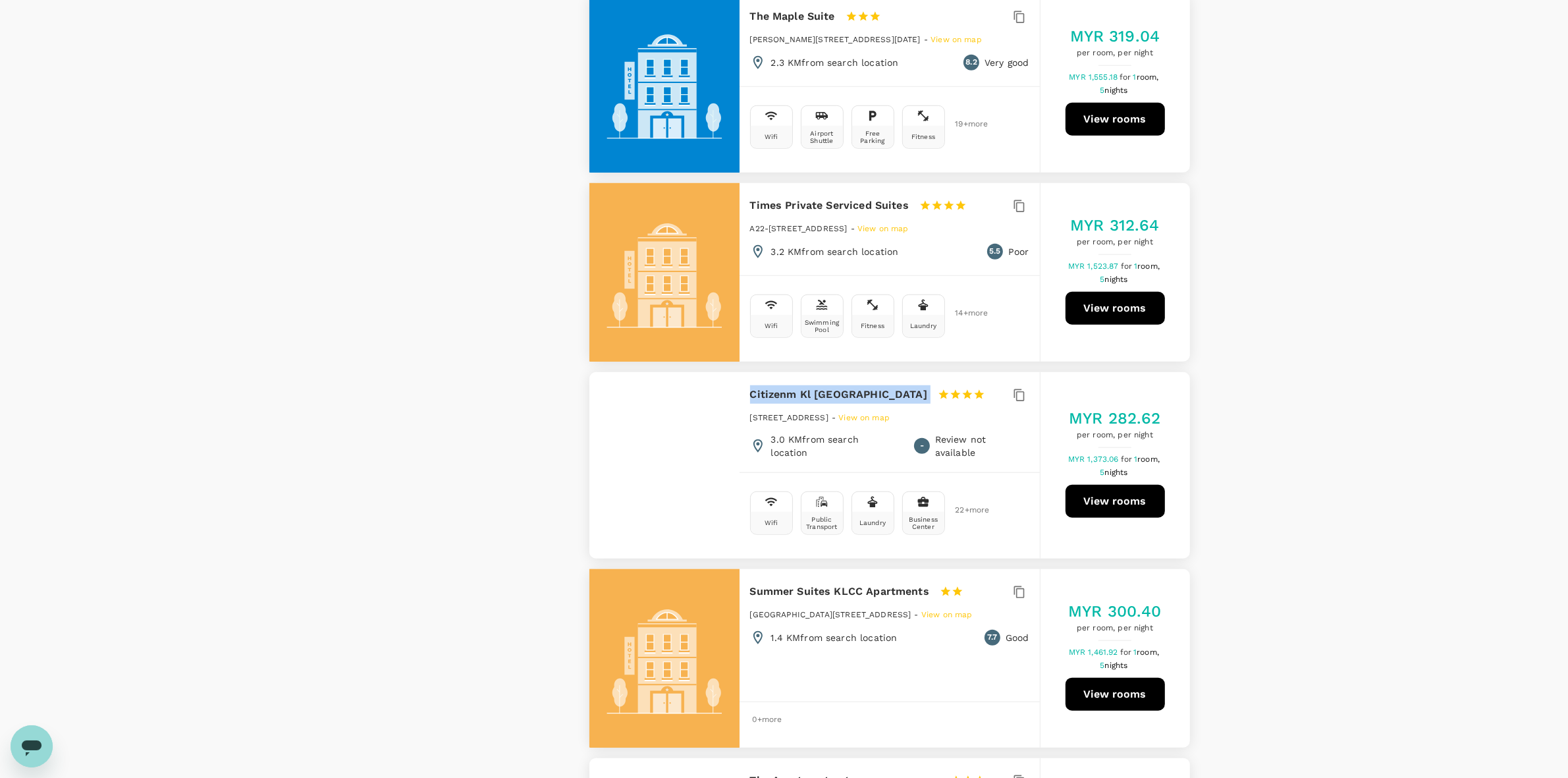
drag, startPoint x: 751, startPoint y: 362, endPoint x: 892, endPoint y: 369, distance: 141.2
click at [892, 385] on div "Citizenm Kl Bukit Bintang 1 Star 2 Stars 3 Stars 4 Stars 5 Stars" at bounding box center [874, 394] width 247 height 19
copy div "Citizenm Kl [GEOGRAPHIC_DATA]"
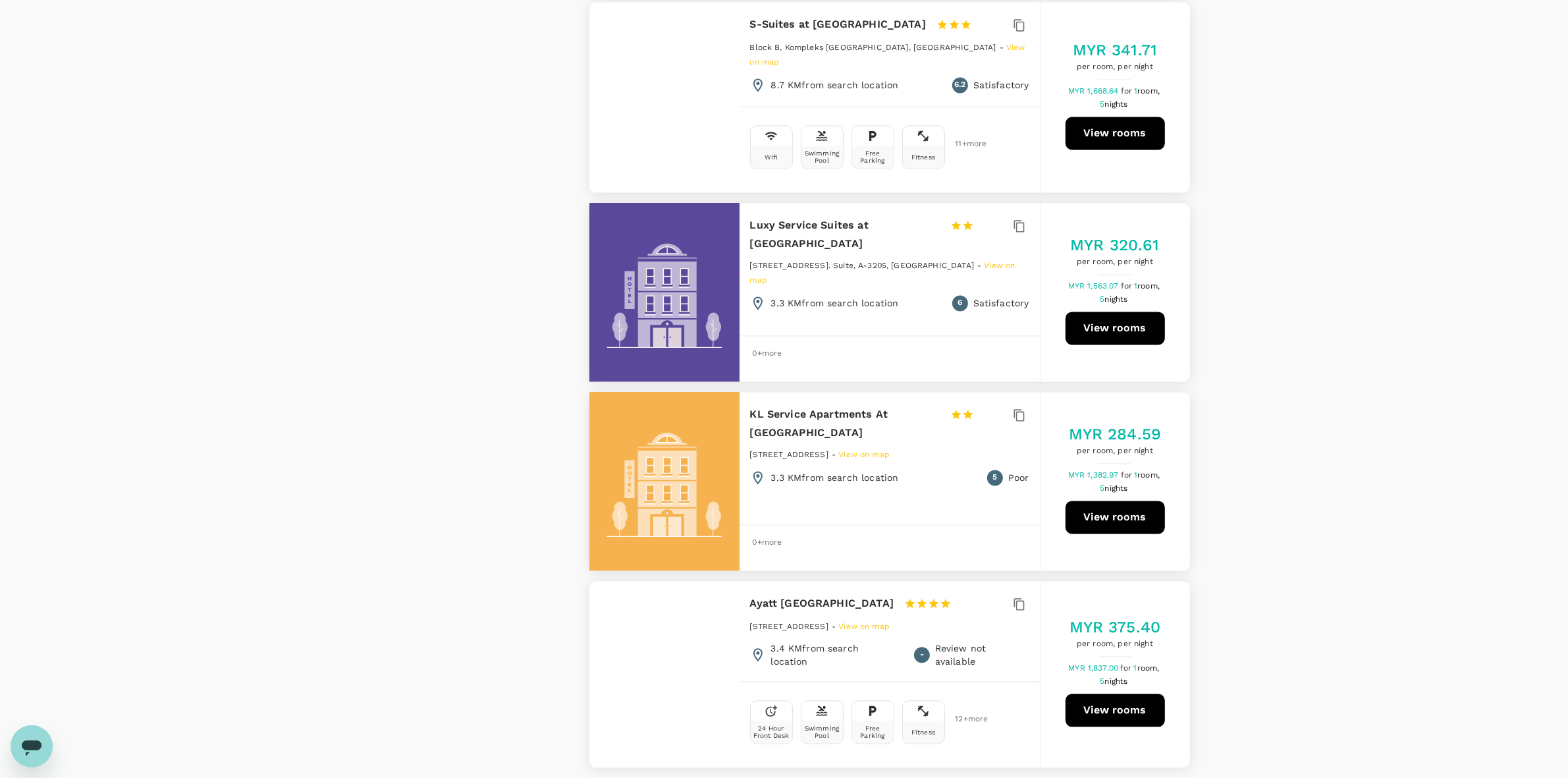
scroll to position [3435, 0]
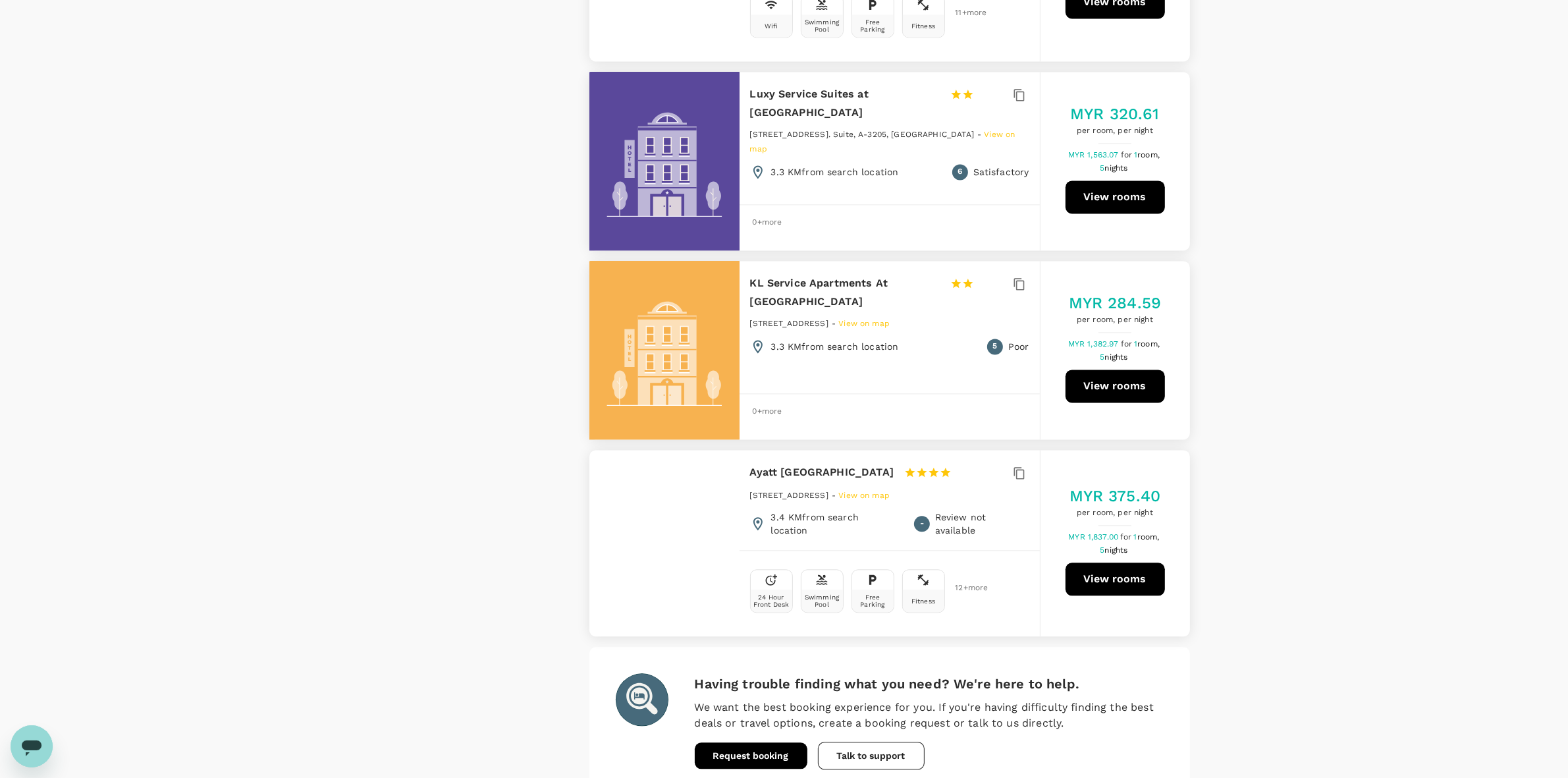
drag, startPoint x: 522, startPoint y: 202, endPoint x: 511, endPoint y: 356, distance: 154.4
type input "255.5"
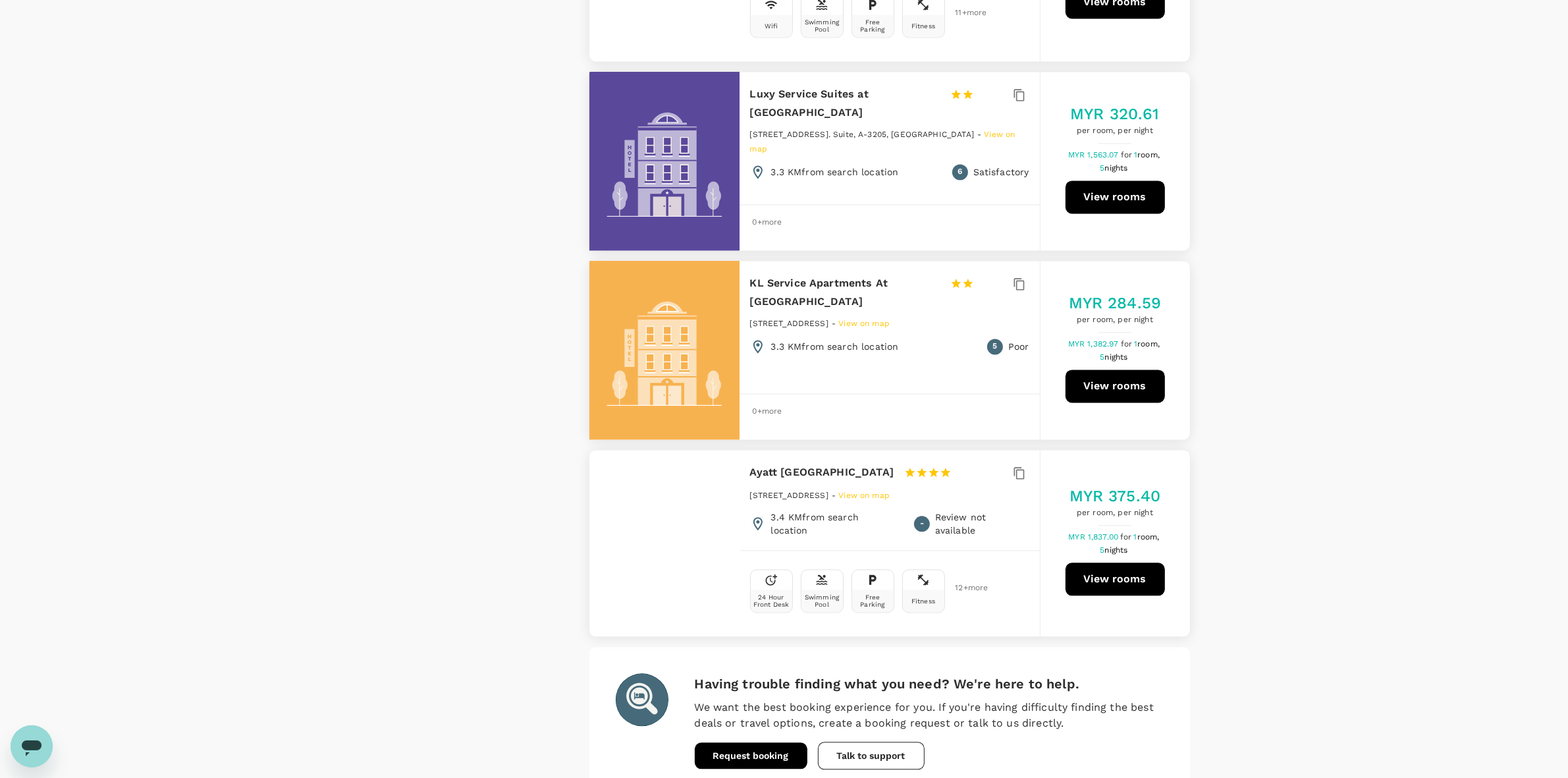
type input "385.5"
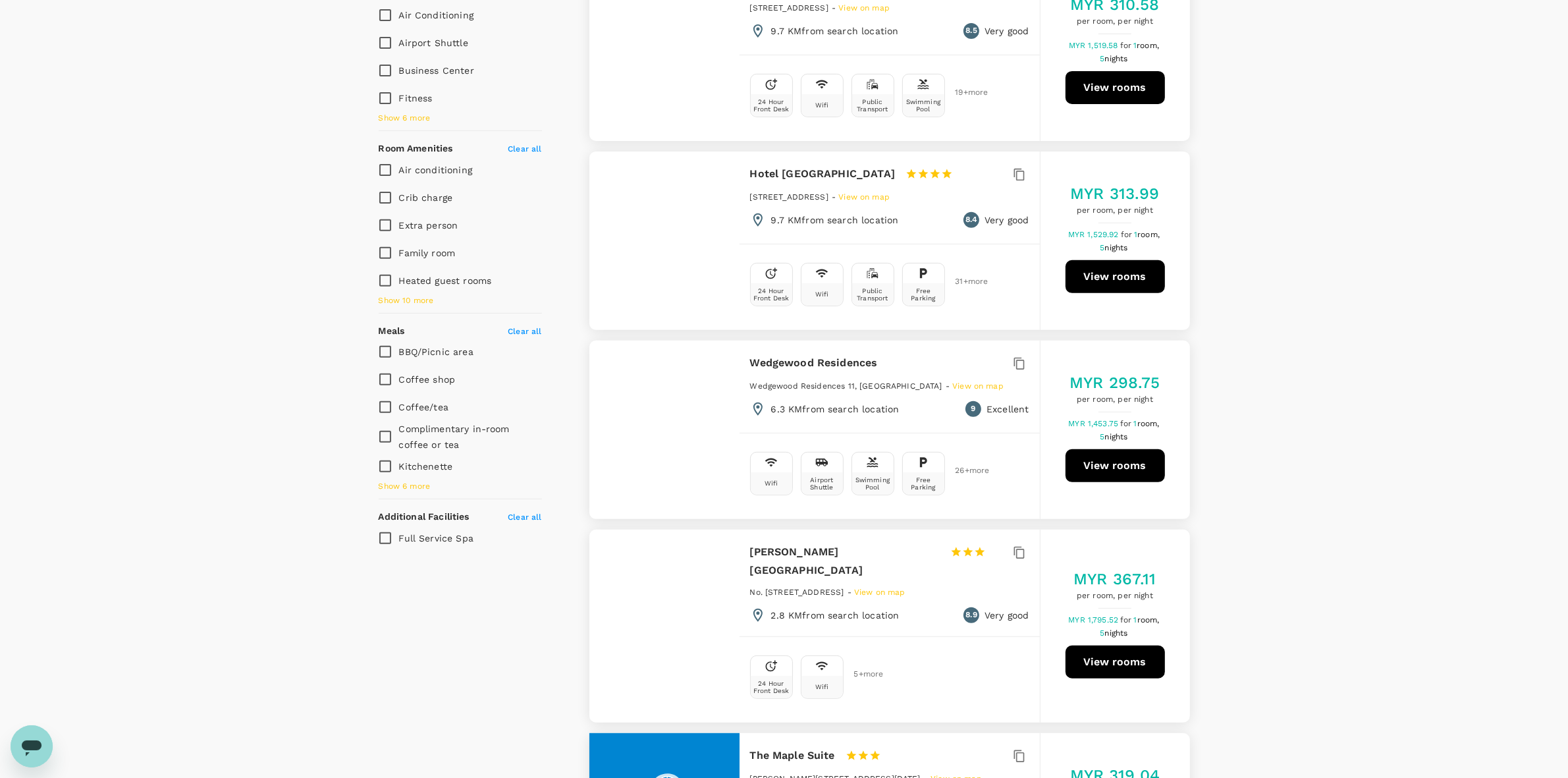
type input "255.5"
type input "385.5"
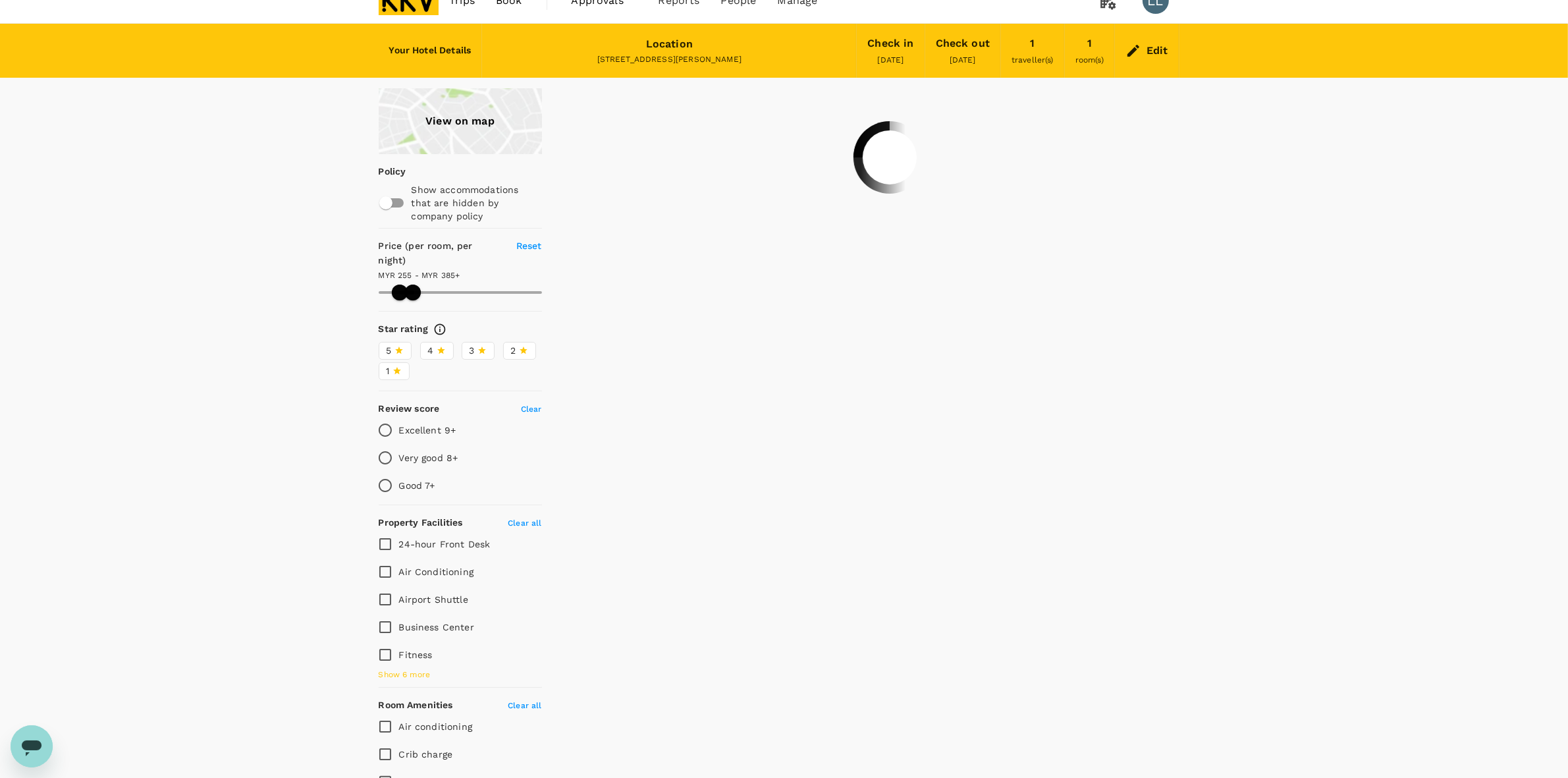
scroll to position [0, 0]
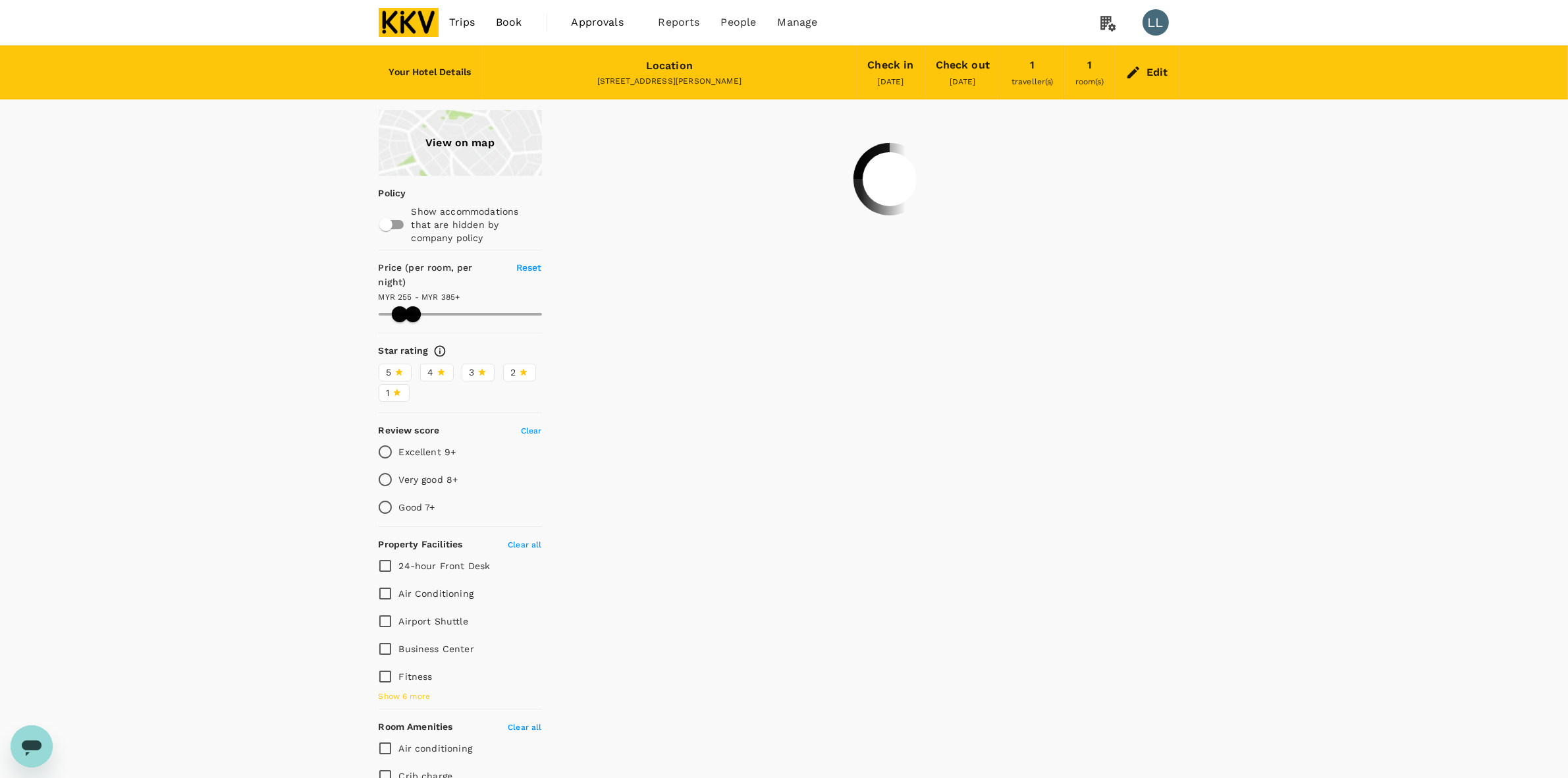
type input "255.5"
type input "385.5"
type input "255.5"
type input "385.5"
type input "255.5"
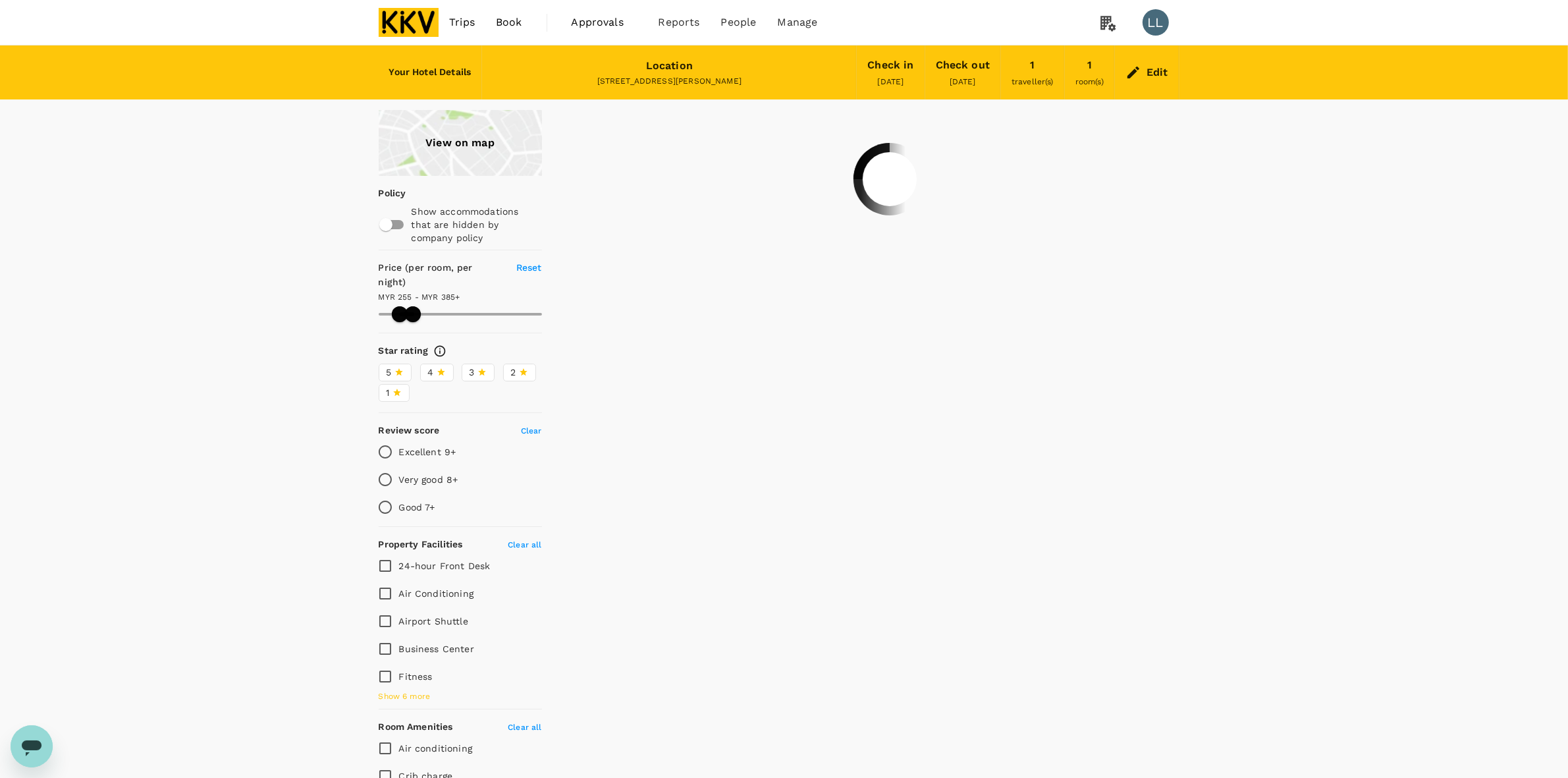
type input "385.5"
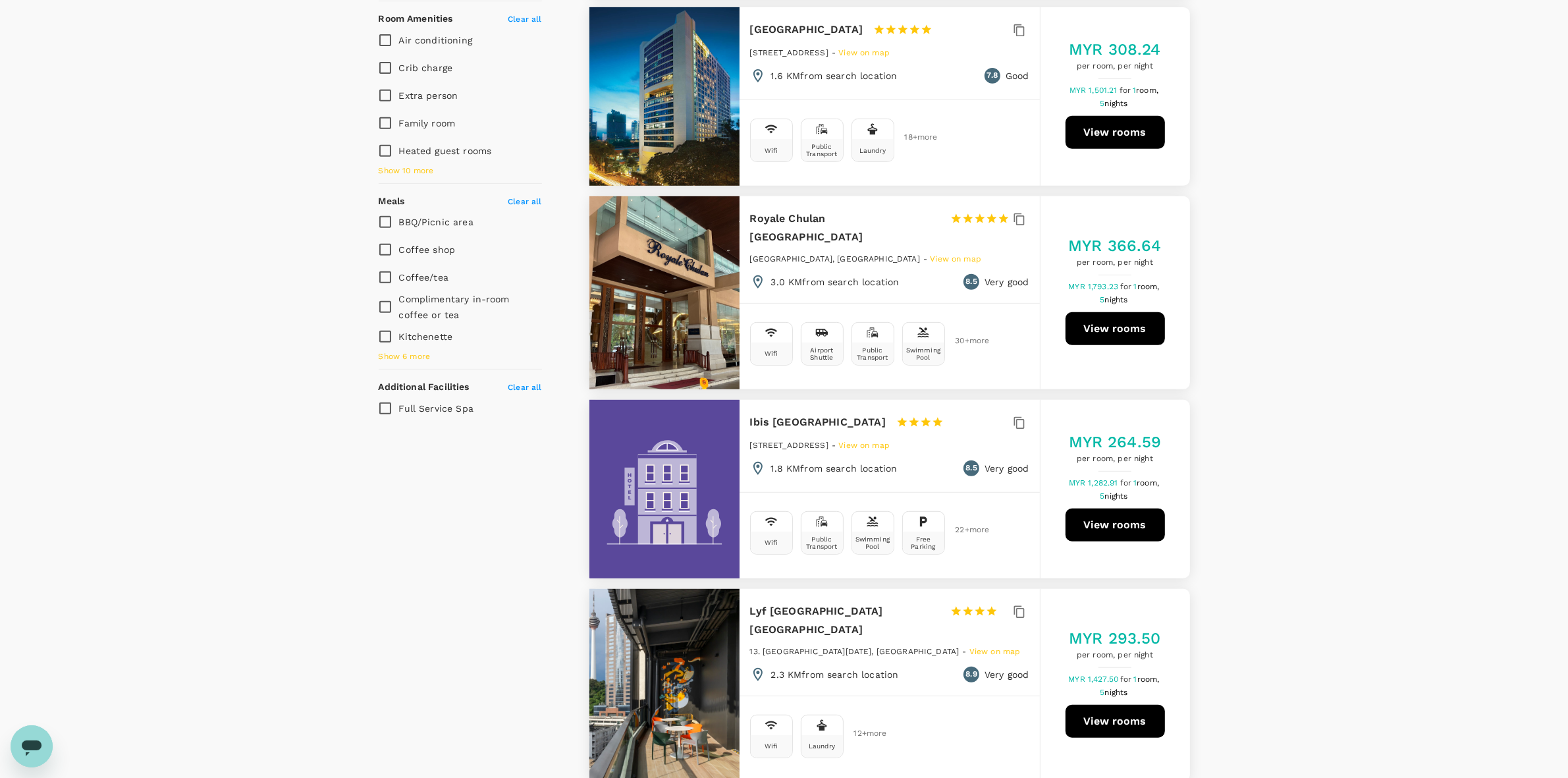
scroll to position [906, 0]
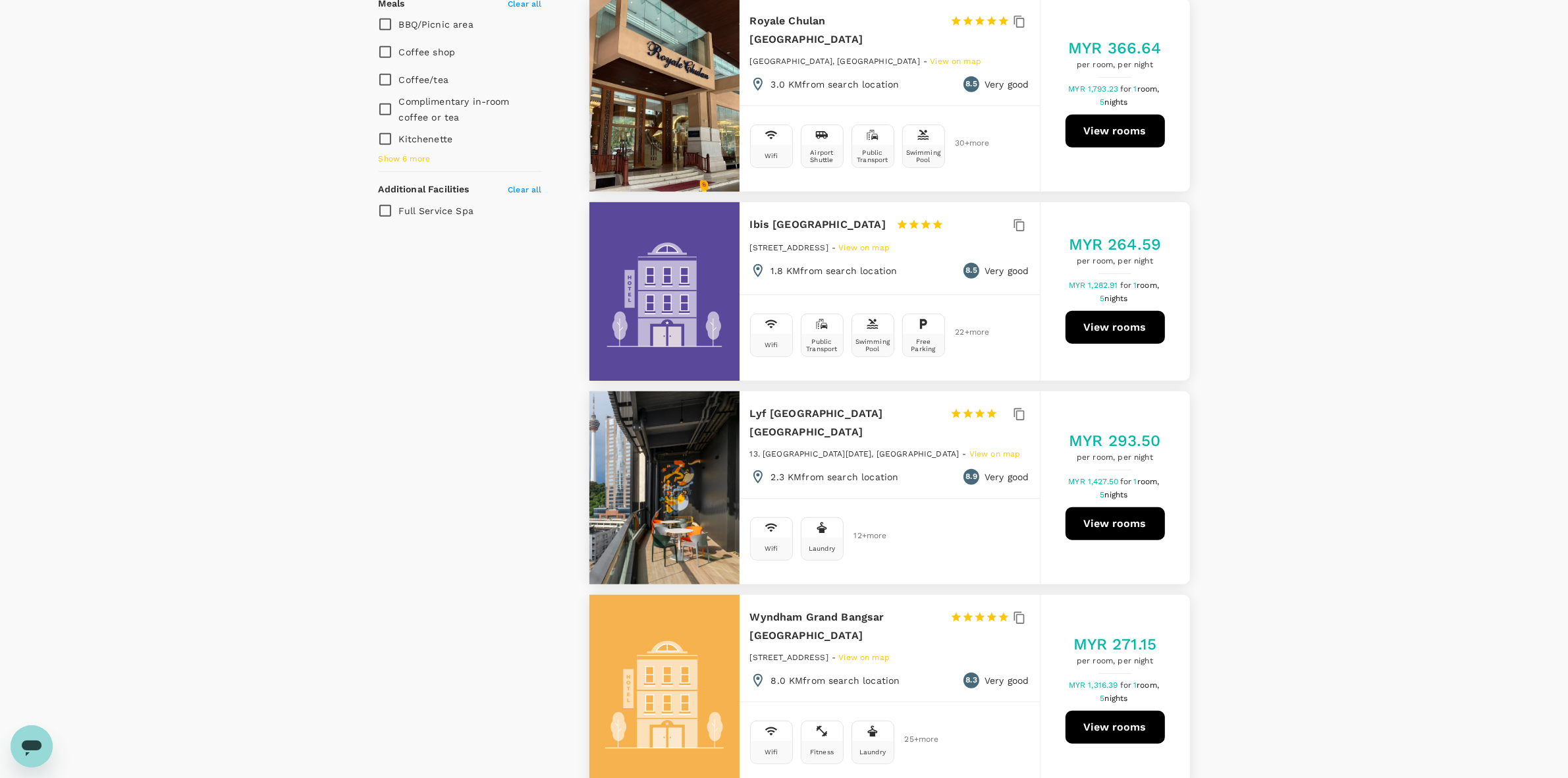
drag, startPoint x: 748, startPoint y: 208, endPoint x: 908, endPoint y: 216, distance: 160.2
click at [908, 216] on div "Ibis [GEOGRAPHIC_DATA] 1 Star 2 Stars 3 Stars 4 Stars 5 Stars [STREET_ADDRESS] …" at bounding box center [890, 247] width 300 height 90
copy h6 "Ibis [GEOGRAPHIC_DATA]"
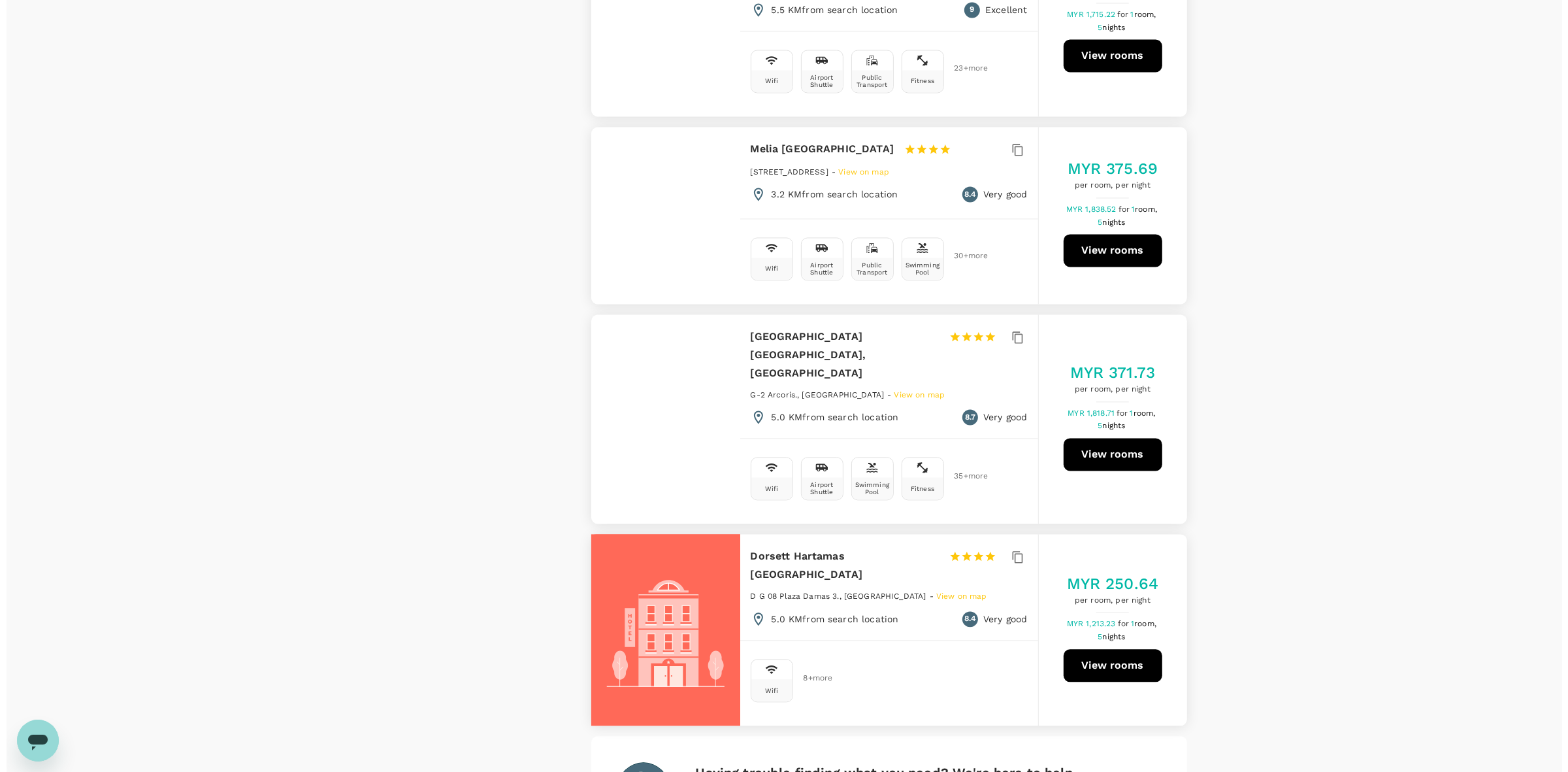
scroll to position [3349, 0]
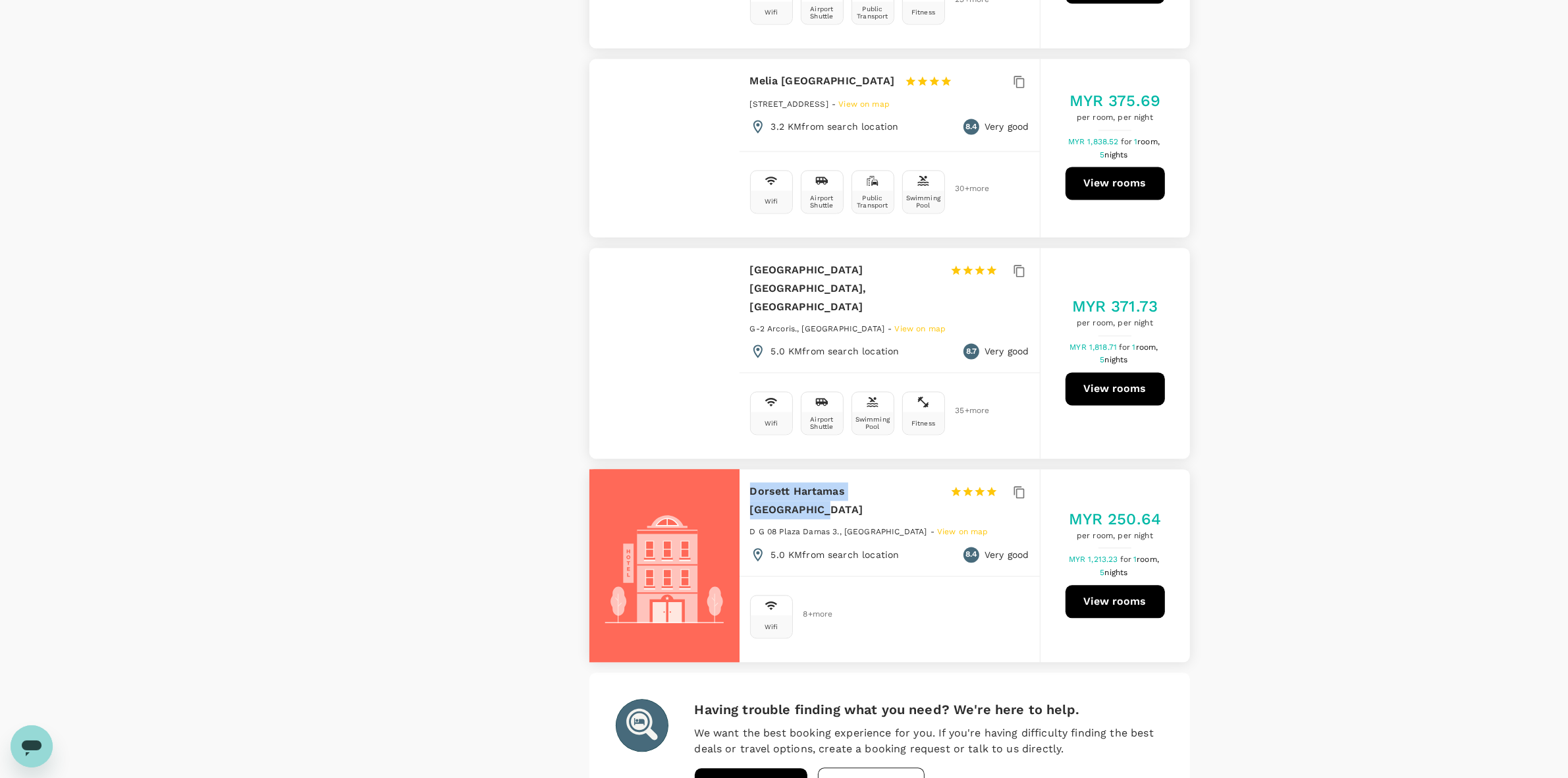
drag, startPoint x: 748, startPoint y: 439, endPoint x: 920, endPoint y: 440, distance: 172.0
click at [920, 482] on div "Dorsett Hartamas [GEOGRAPHIC_DATA] 1 Star 2 Stars 3 Stars 4 Stars 5 Stars" at bounding box center [880, 501] width 259 height 37
copy h6 "Dorsett Hartamas [GEOGRAPHIC_DATA]"
type input "255.5"
type input "385.5"
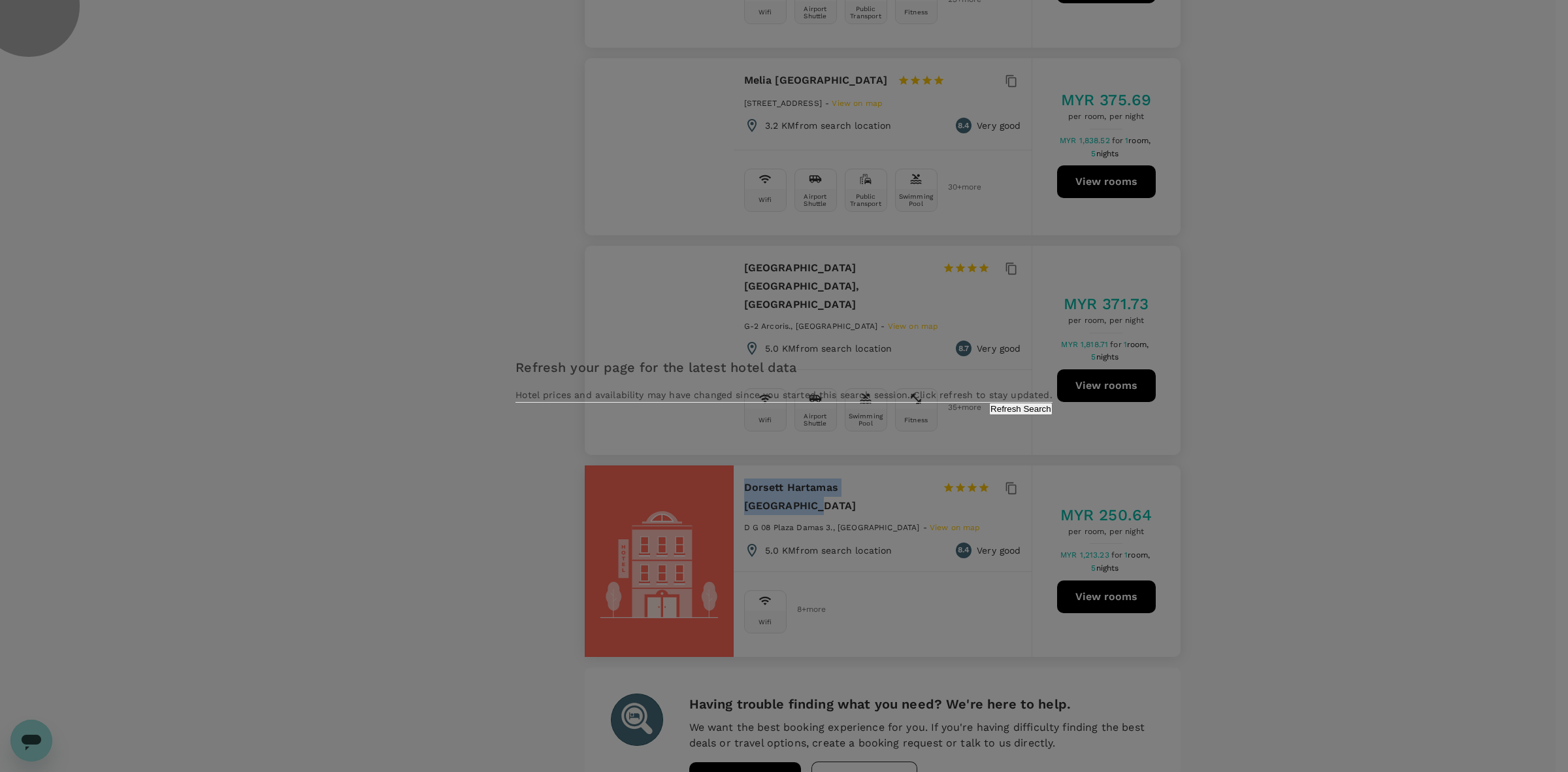
click at [989, 415] on button "Refresh Search" at bounding box center [1021, 409] width 63 height 12
drag, startPoint x: 297, startPoint y: 526, endPoint x: 1200, endPoint y: 537, distance: 903.1
click at [292, 526] on div "Refresh your page for the latest hotel data Hotel prices and availability may h…" at bounding box center [784, 386] width 1568 height 772
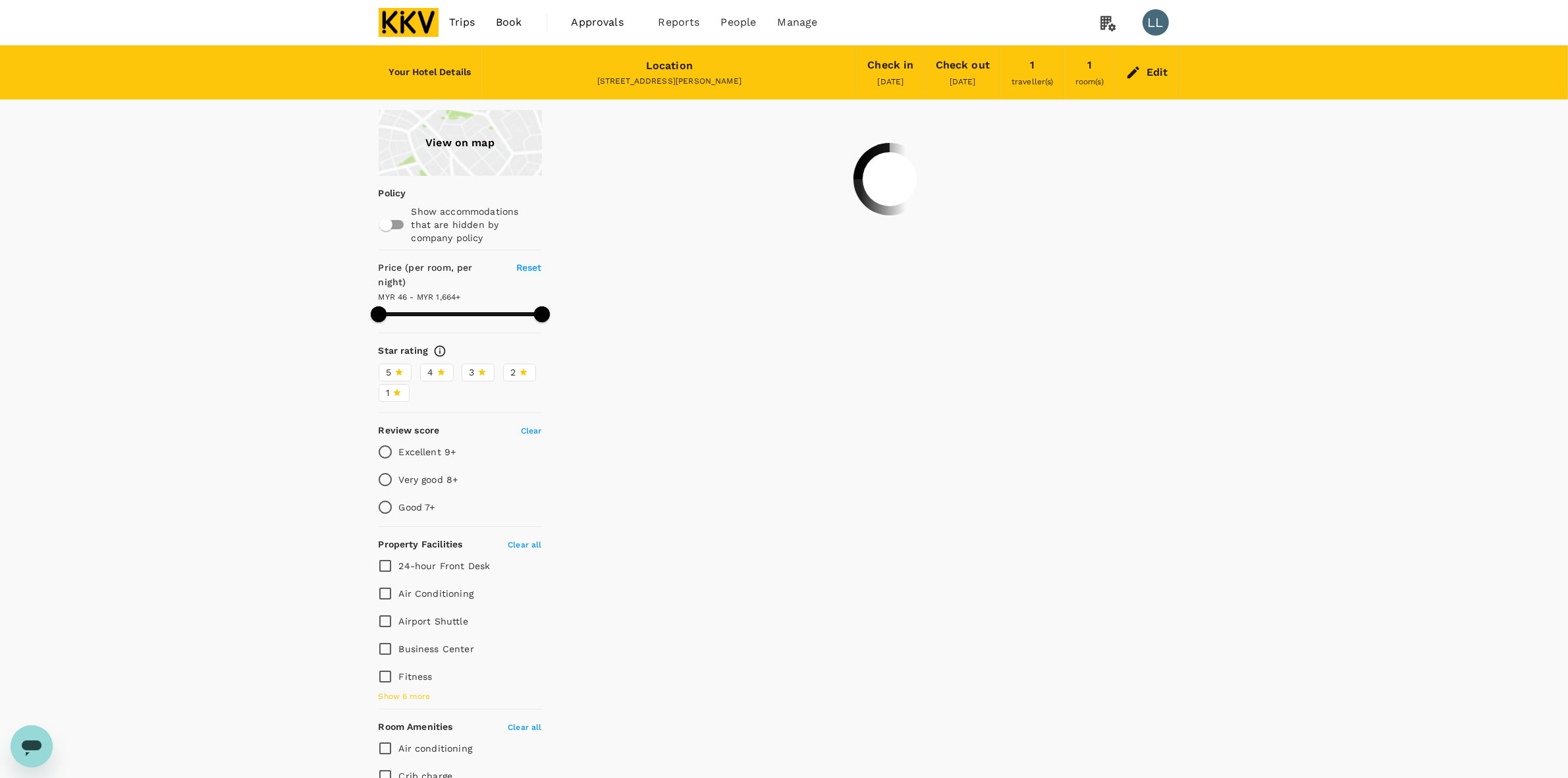
type input "1663.5"
type input "42.5"
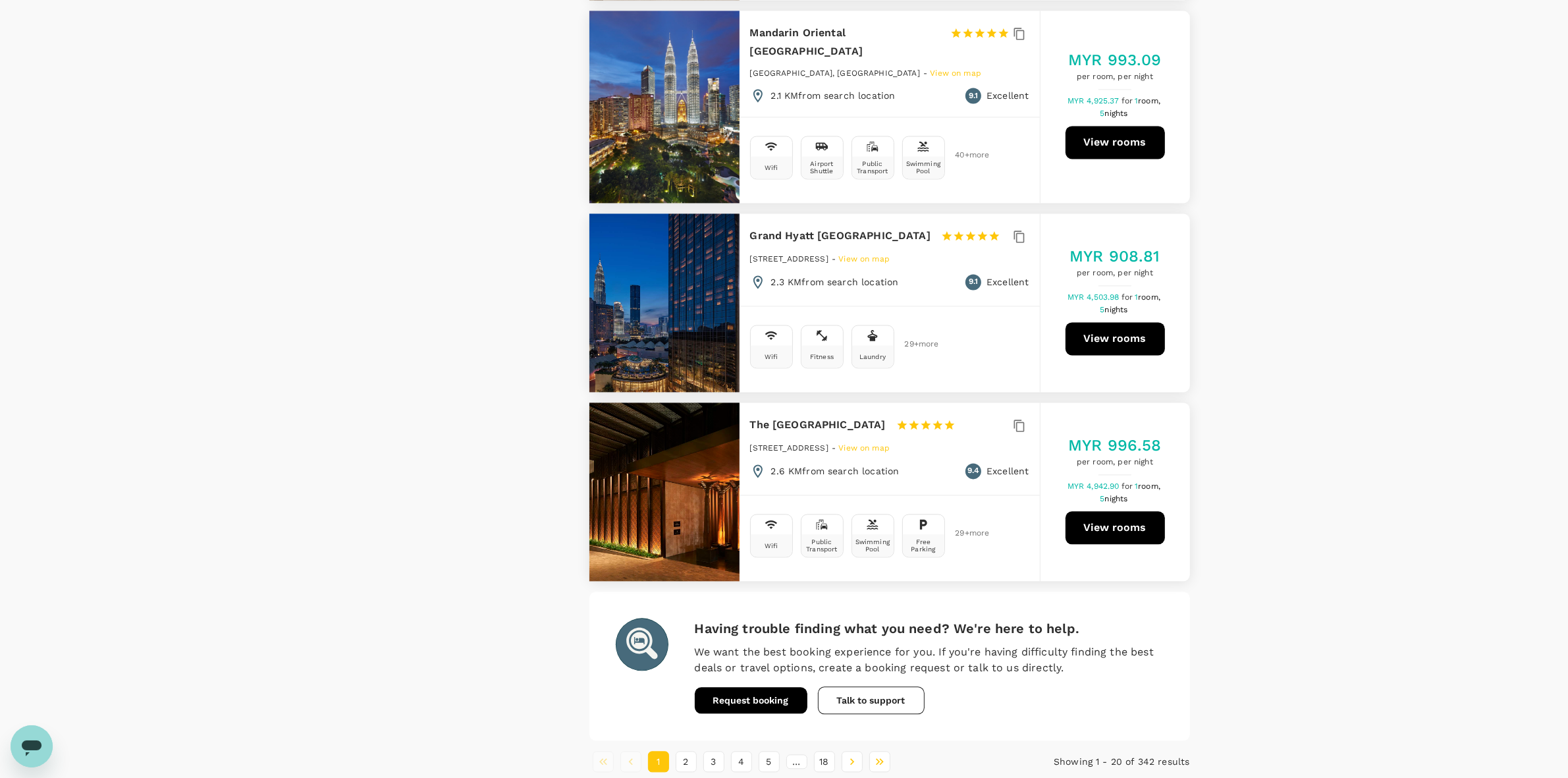
scroll to position [3449, 0]
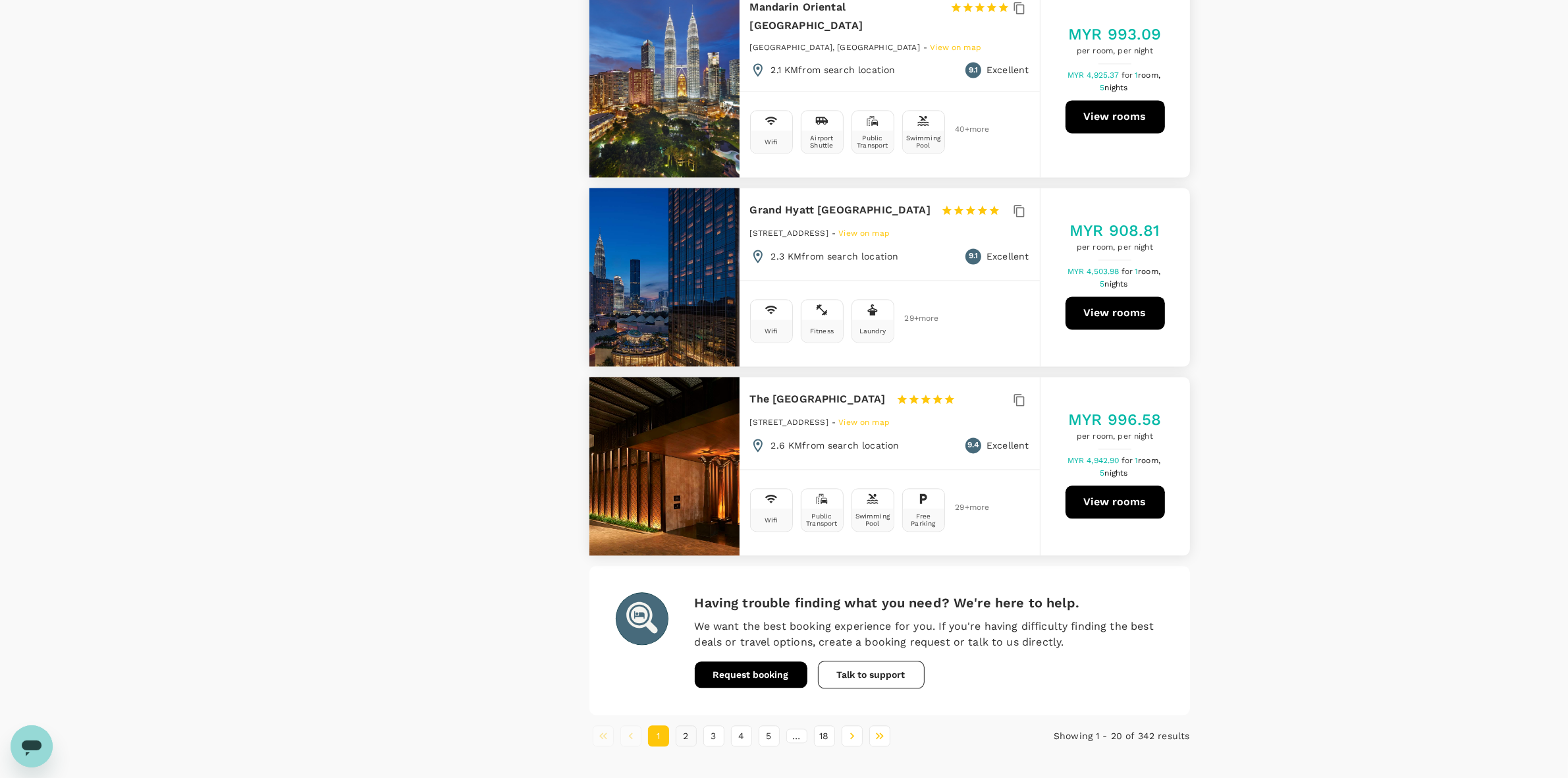
click at [689, 725] on button "2" at bounding box center [686, 735] width 21 height 21
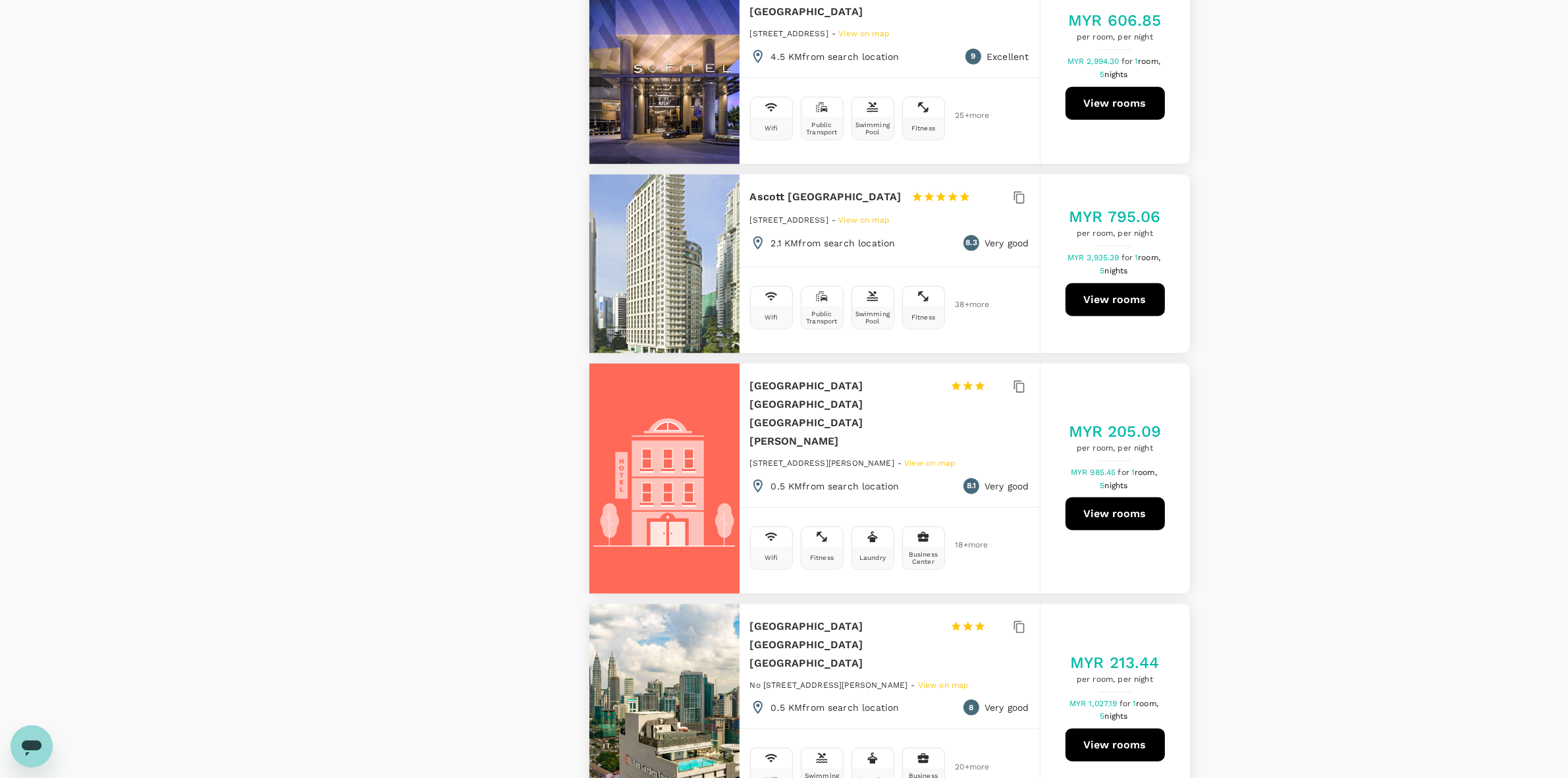
scroll to position [1317, 0]
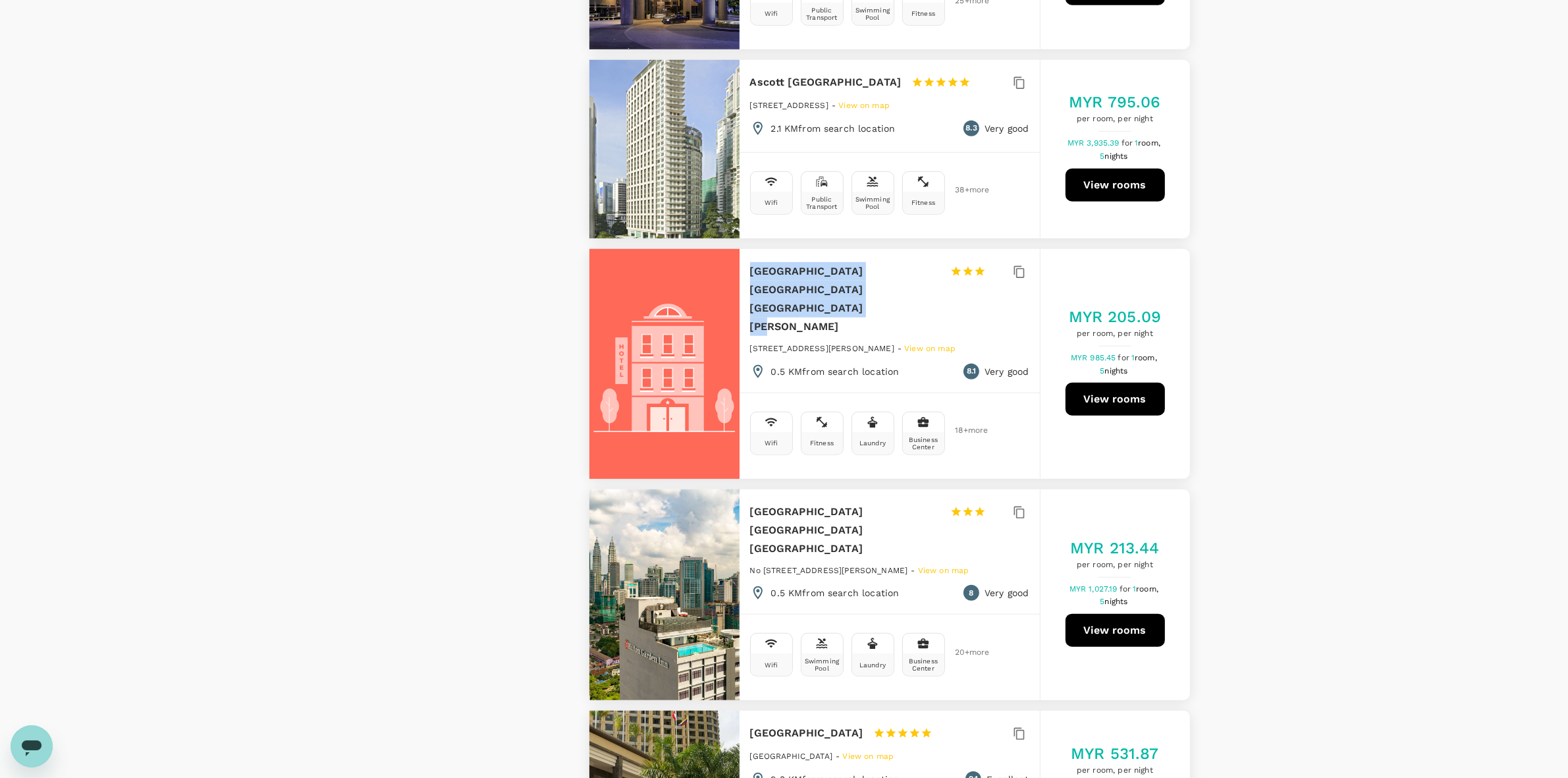
drag, startPoint x: 744, startPoint y: 195, endPoint x: 918, endPoint y: 216, distance: 175.3
click at [918, 249] on div "[GEOGRAPHIC_DATA] [GEOGRAPHIC_DATA] [GEOGRAPHIC_DATA][PERSON_NAME] 1 Star 2 Sta…" at bounding box center [890, 321] width 300 height 144
copy h6 "[GEOGRAPHIC_DATA] [GEOGRAPHIC_DATA] [GEOGRAPHIC_DATA][PERSON_NAME]"
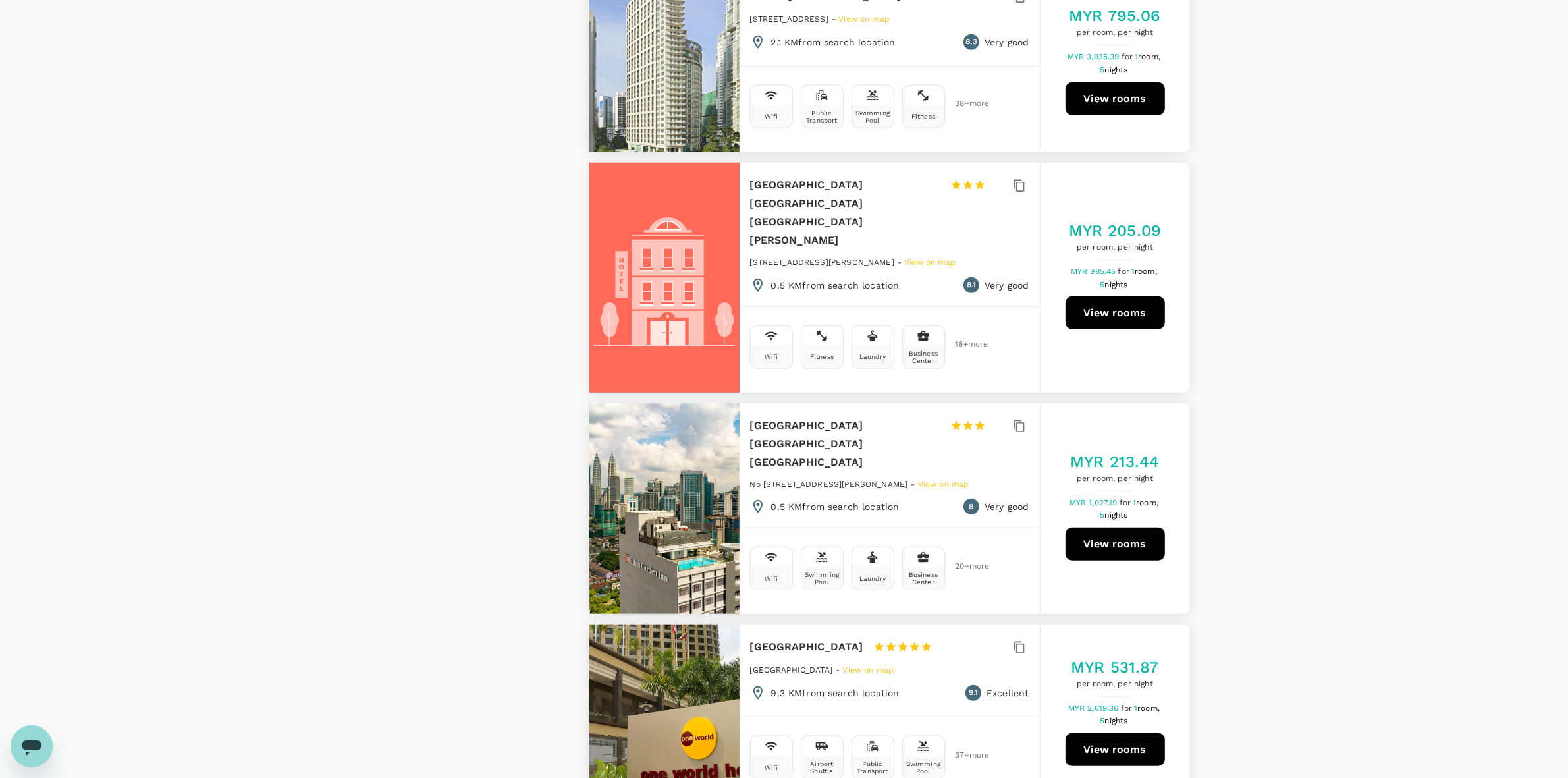
scroll to position [1647, 0]
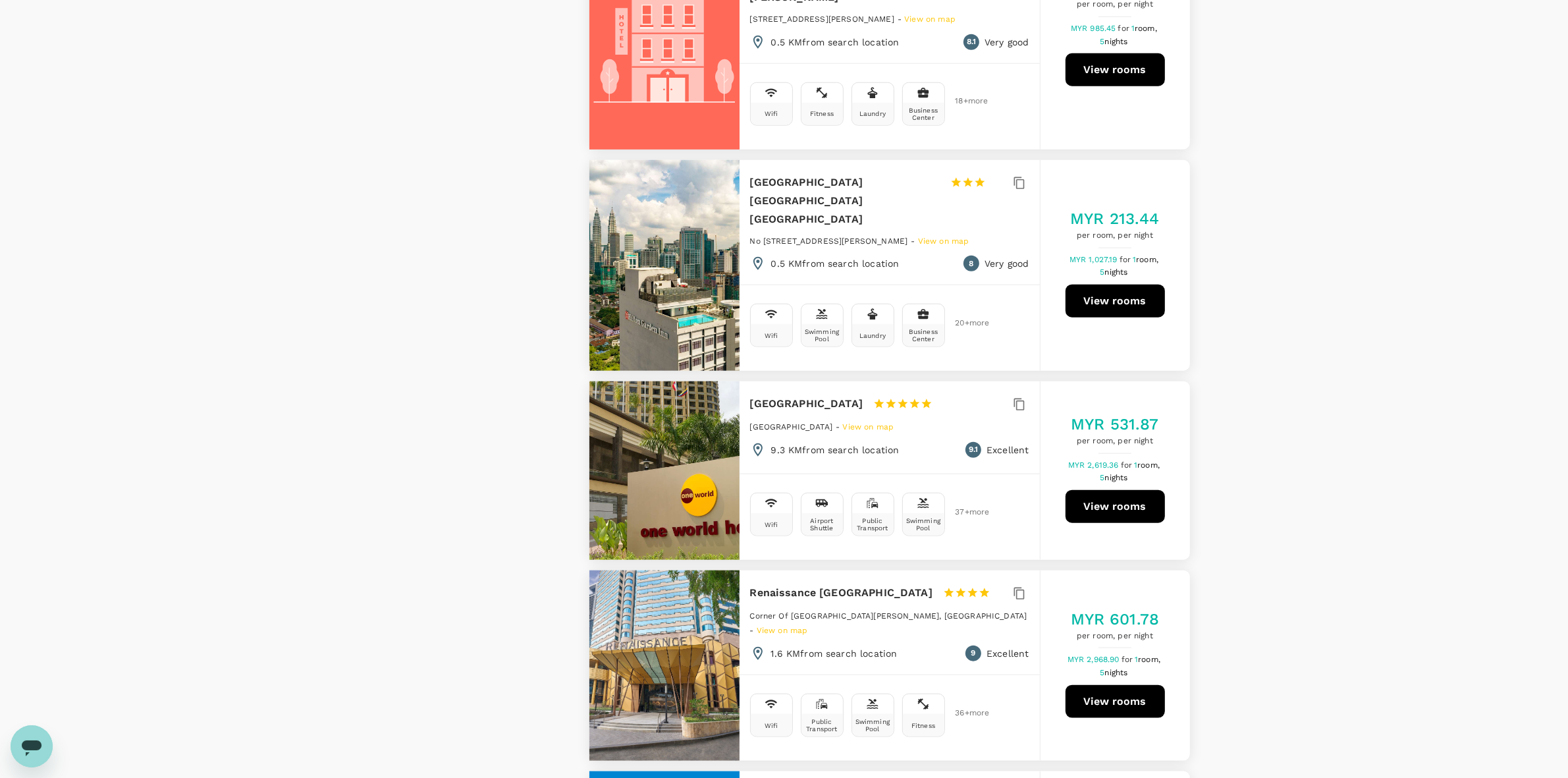
click at [1248, 383] on div "View on map Policy Show accommodations that are hidden by company policy Price …" at bounding box center [784, 591] width 1568 height 4255
click at [1272, 474] on div "View on map Policy Show accommodations that are hidden by company policy Price …" at bounding box center [784, 591] width 1568 height 4255
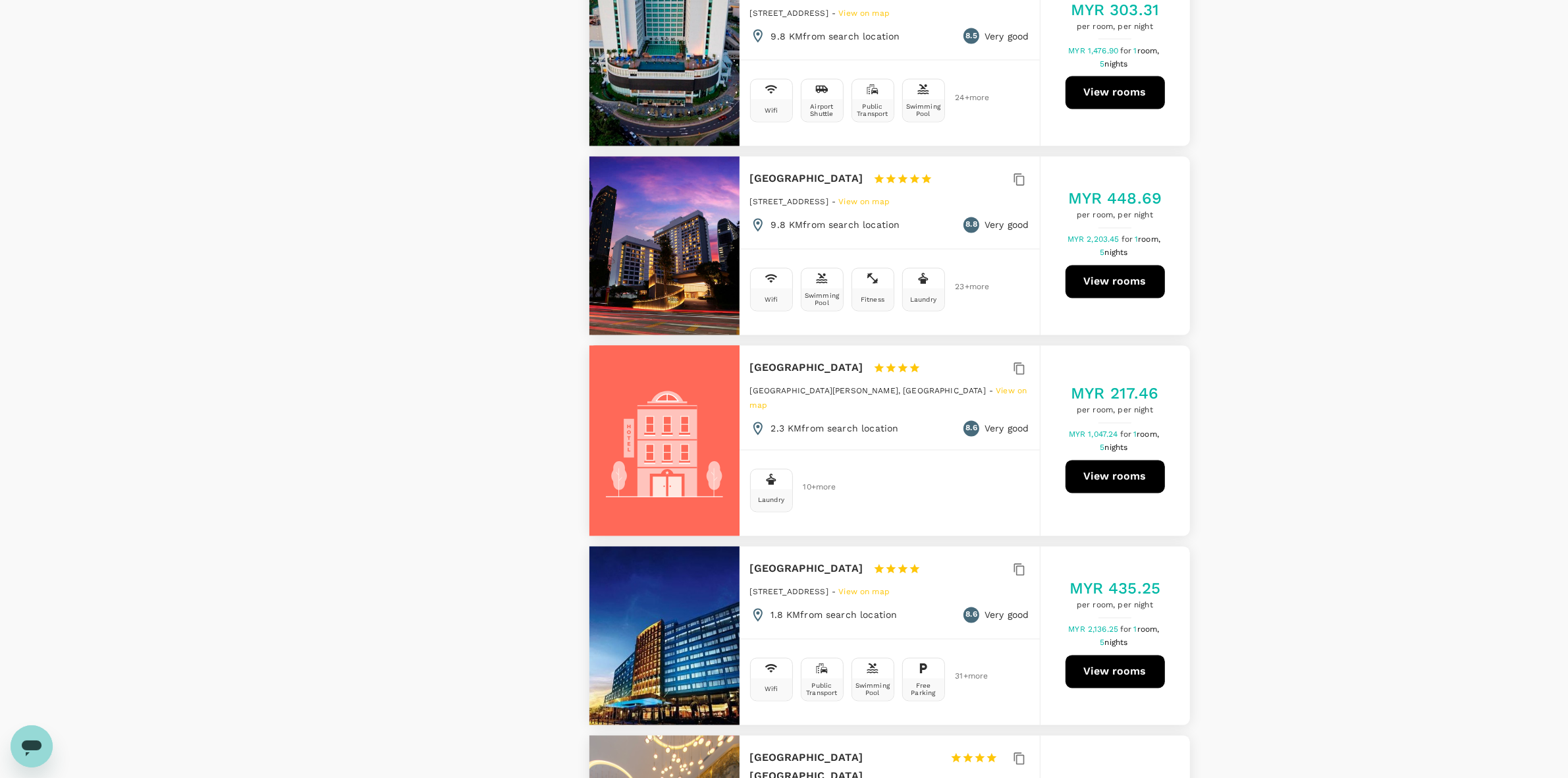
scroll to position [3457, 0]
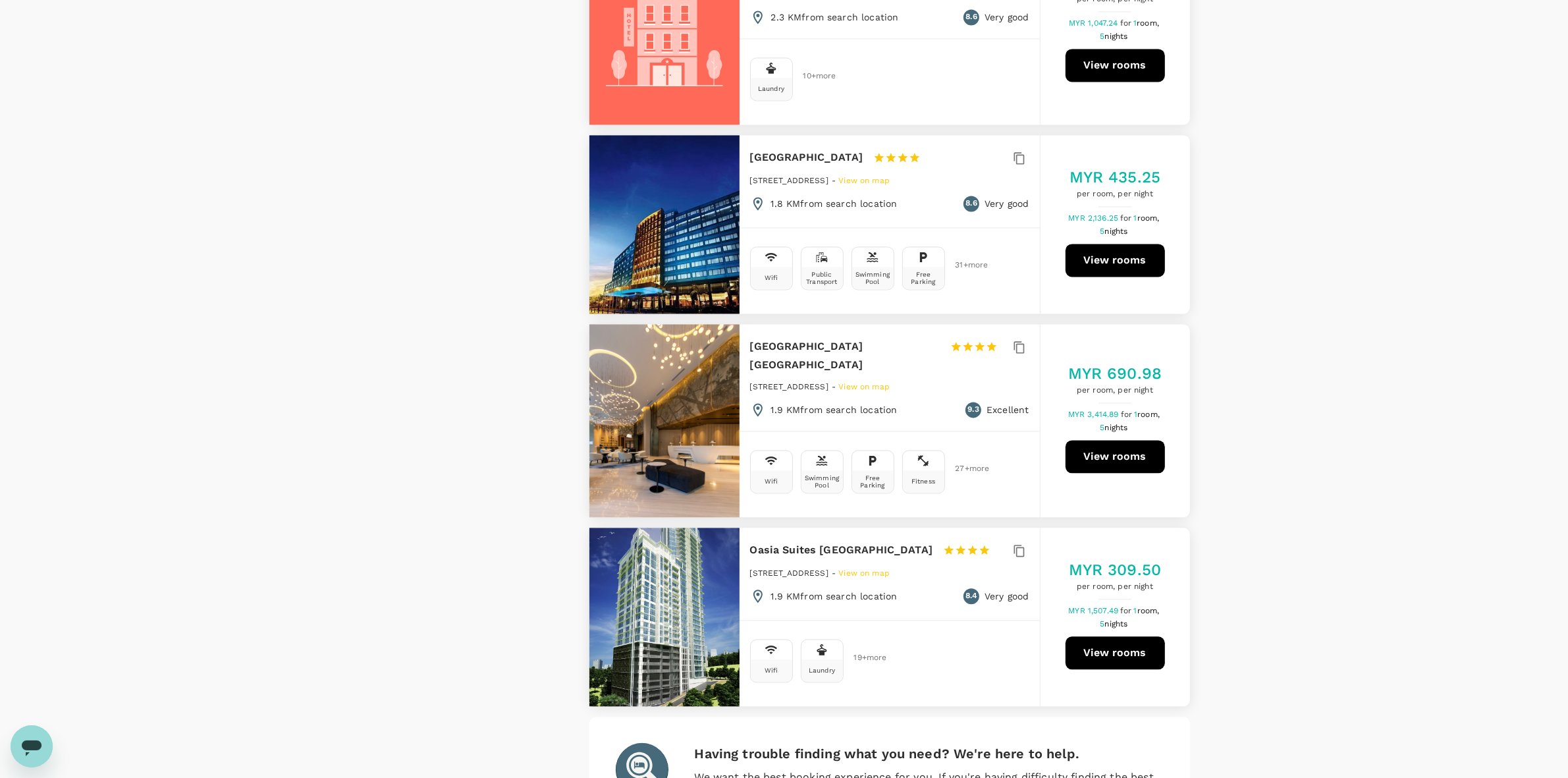
click at [748, 528] on div "Oasia Suites [GEOGRAPHIC_DATA] 1 Star 2 Stars 3 Stars 4 Stars 5 Stars No 10 [GE…" at bounding box center [890, 572] width 300 height 90
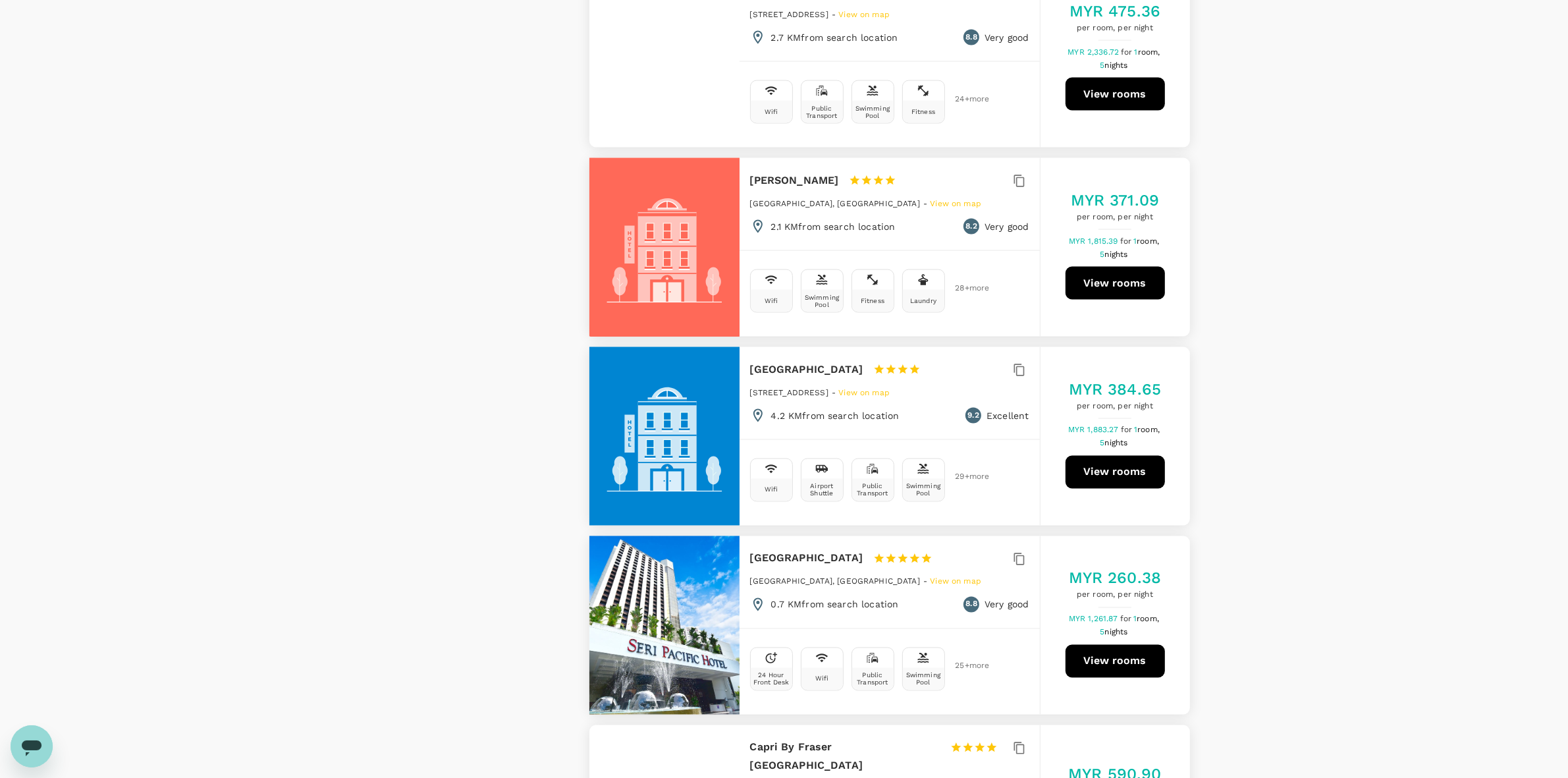
scroll to position [2964, 0]
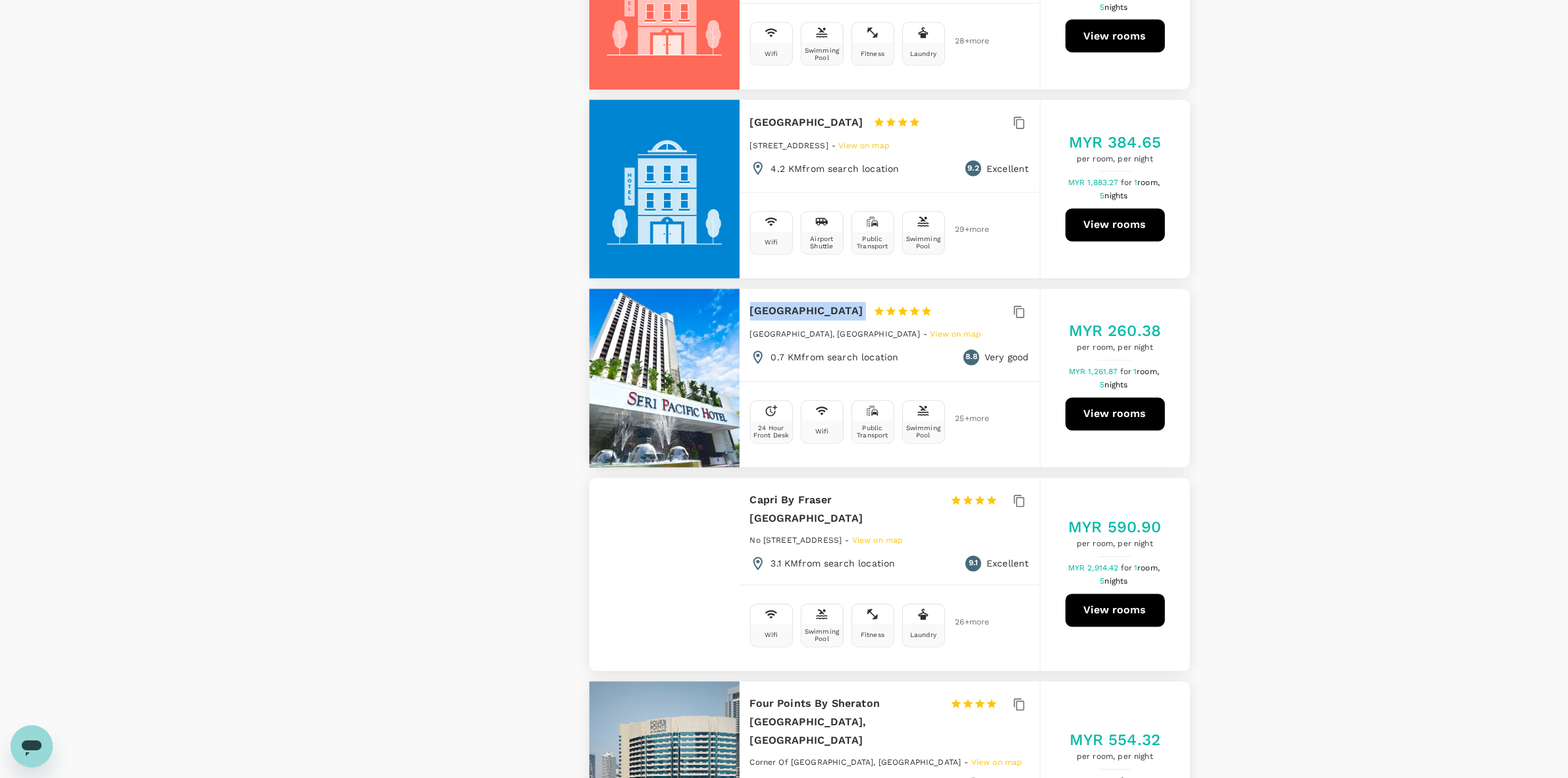
drag, startPoint x: 748, startPoint y: 270, endPoint x: 923, endPoint y: 274, distance: 175.0
click at [923, 290] on div "[GEOGRAPHIC_DATA] 1 Star 2 Stars 3 Stars 4 Stars [GEOGRAPHIC_DATA], [GEOGRAPHIC…" at bounding box center [890, 334] width 300 height 90
copy div "[GEOGRAPHIC_DATA]"
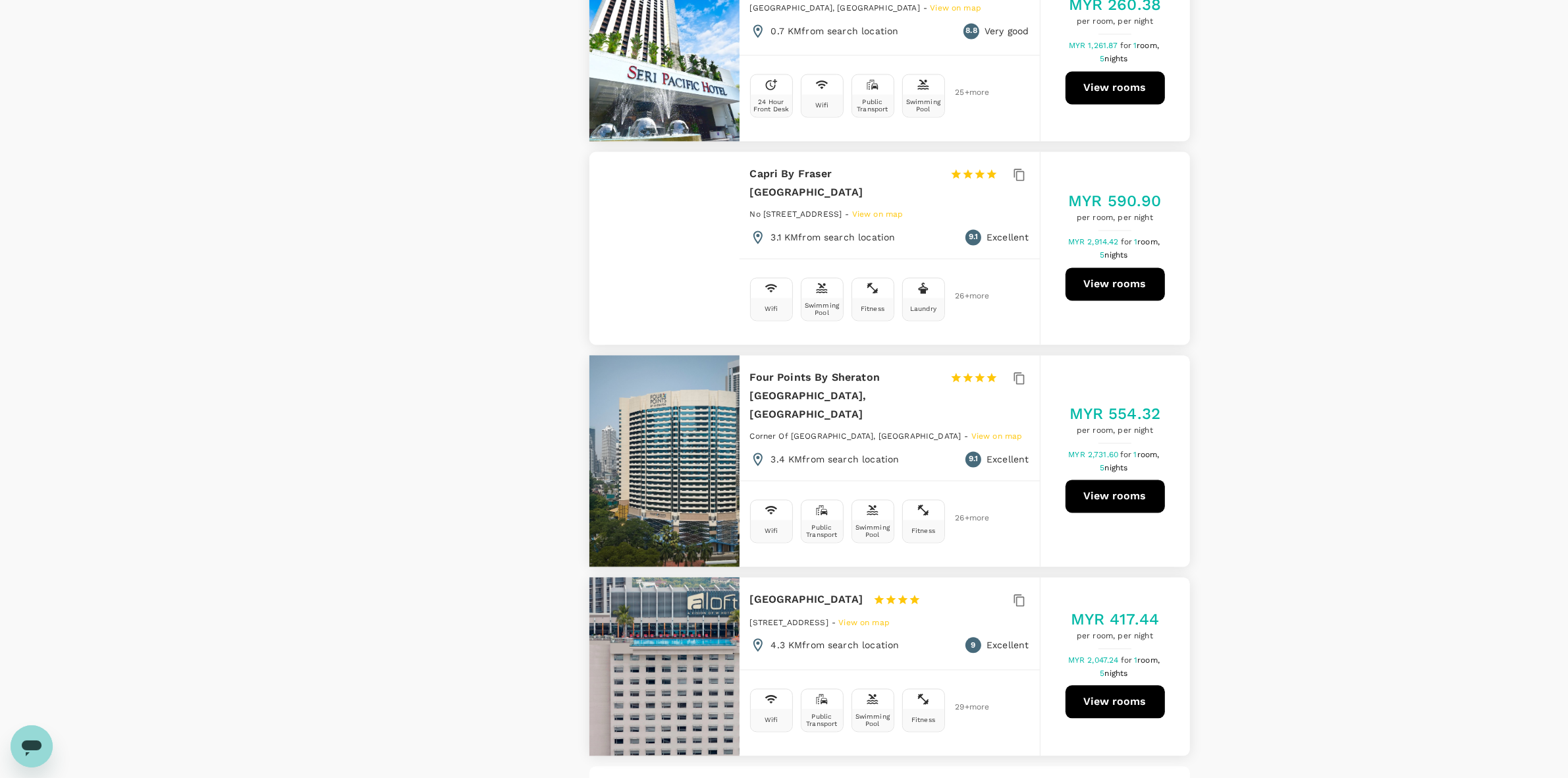
scroll to position [3449, 0]
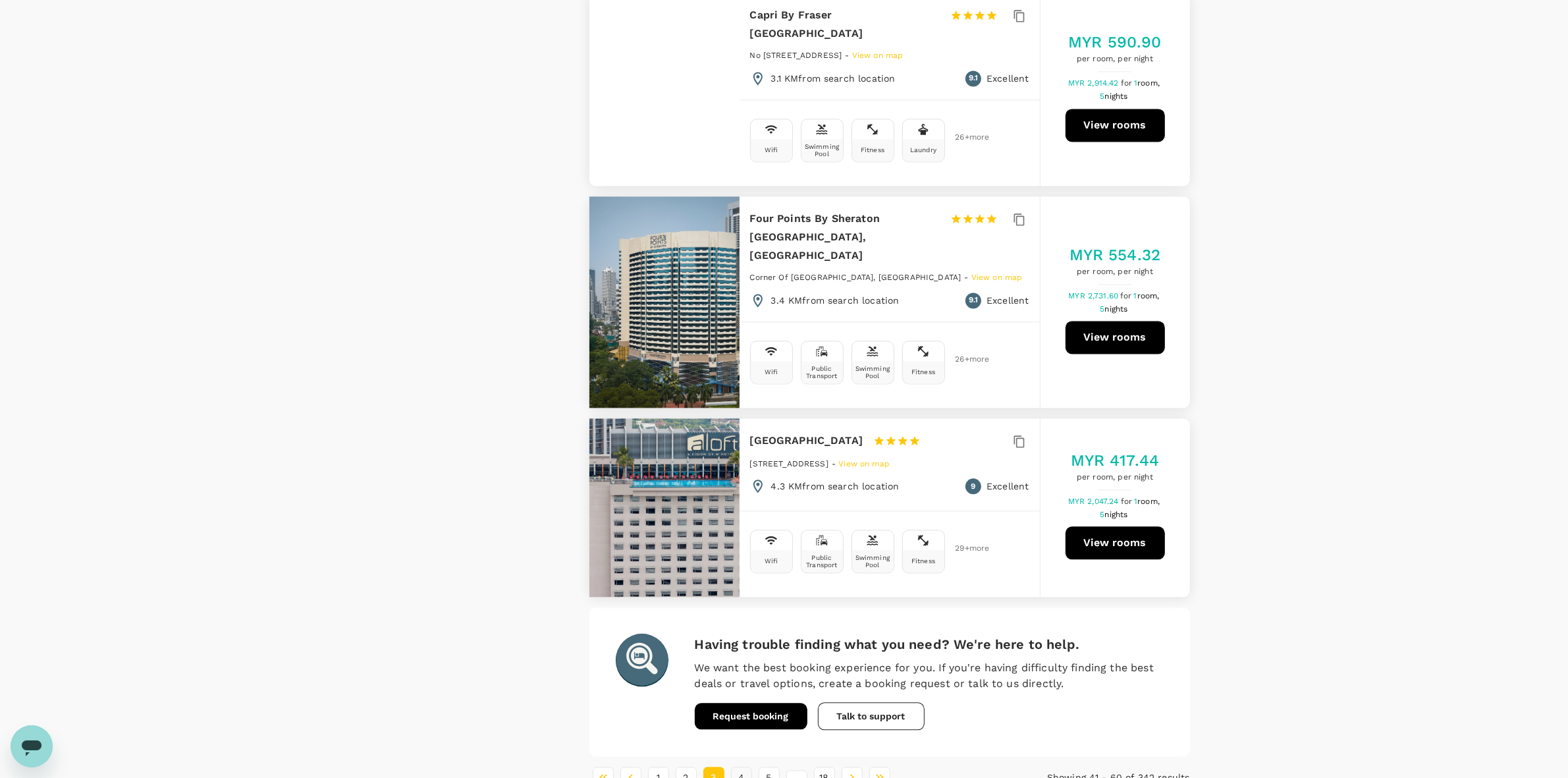
click at [730, 766] on li "4" at bounding box center [740, 777] width 28 height 21
click at [734, 766] on button "4" at bounding box center [741, 777] width 21 height 21
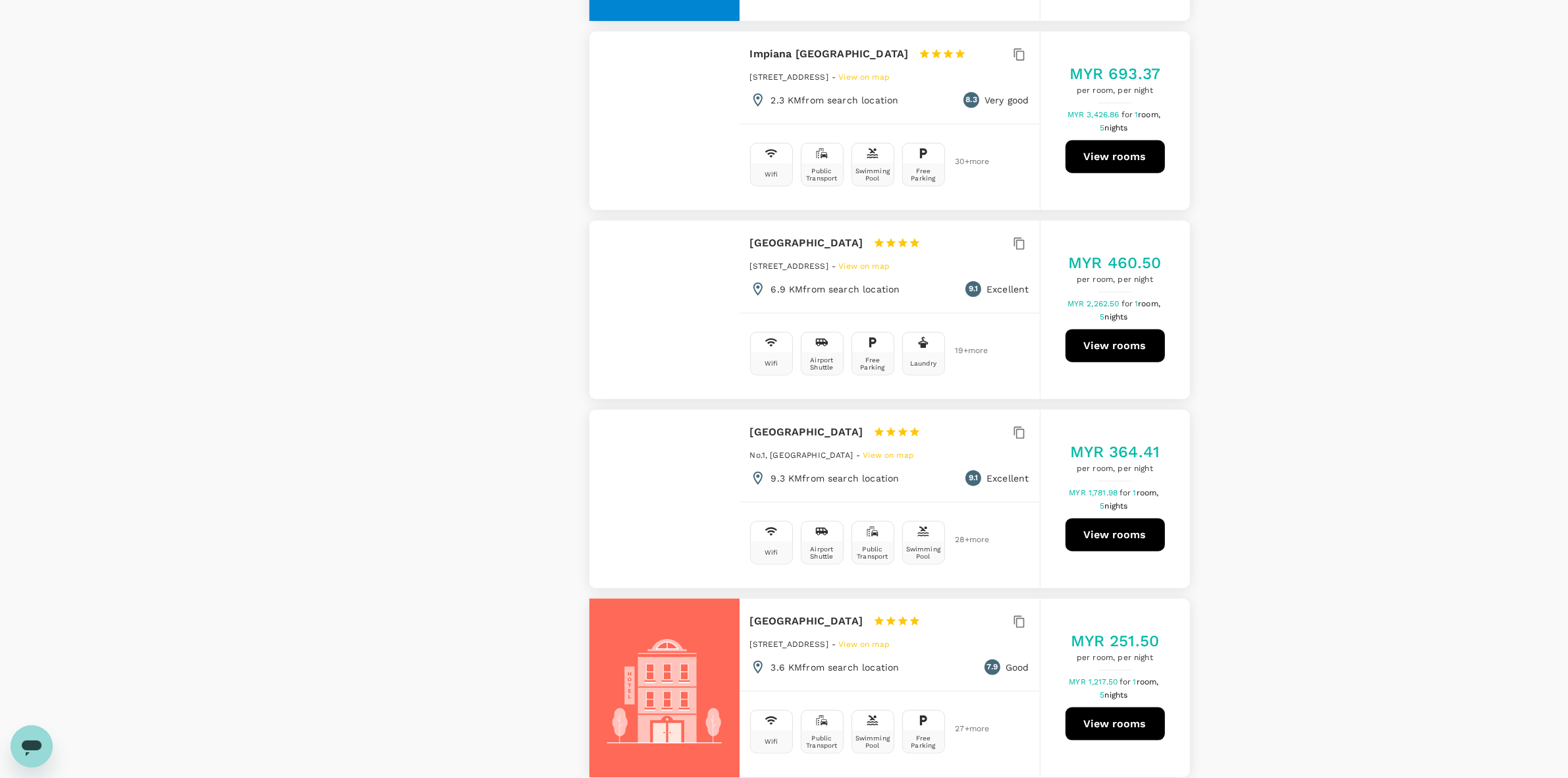
scroll to position [1893, 0]
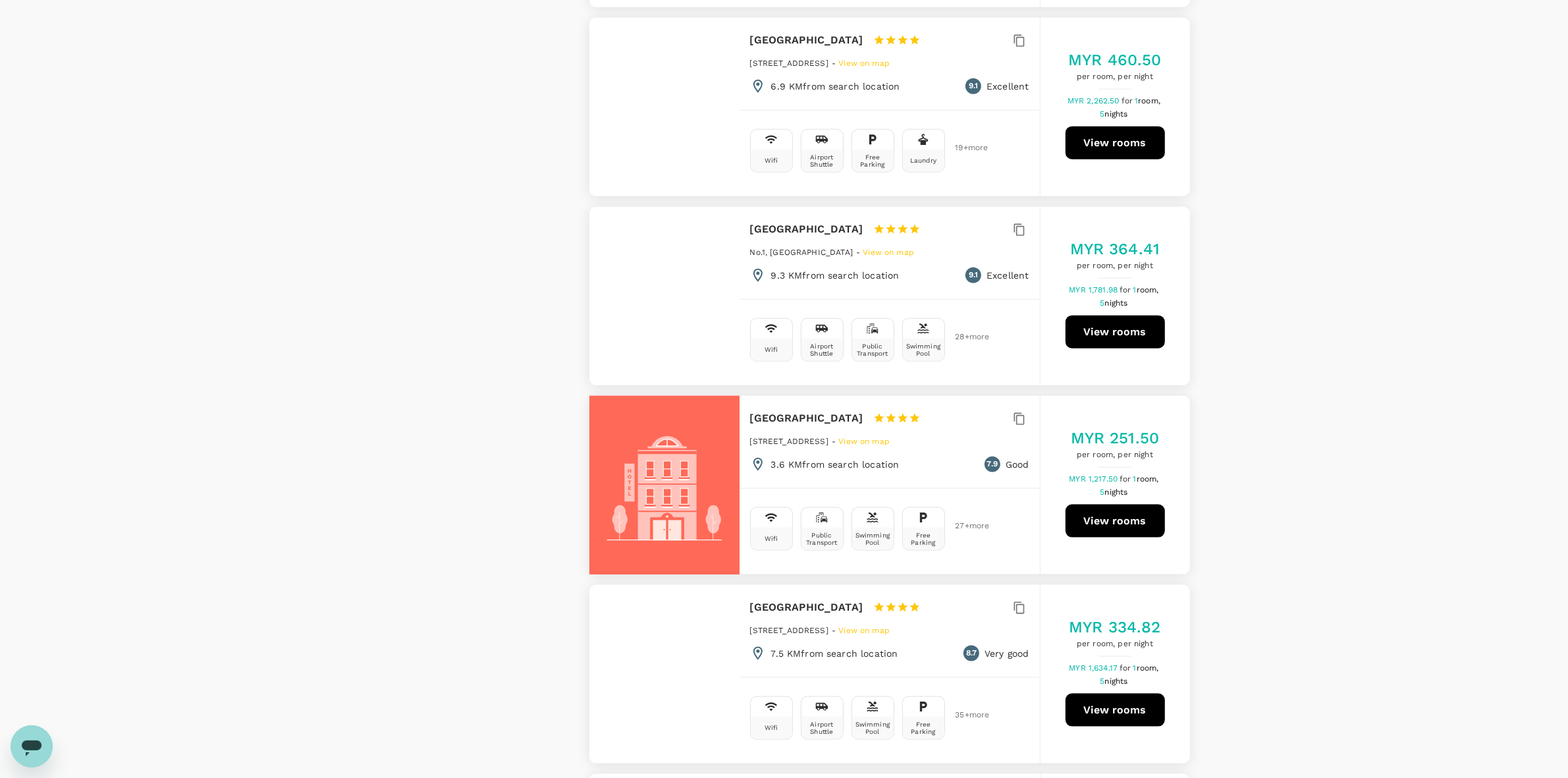
drag, startPoint x: 748, startPoint y: 384, endPoint x: 897, endPoint y: 384, distance: 149.0
click at [897, 396] on div "[GEOGRAPHIC_DATA] 1 Star 2 Stars 3 Stars 4 Stars 5 Stars [STREET_ADDRESS] - Vie…" at bounding box center [890, 441] width 300 height 90
copy h6 "[GEOGRAPHIC_DATA]"
click at [493, 435] on div "View on map Policy Show accommodations that are hidden by company policy Price …" at bounding box center [452, 259] width 210 height 4085
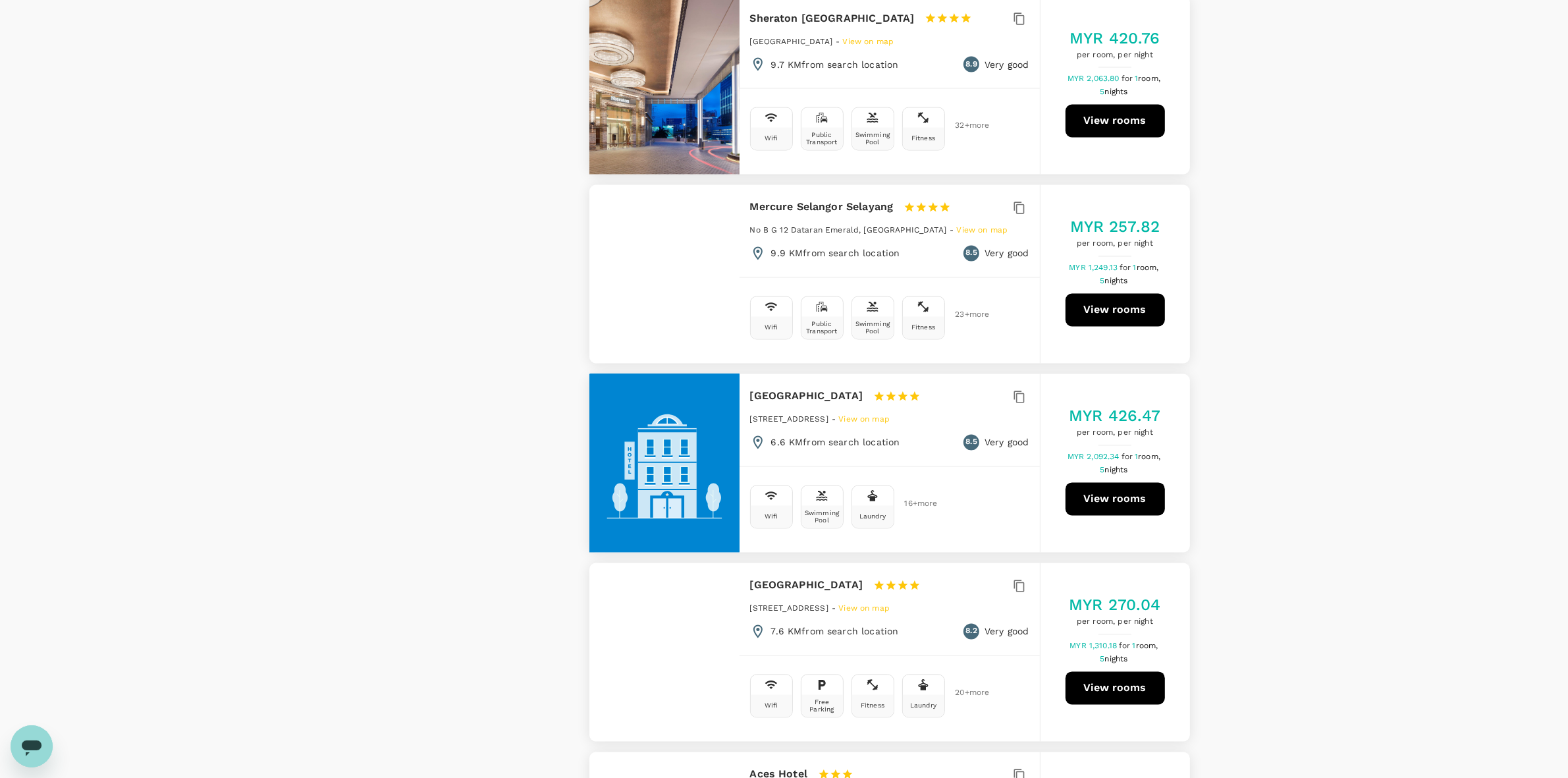
scroll to position [3128, 0]
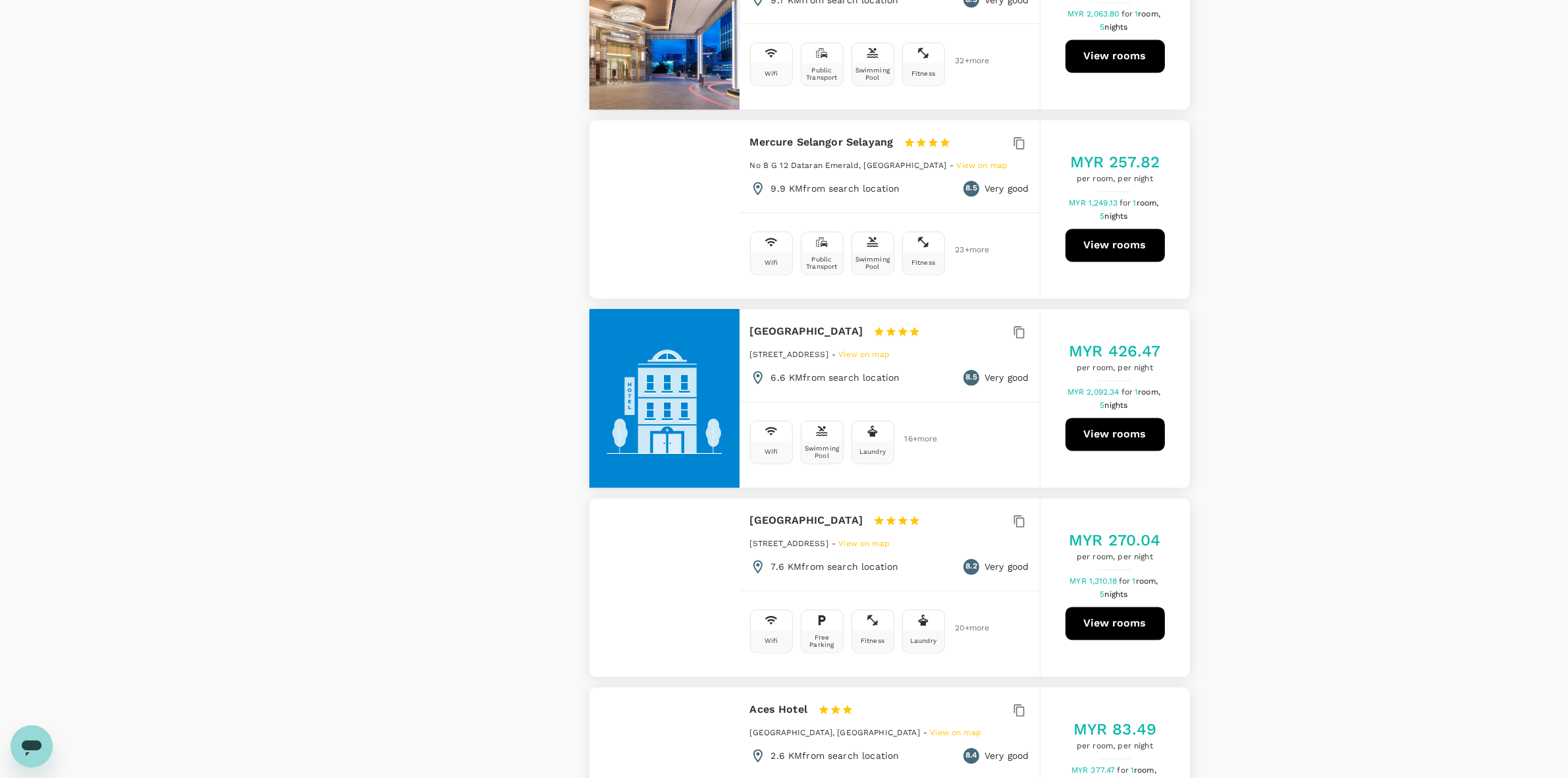
drag, startPoint x: 749, startPoint y: 469, endPoint x: 890, endPoint y: 469, distance: 141.0
click at [863, 512] on h6 "[GEOGRAPHIC_DATA]" at bounding box center [807, 520] width 114 height 19
copy h6 "[GEOGRAPHIC_DATA]"
drag, startPoint x: 1341, startPoint y: 438, endPoint x: 1332, endPoint y: 438, distance: 9.0
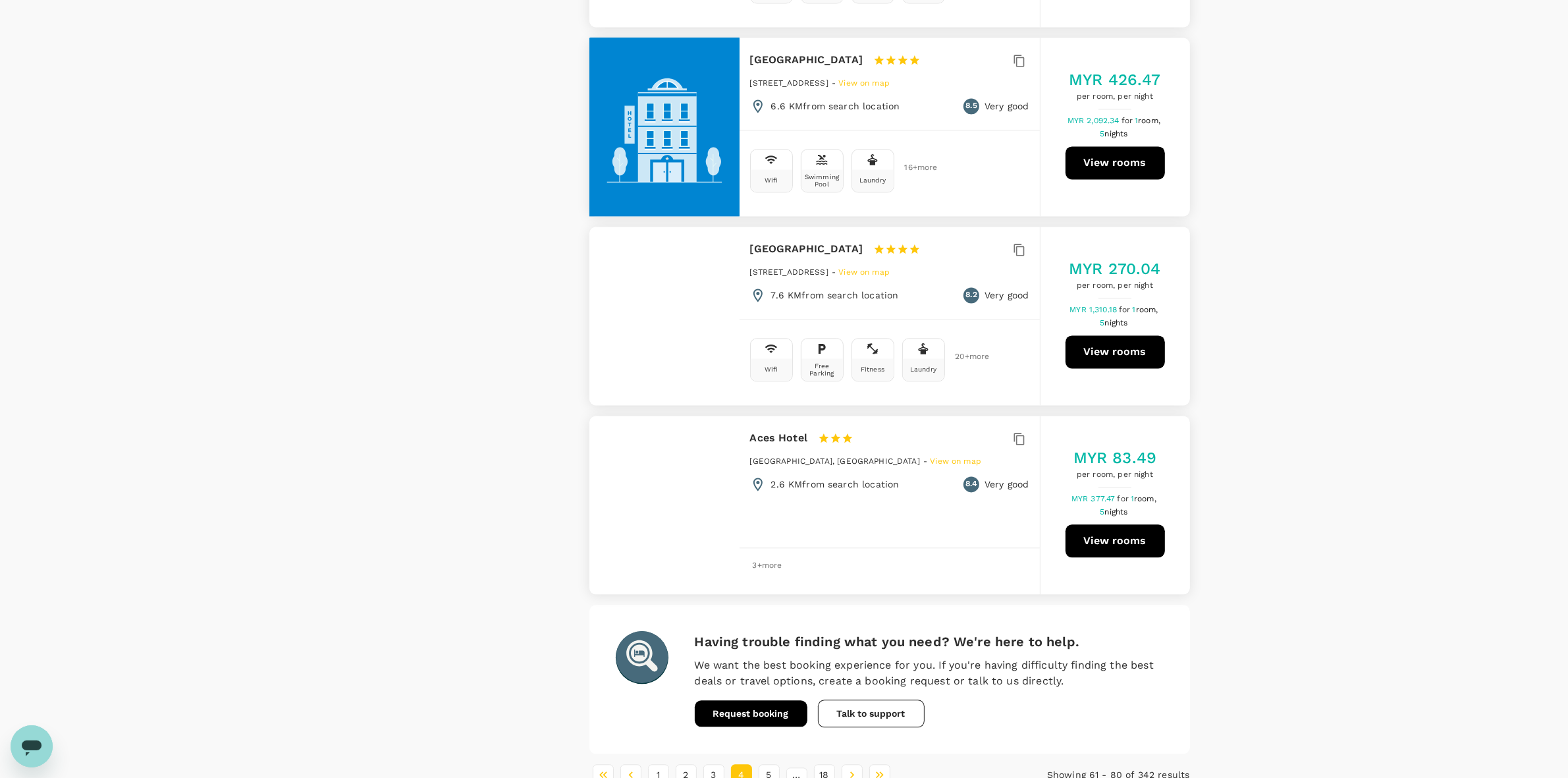
scroll to position [3422, 0]
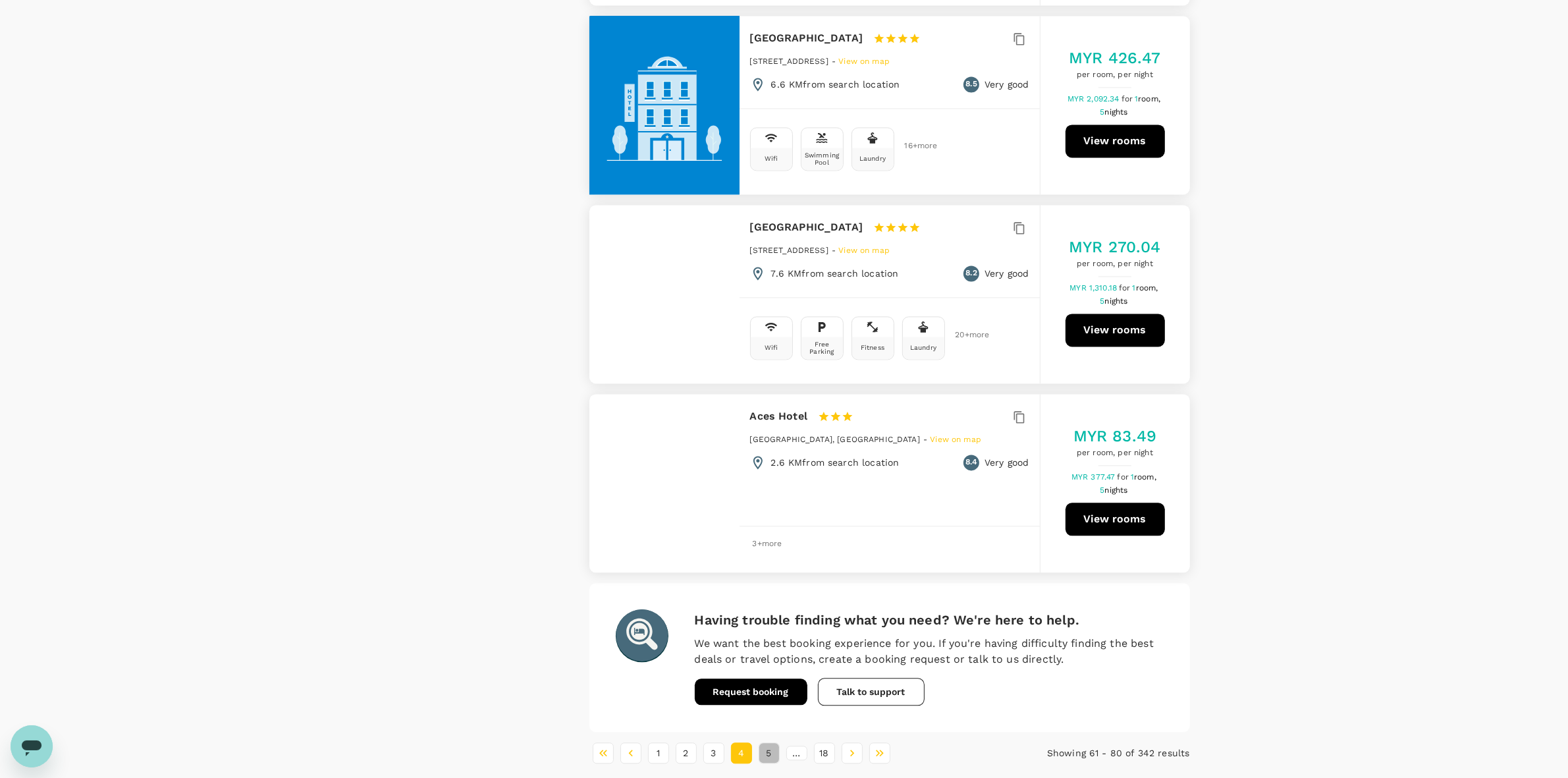
click at [763, 742] on button "5" at bounding box center [769, 753] width 21 height 21
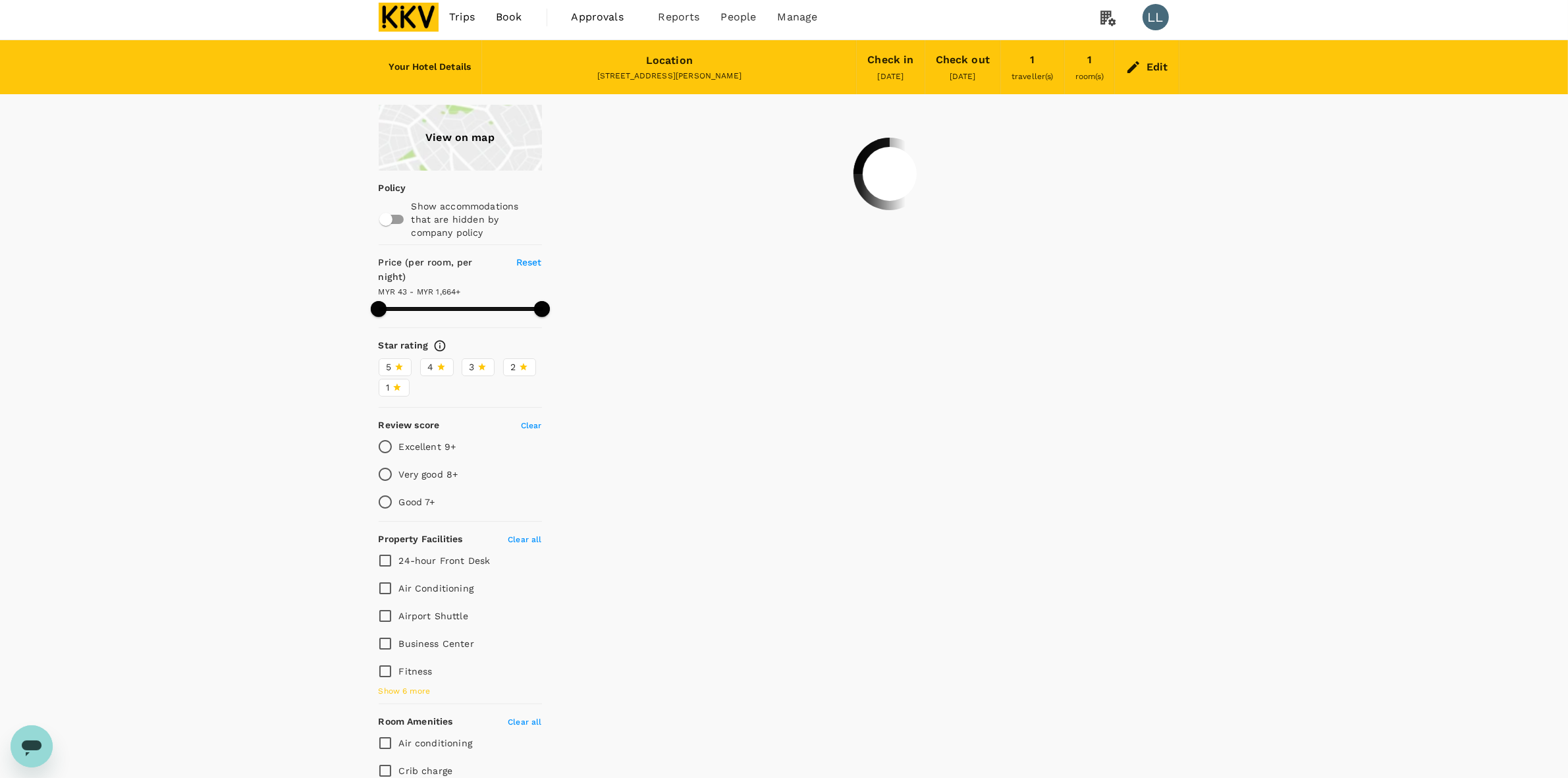
scroll to position [0, 0]
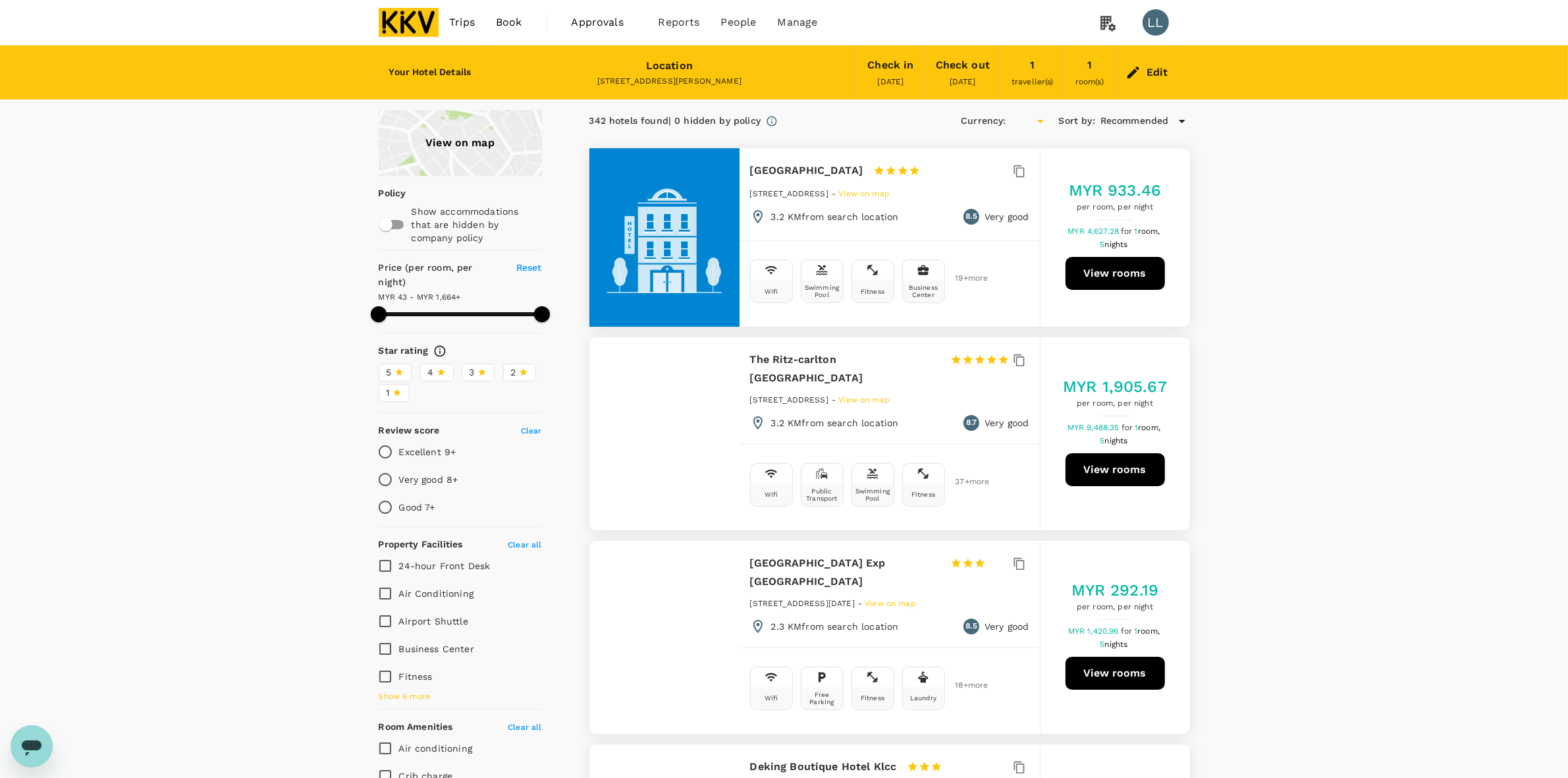
type input "1663.5"
type input "MYR"
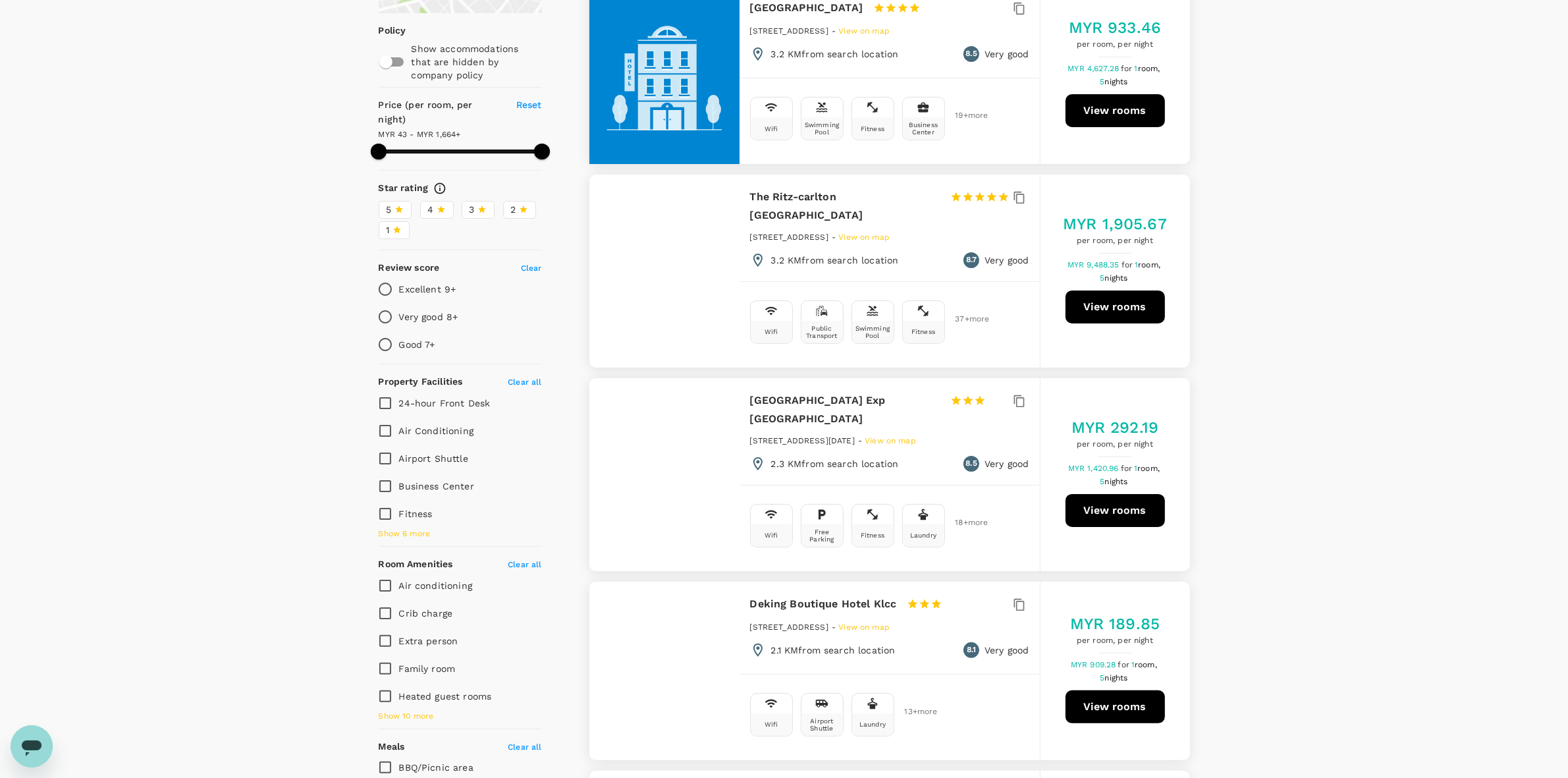
scroll to position [329, 0]
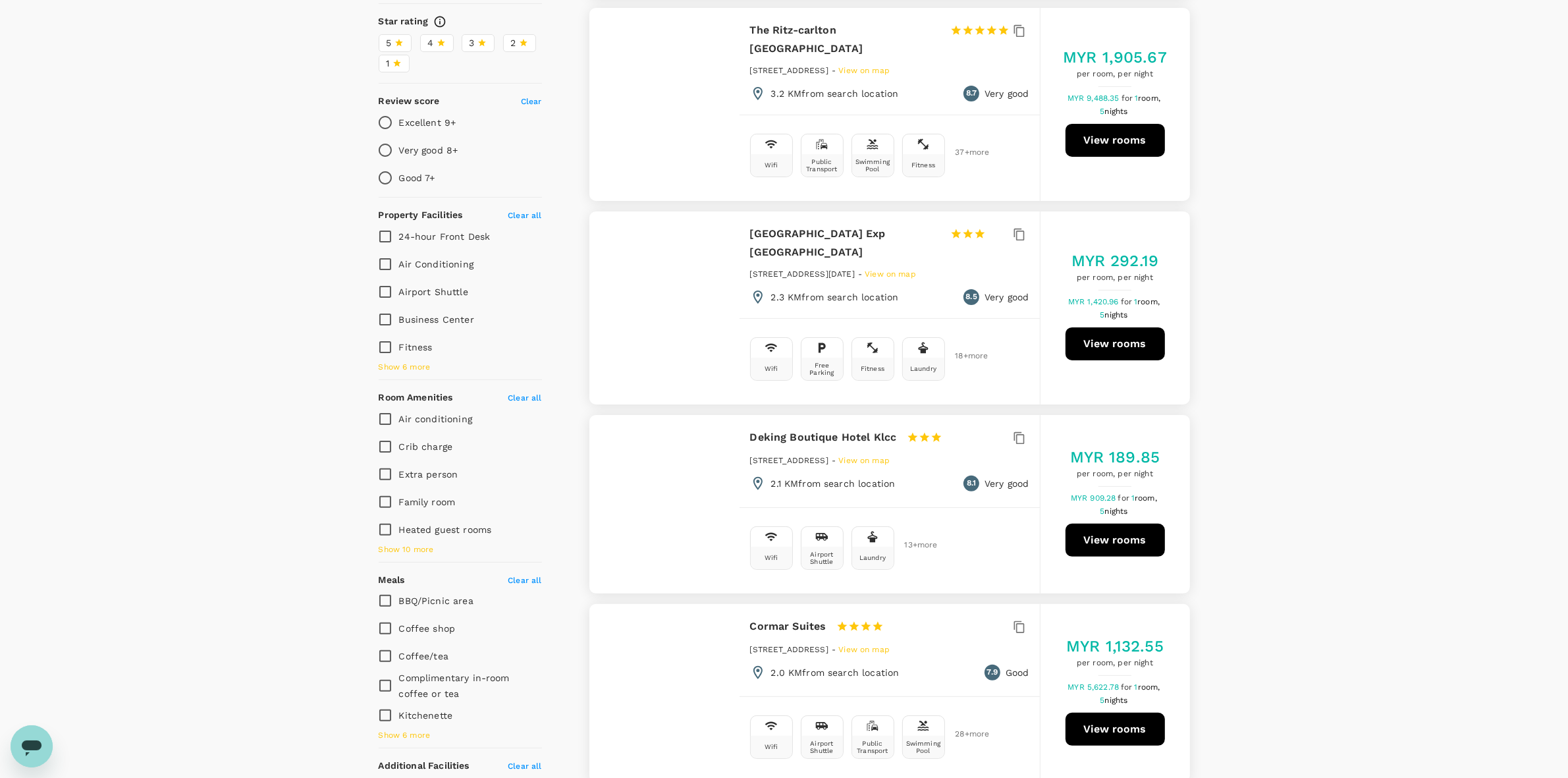
drag, startPoint x: 785, startPoint y: 239, endPoint x: 745, endPoint y: 218, distance: 45.2
click at [745, 218] on div "Holiday Inn Exp [GEOGRAPHIC_DATA] 1 Star 2 Stars 3 Stars 4 Stars 5 Stars [STREE…" at bounding box center [890, 265] width 300 height 107
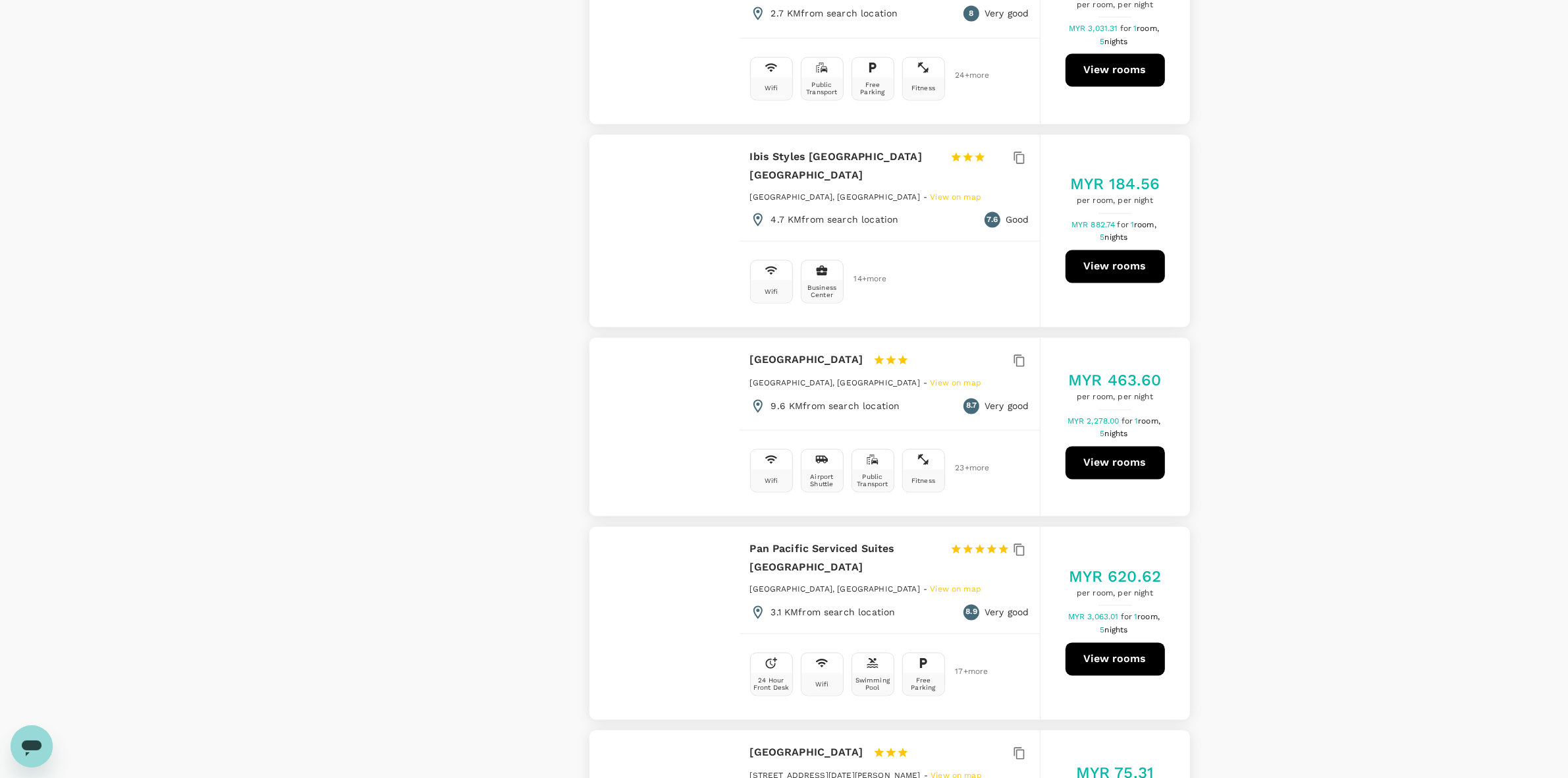
scroll to position [3457, 0]
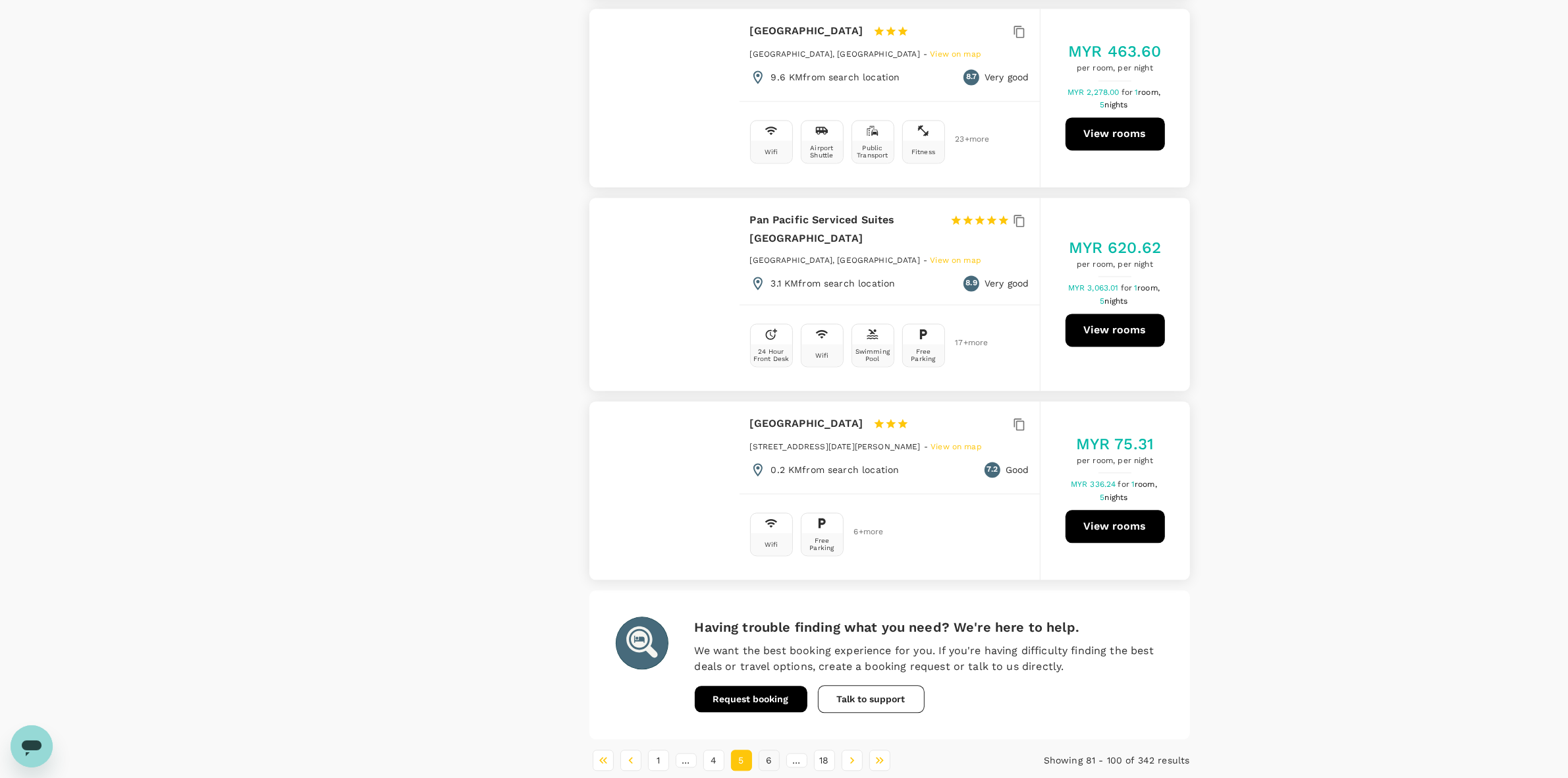
click at [772, 750] on button "6" at bounding box center [769, 760] width 21 height 21
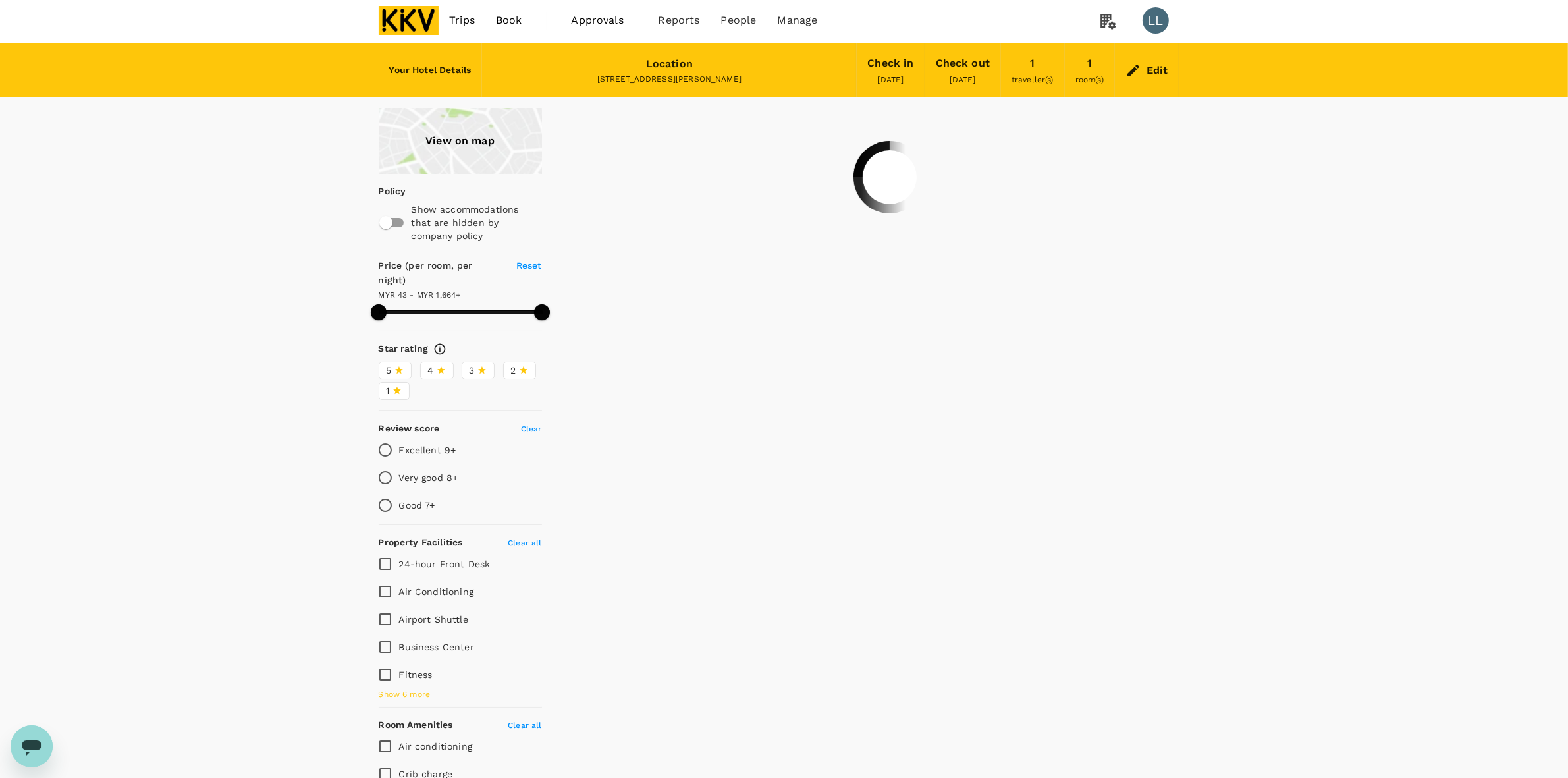
scroll to position [0, 0]
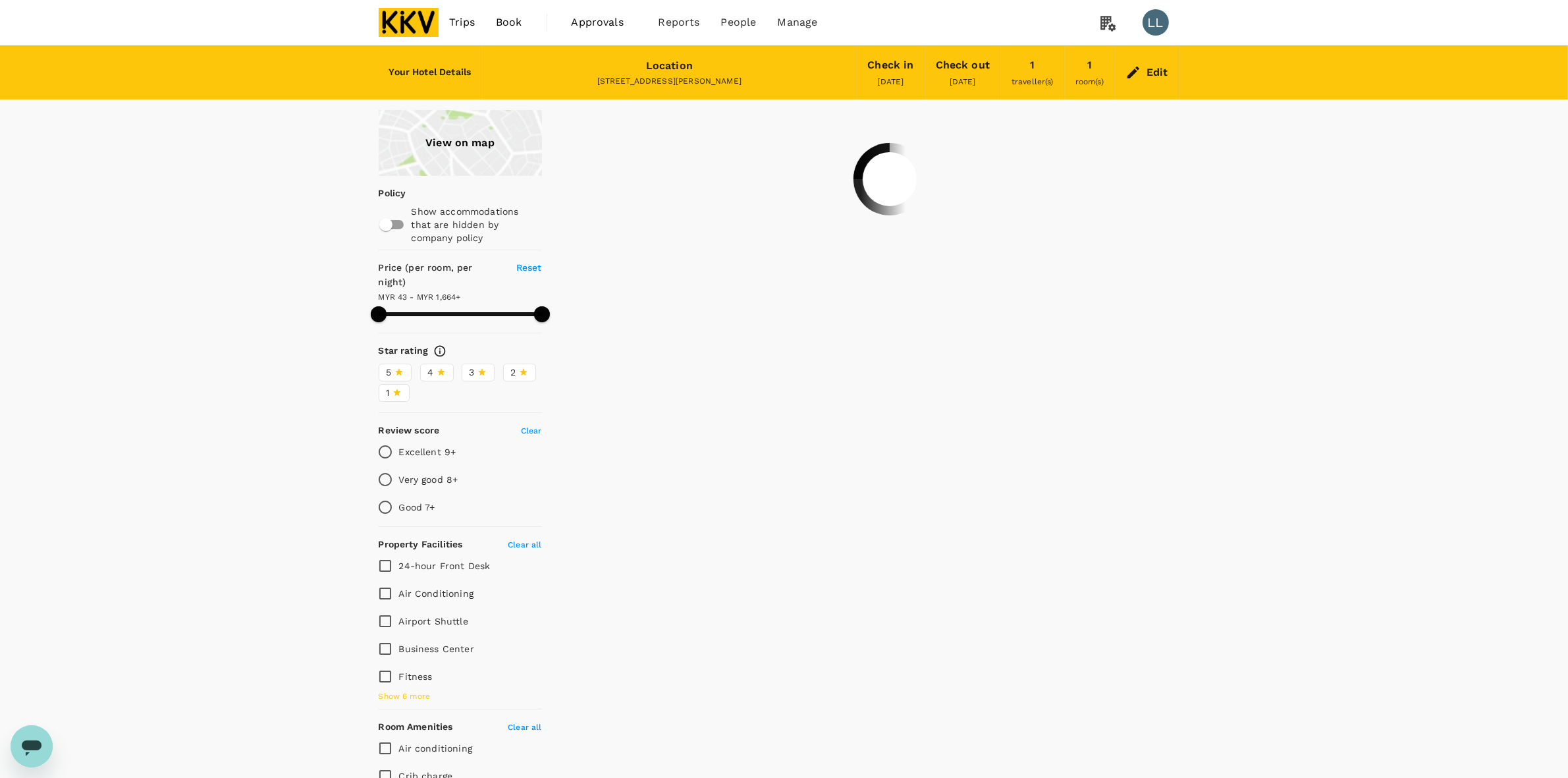
type input "1663.5"
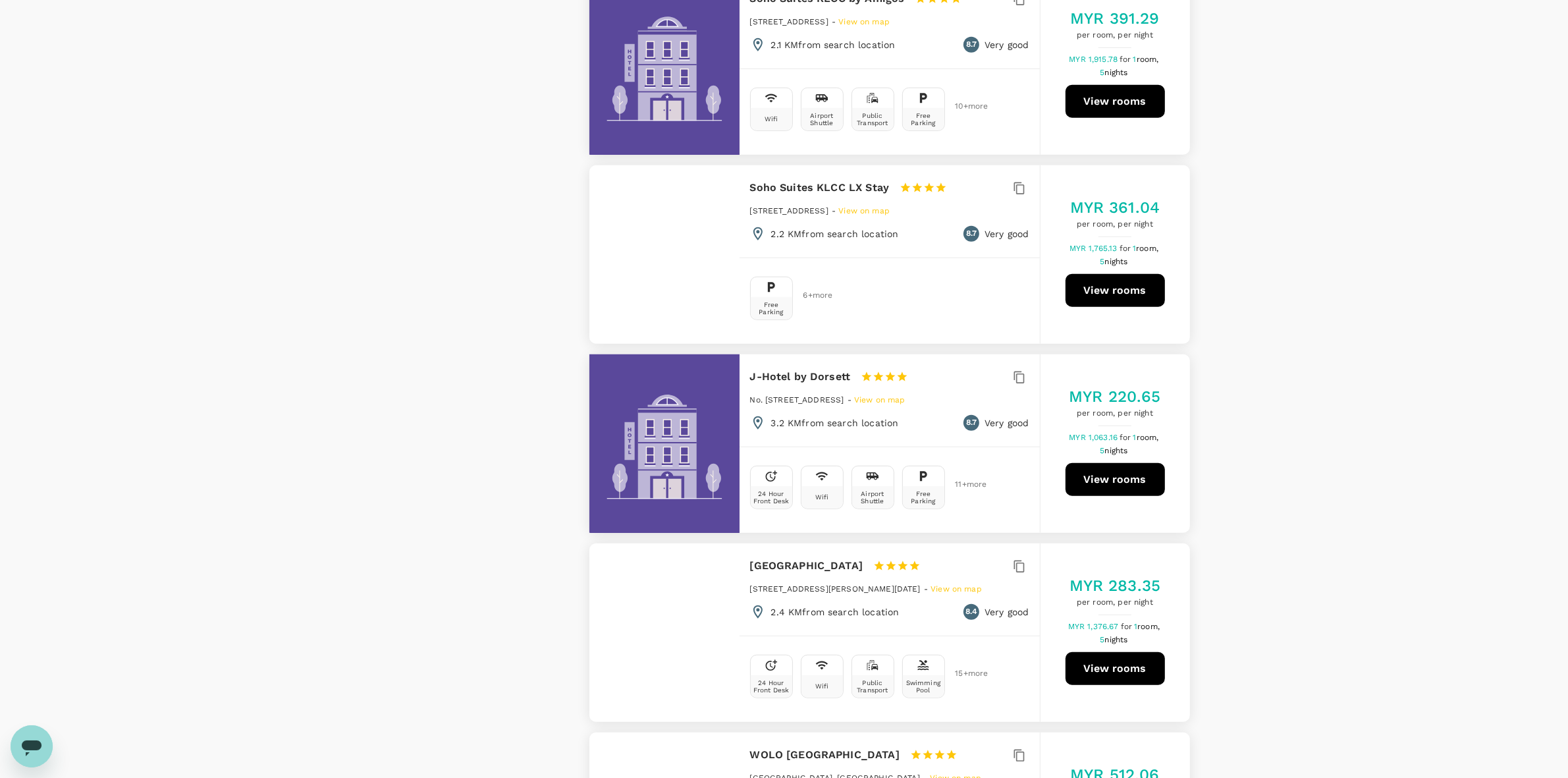
scroll to position [1153, 0]
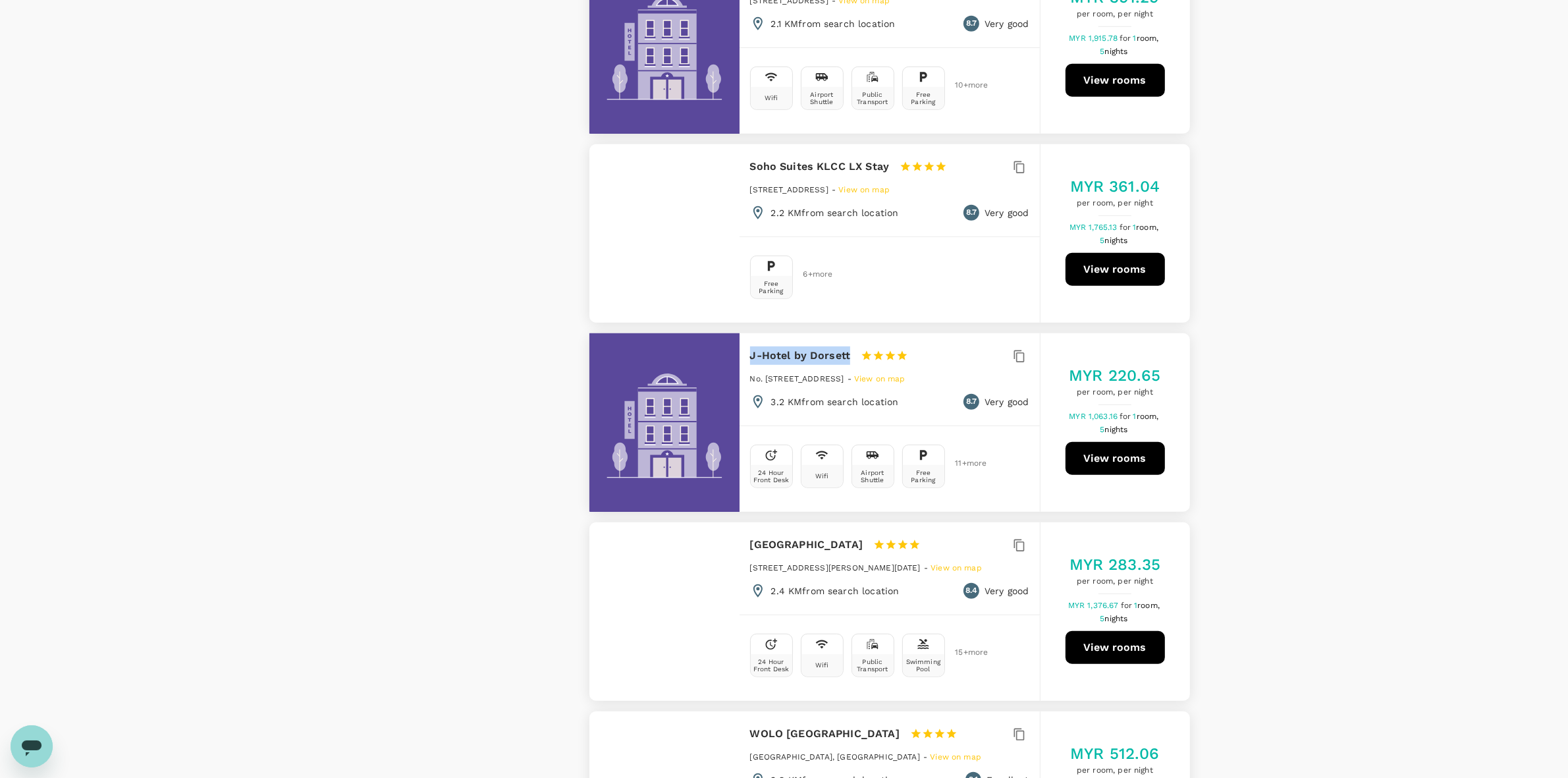
drag, startPoint x: 748, startPoint y: 351, endPoint x: 850, endPoint y: 353, distance: 102.0
click at [850, 353] on div "J-Hotel by Dorsett 1 Star 2 Stars 3 Stars 4 Stars 5 Stars" at bounding box center [835, 355] width 170 height 19
drag, startPoint x: 1430, startPoint y: 369, endPoint x: 1383, endPoint y: 354, distance: 49.3
drag, startPoint x: 1264, startPoint y: 287, endPoint x: 1268, endPoint y: 294, distance: 8.1
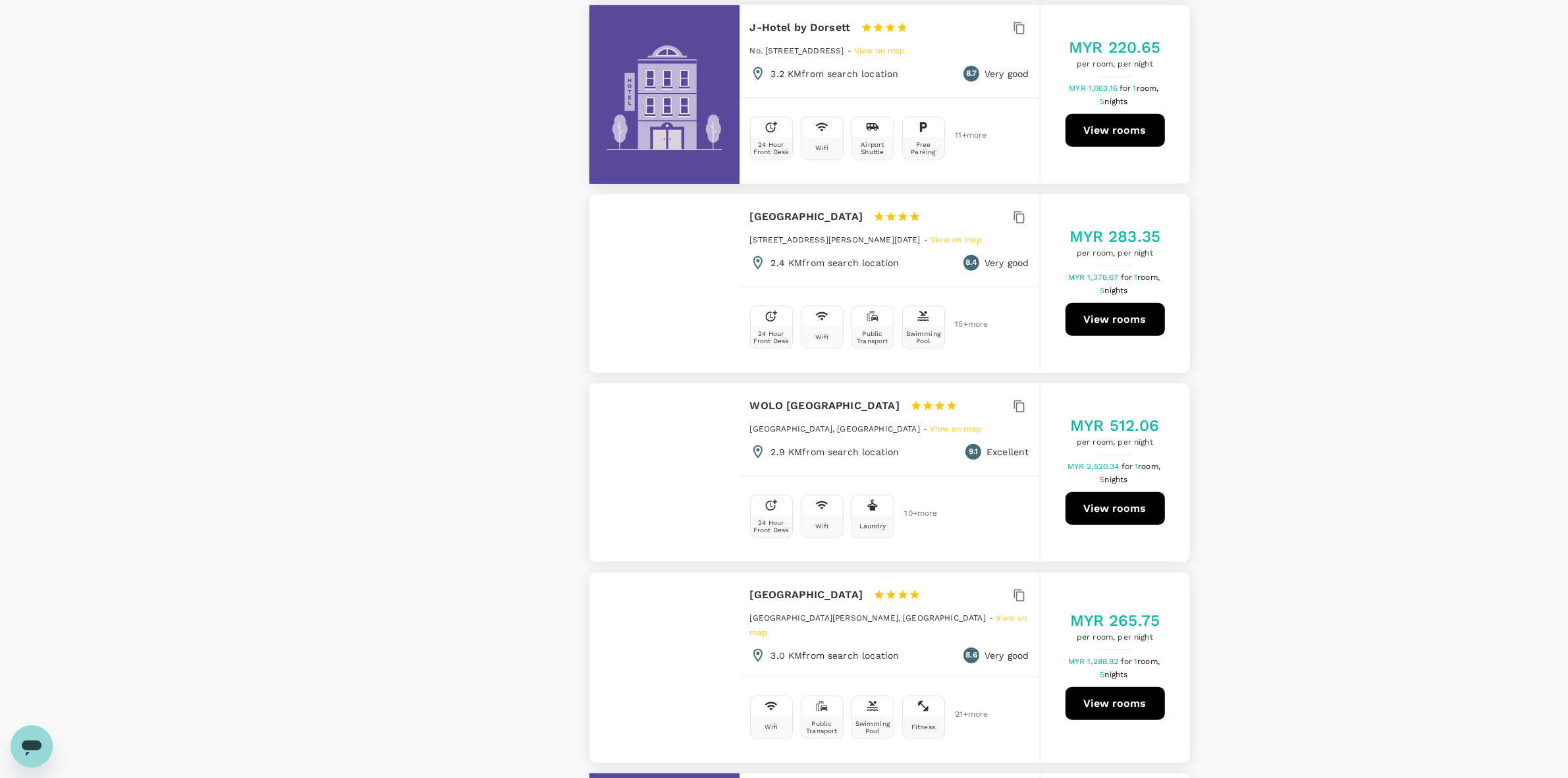
scroll to position [1481, 0]
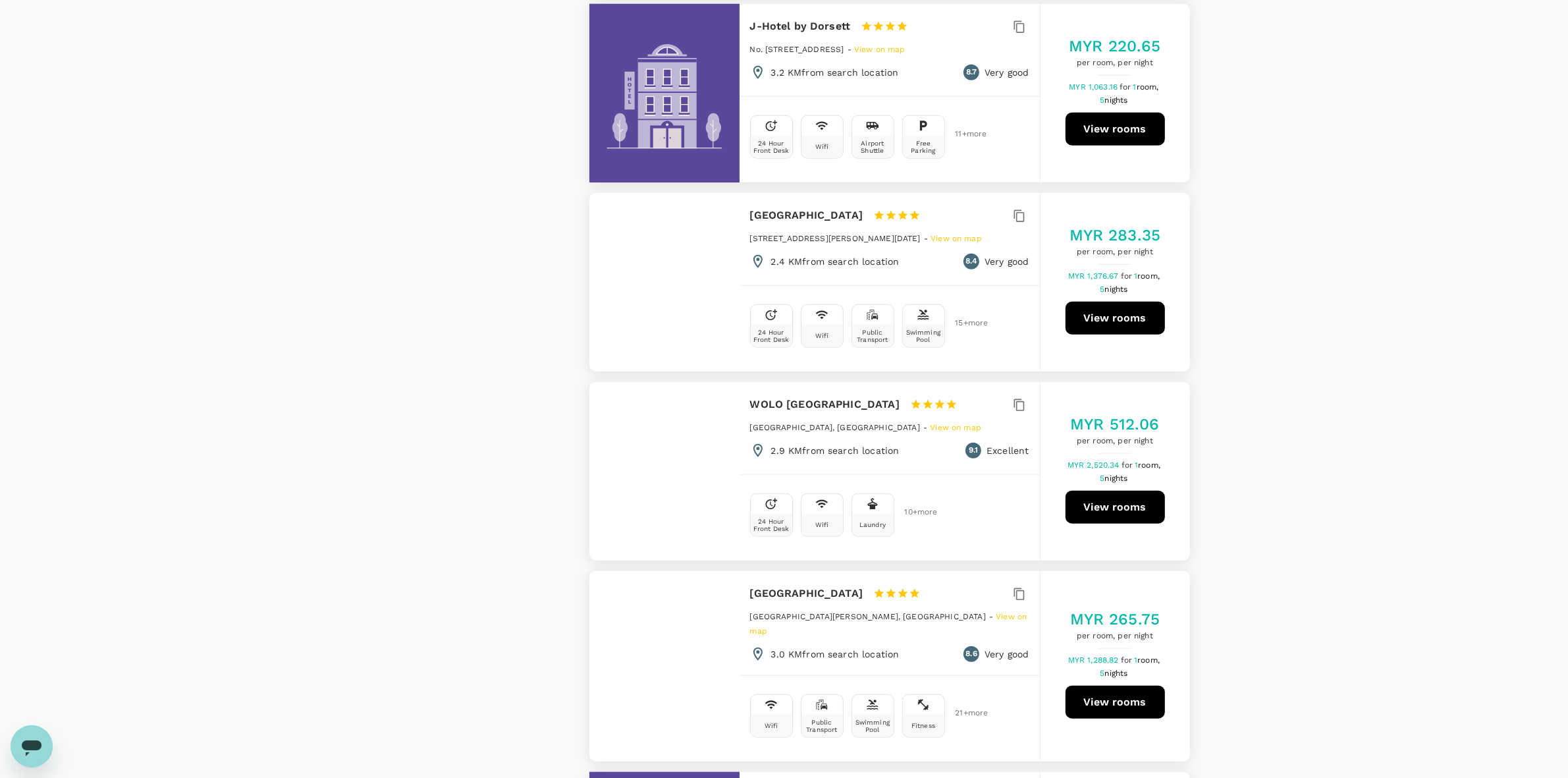
click at [1264, 306] on div "View on map Policy Show accommodations that are hidden by company policy Price …" at bounding box center [784, 709] width 1568 height 4163
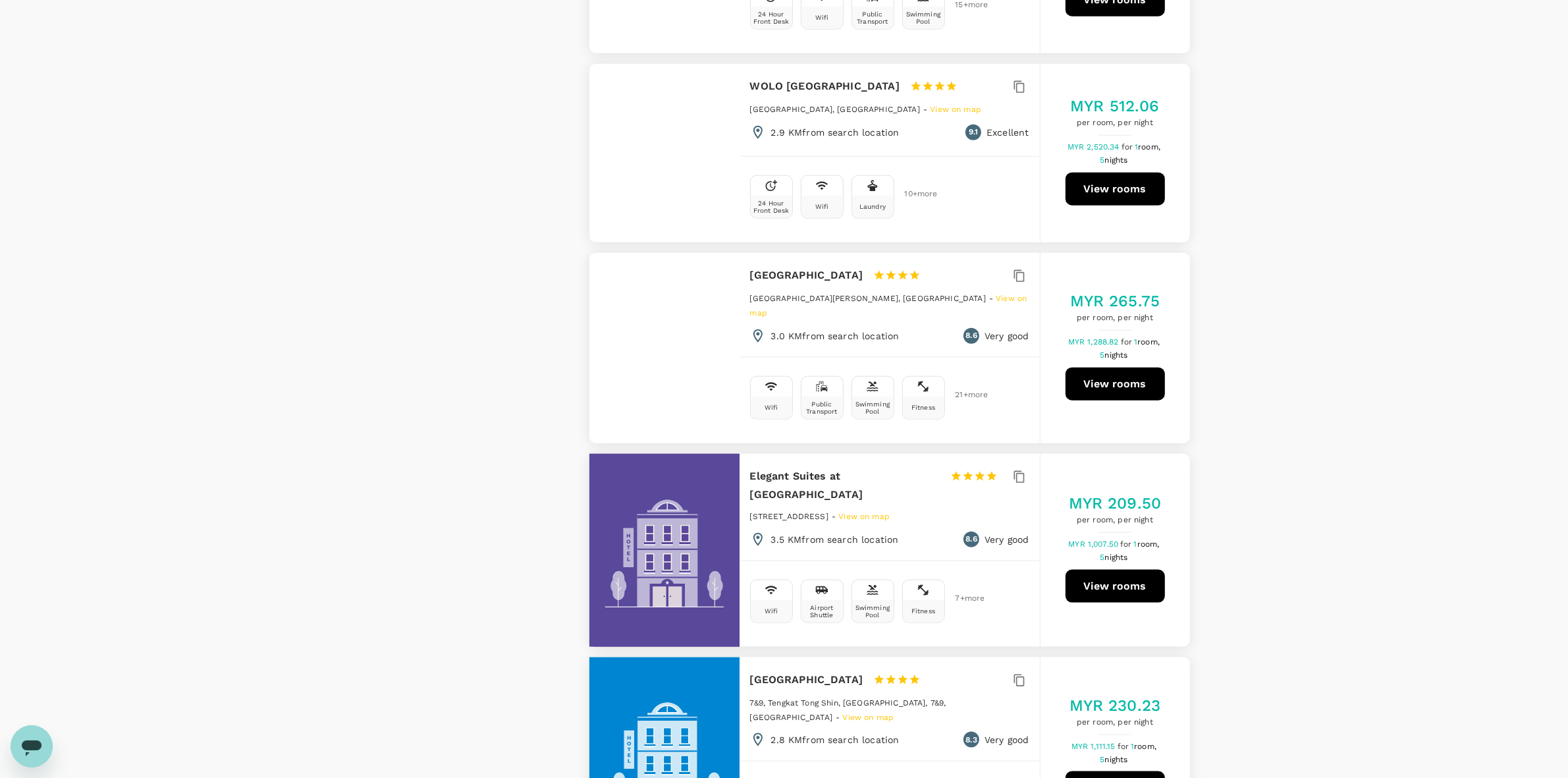
scroll to position [1811, 0]
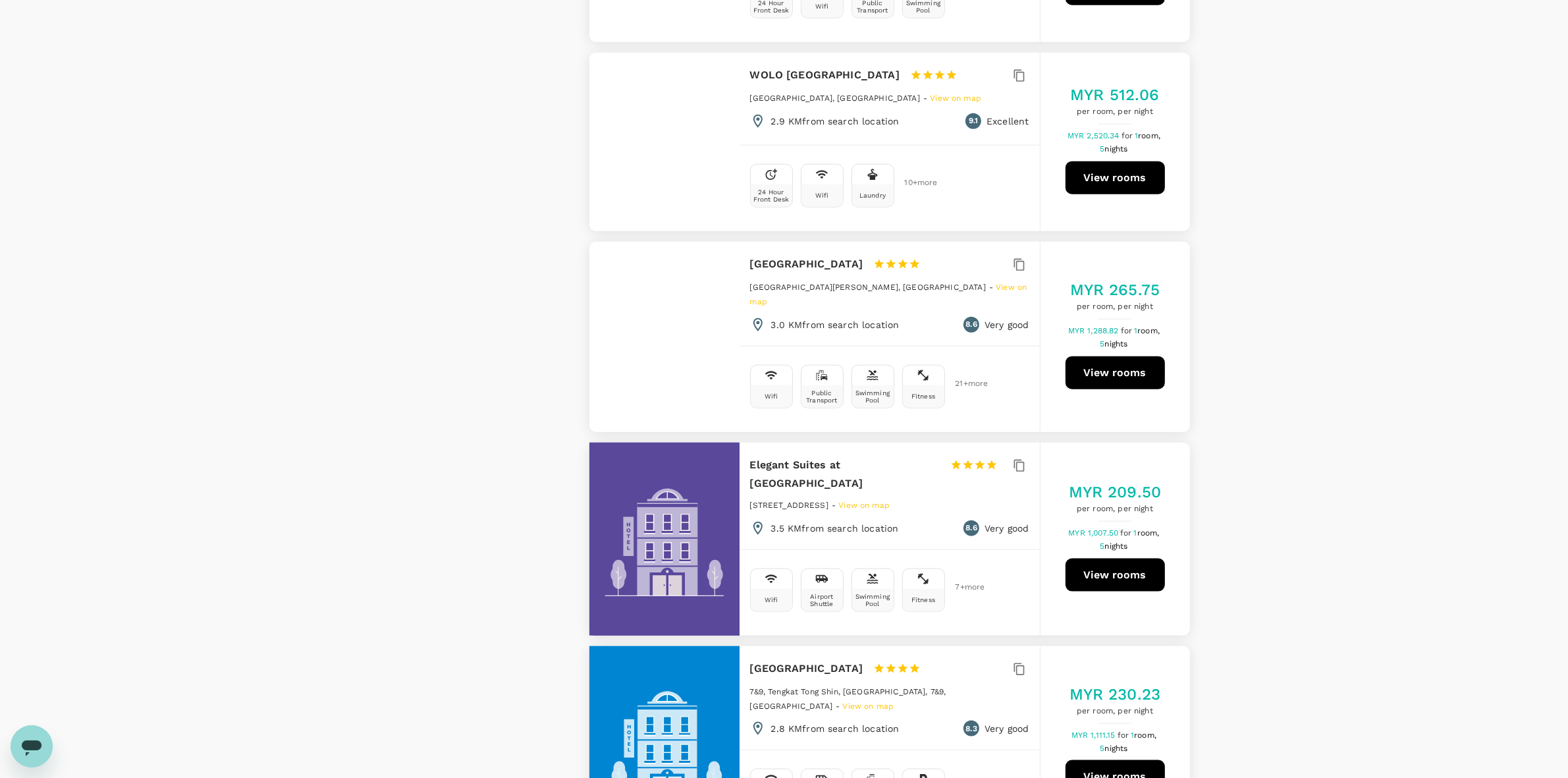
click at [465, 418] on div "View on map Policy Show accommodations that are hidden by company policy Price …" at bounding box center [452, 380] width 210 height 4163
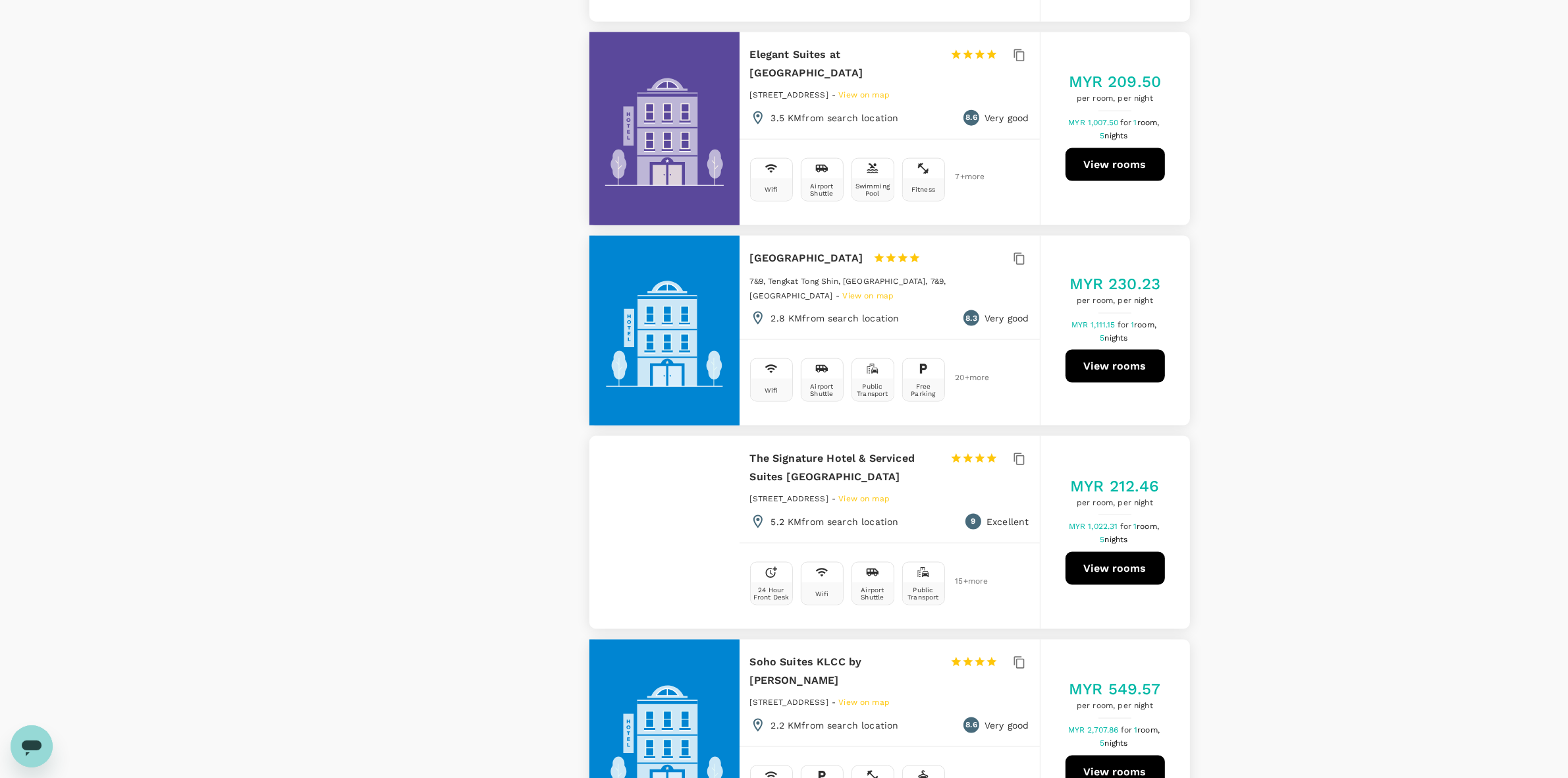
scroll to position [2223, 0]
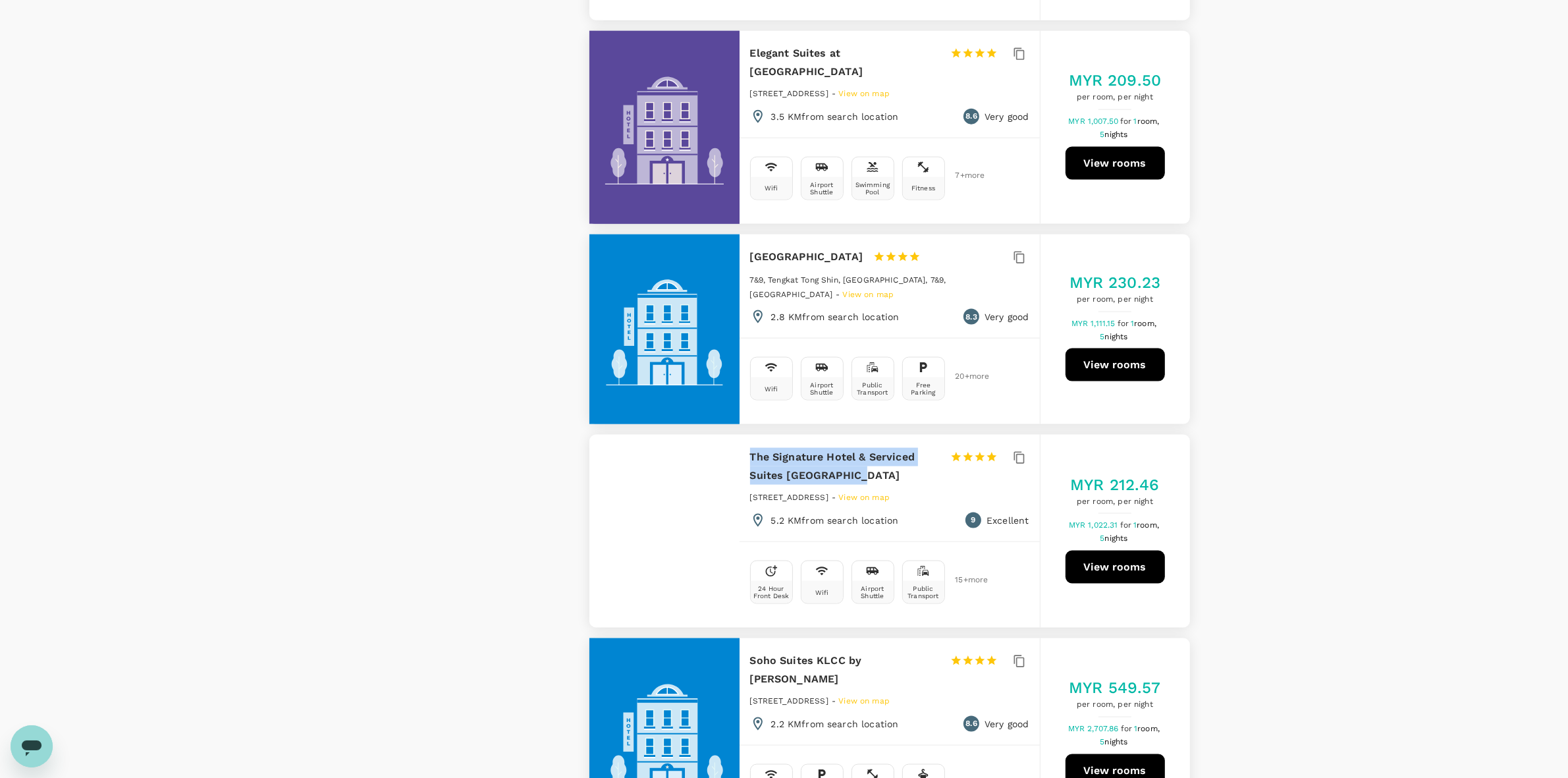
drag, startPoint x: 865, startPoint y: 466, endPoint x: 749, endPoint y: 451, distance: 117.0
click at [745, 452] on div "The Signature Hotel & Serviced Suites [GEOGRAPHIC_DATA] 1 Star 2 Stars 3 Stars …" at bounding box center [890, 488] width 300 height 107
drag, startPoint x: 1390, startPoint y: 305, endPoint x: 1275, endPoint y: 307, distance: 115.0
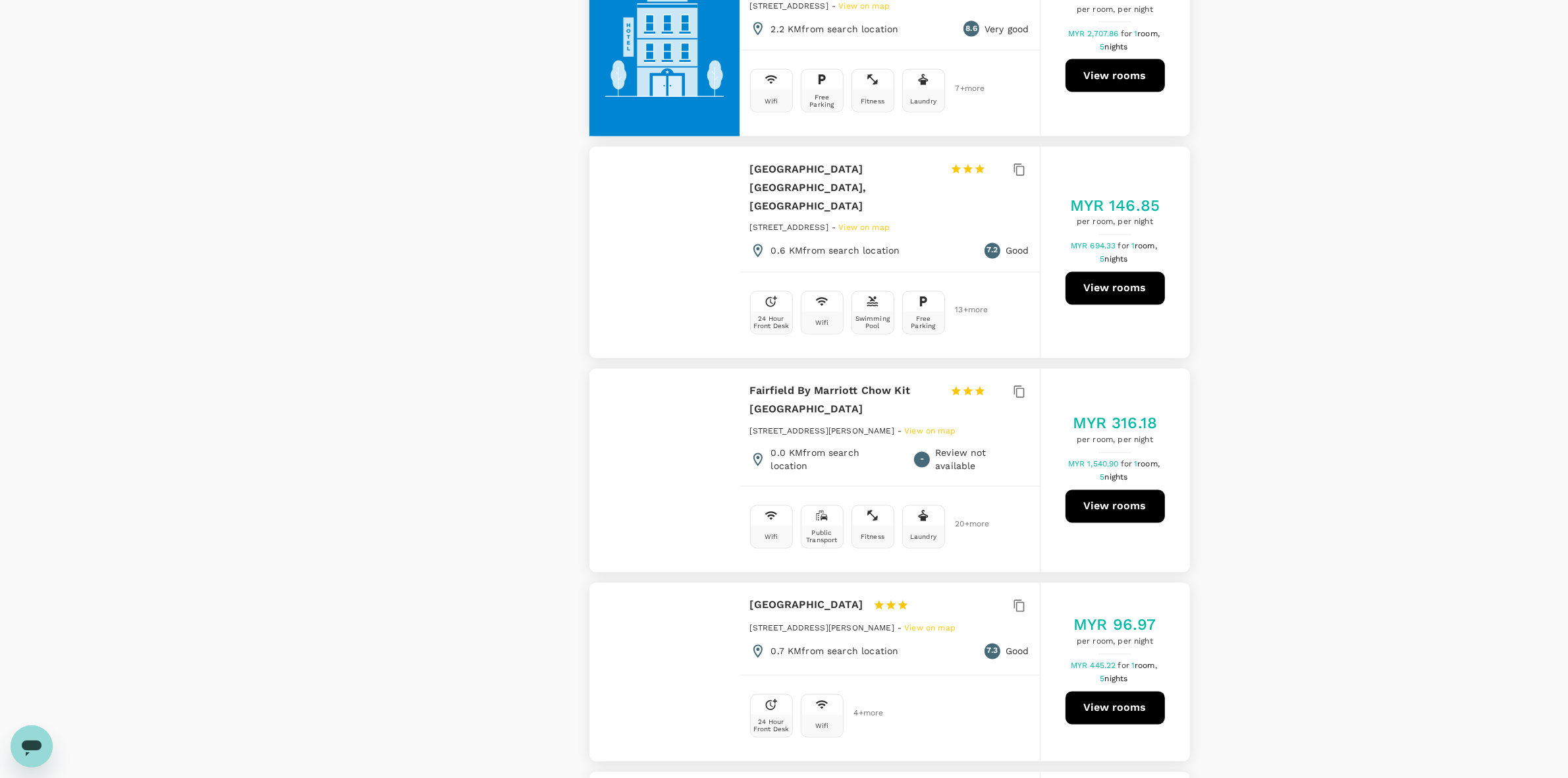
scroll to position [2964, 0]
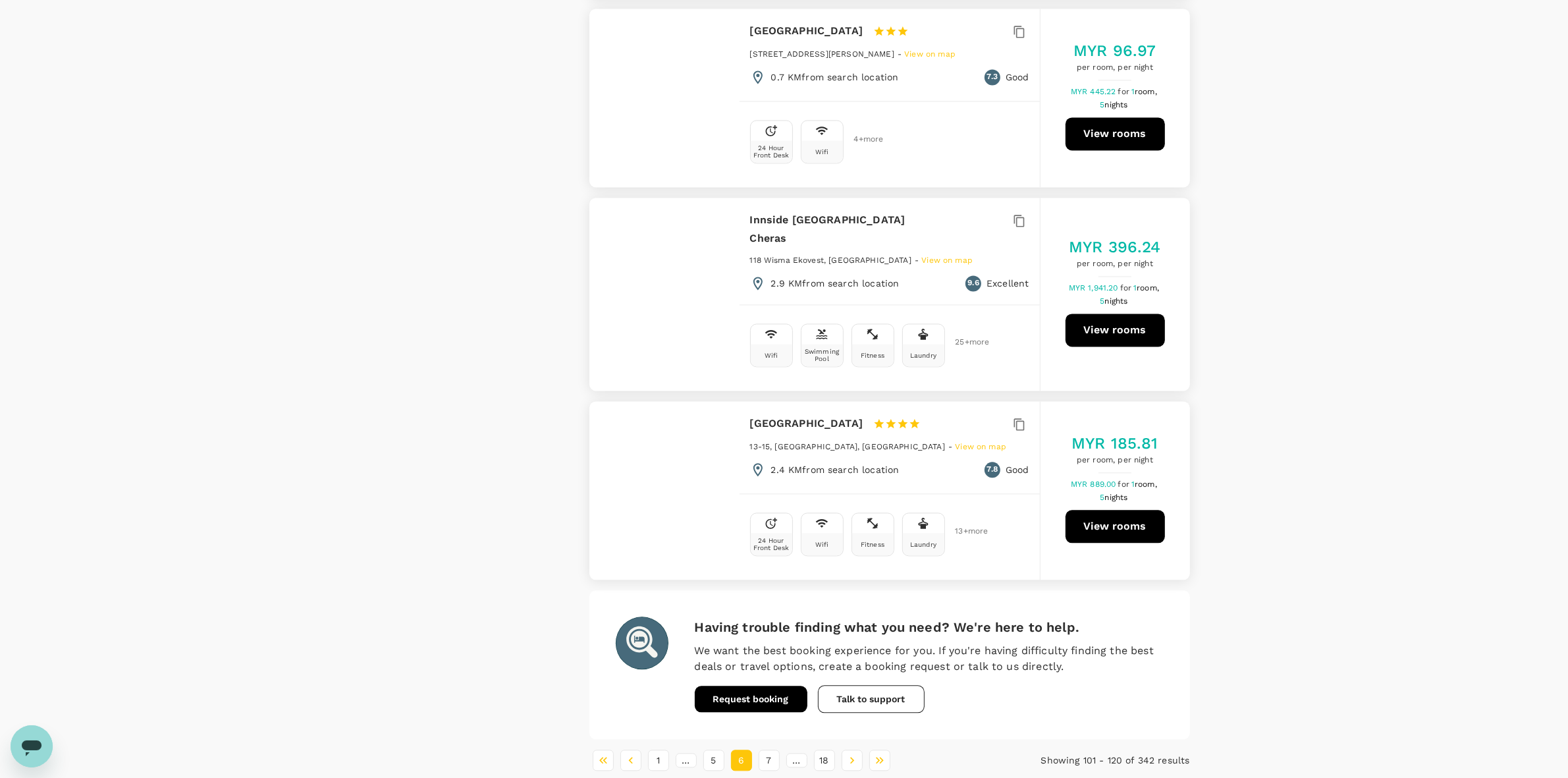
scroll to position [3495, 0]
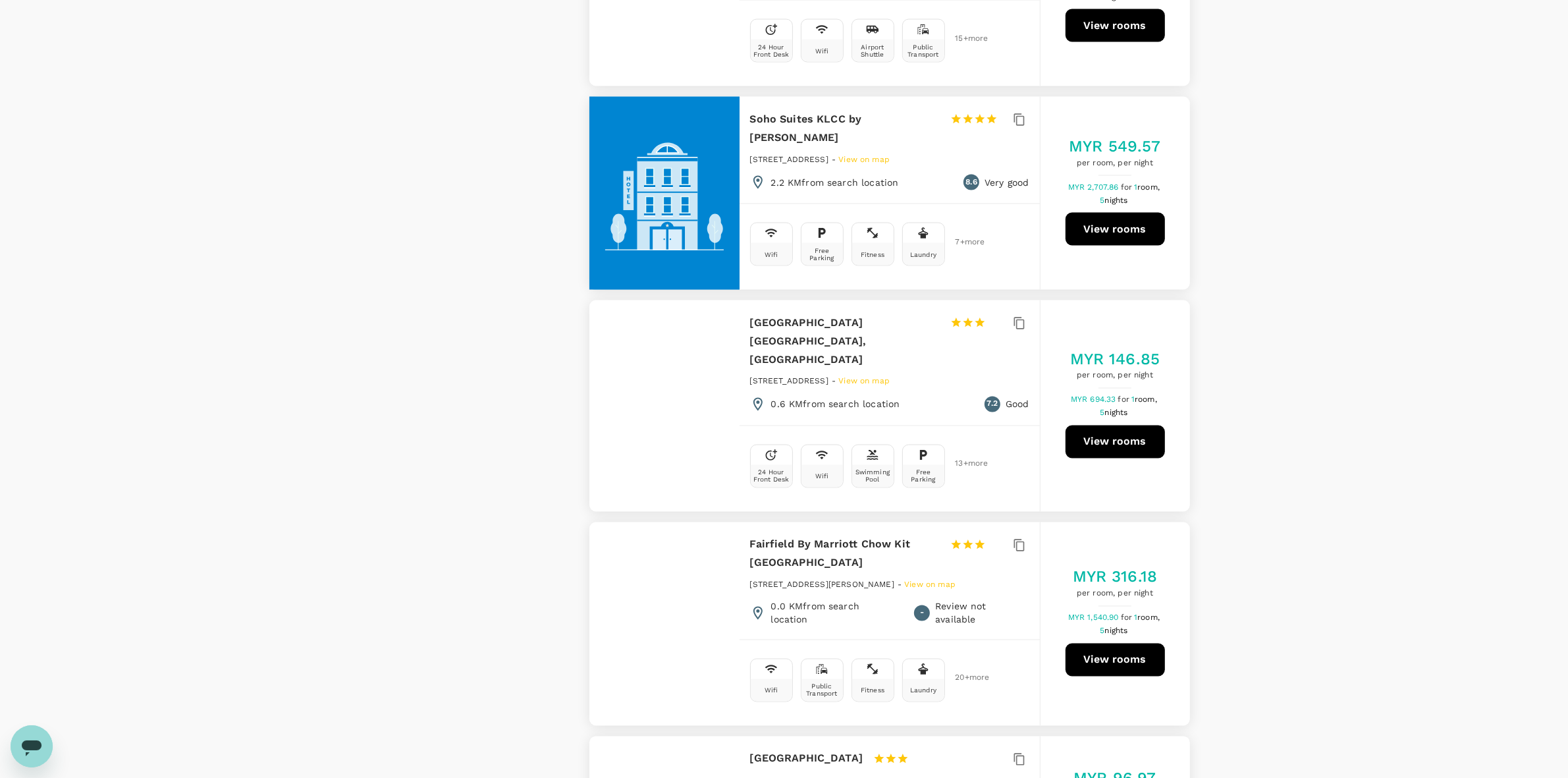
scroll to position [2918, 0]
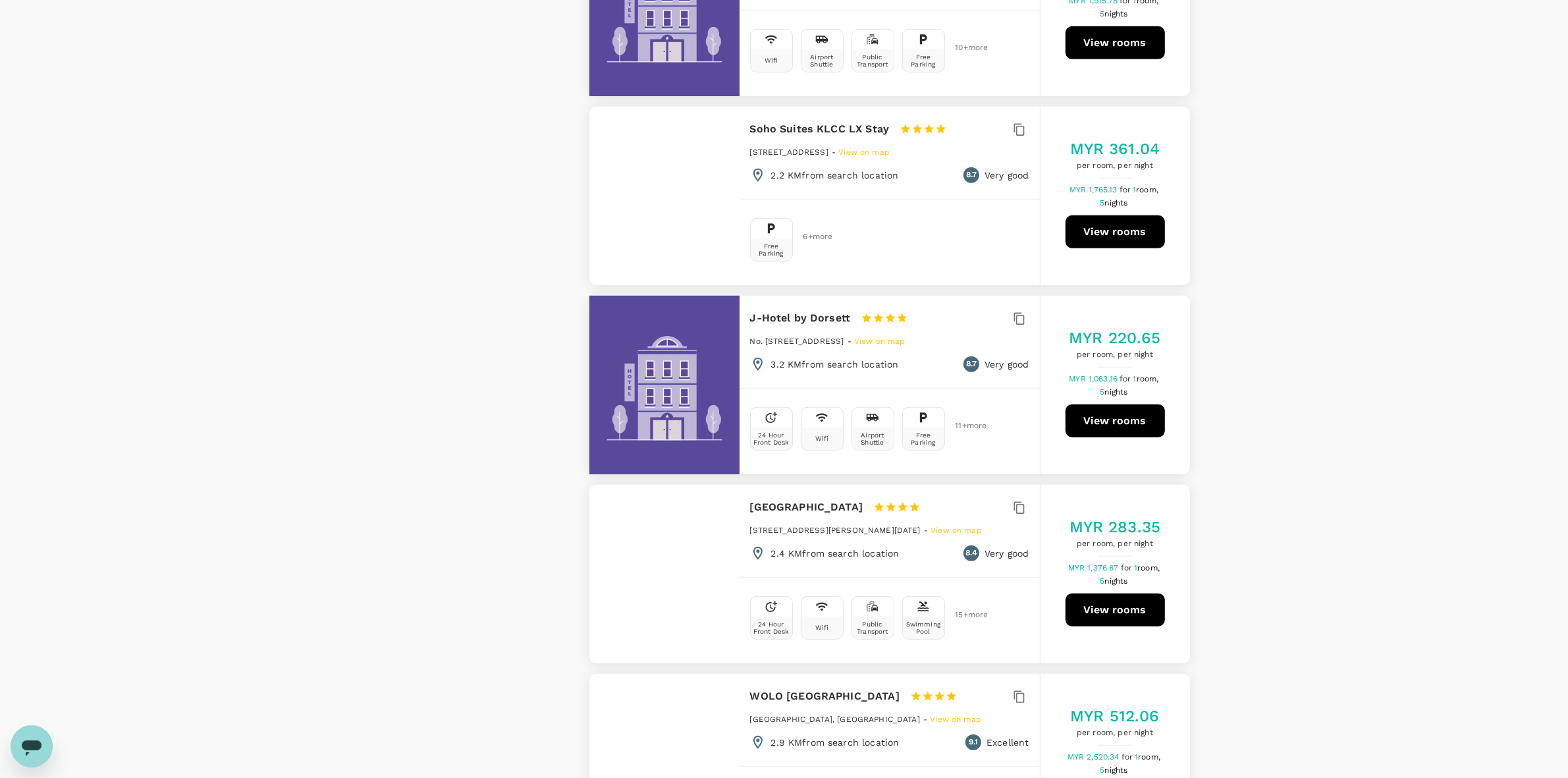
scroll to position [0, 0]
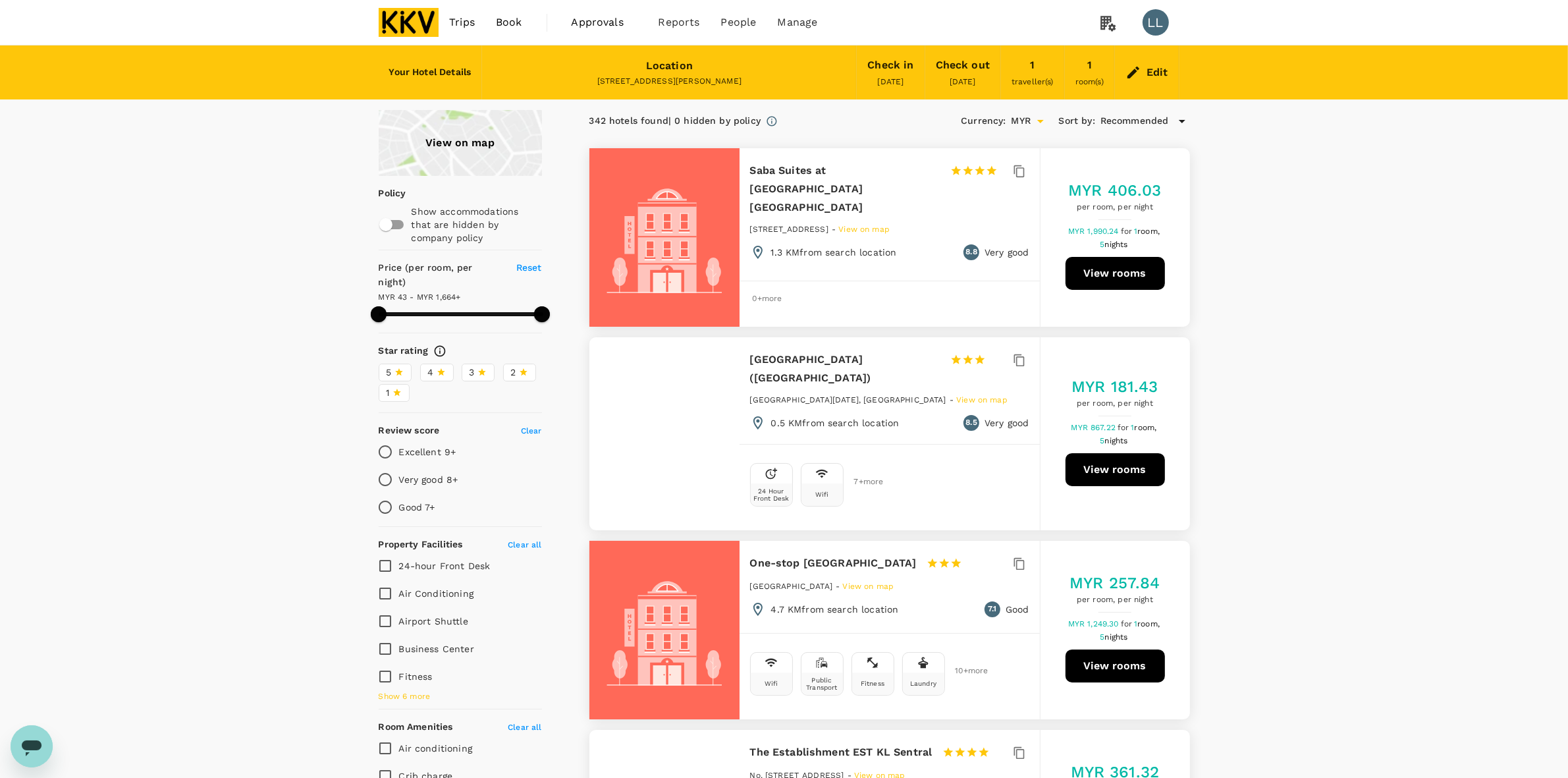
click at [1151, 70] on div "Edit" at bounding box center [1157, 72] width 21 height 19
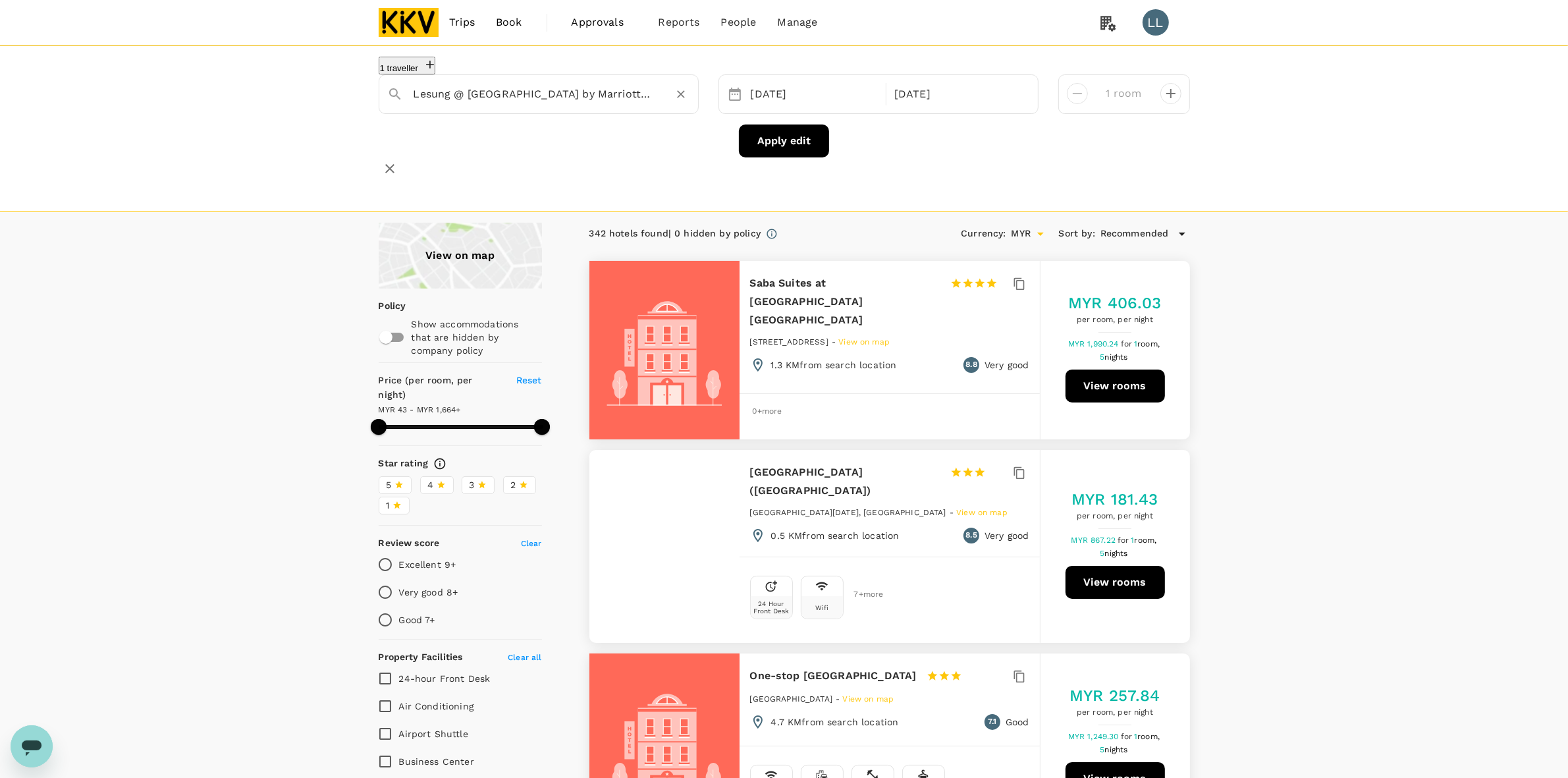
type input "[STREET_ADDRESS][PERSON_NAME]"
drag, startPoint x: 678, startPoint y: 102, endPoint x: 666, endPoint y: 103, distance: 12.0
click at [675, 100] on icon "Clear" at bounding box center [680, 94] width 13 height 13
type input "Holiday Inn Express Painted Post - Corning"
type input "1663.5"
